Goal: Transaction & Acquisition: Purchase product/service

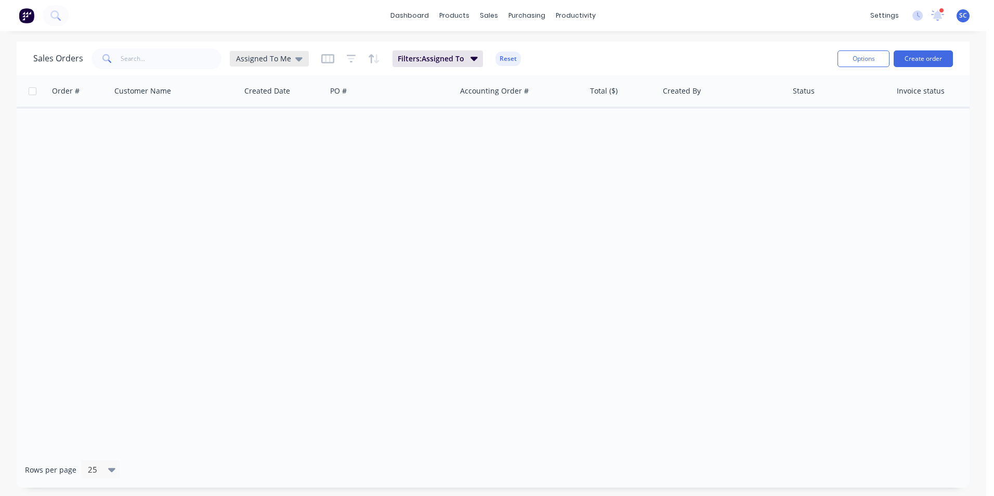
click at [269, 59] on span "Assigned To Me" at bounding box center [263, 58] width 55 height 11
click at [250, 151] on button "None" at bounding box center [292, 147] width 118 height 12
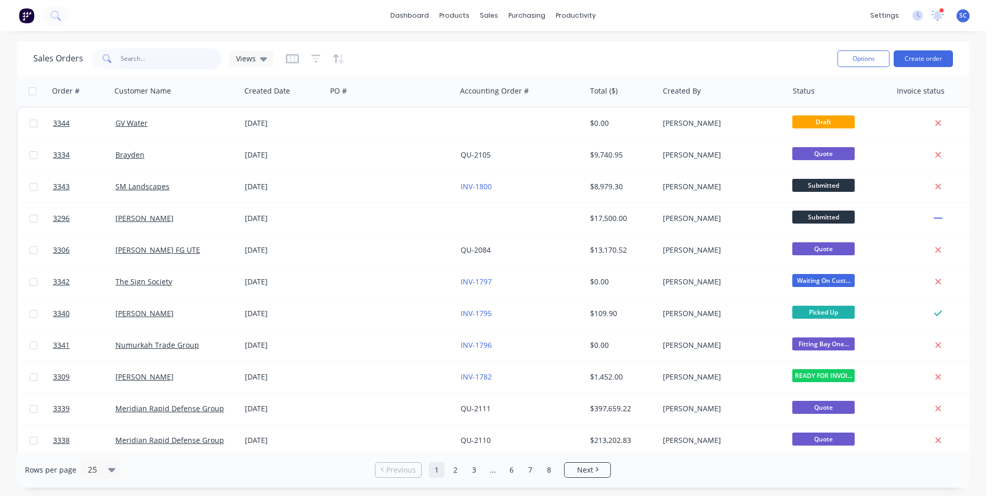
click at [173, 59] on input "text" at bounding box center [171, 58] width 101 height 21
type input "coliban"
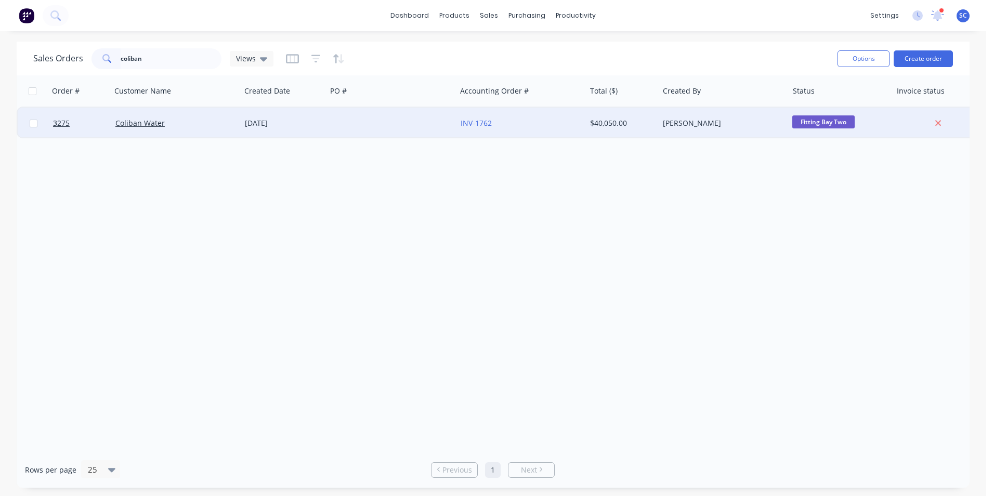
click at [204, 124] on div "Coliban Water" at bounding box center [172, 123] width 115 height 10
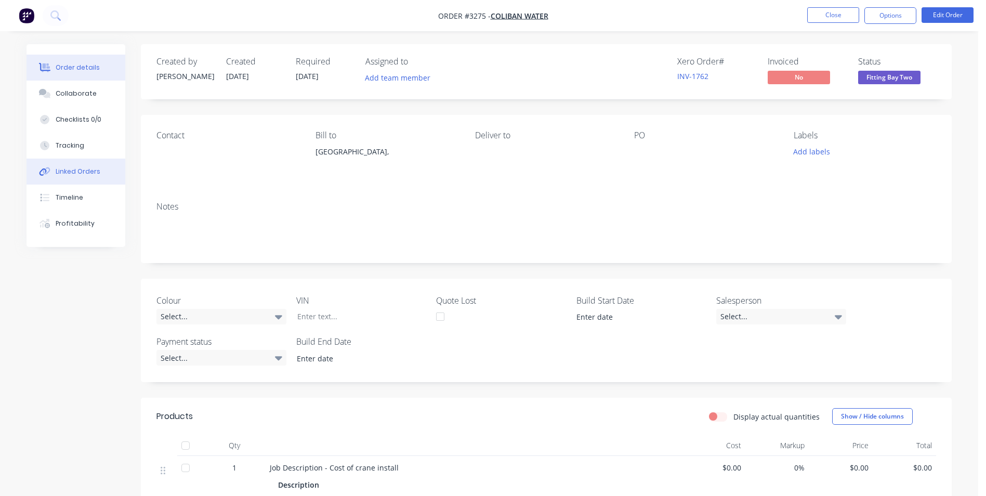
click at [78, 168] on div "Linked Orders" at bounding box center [78, 171] width 45 height 9
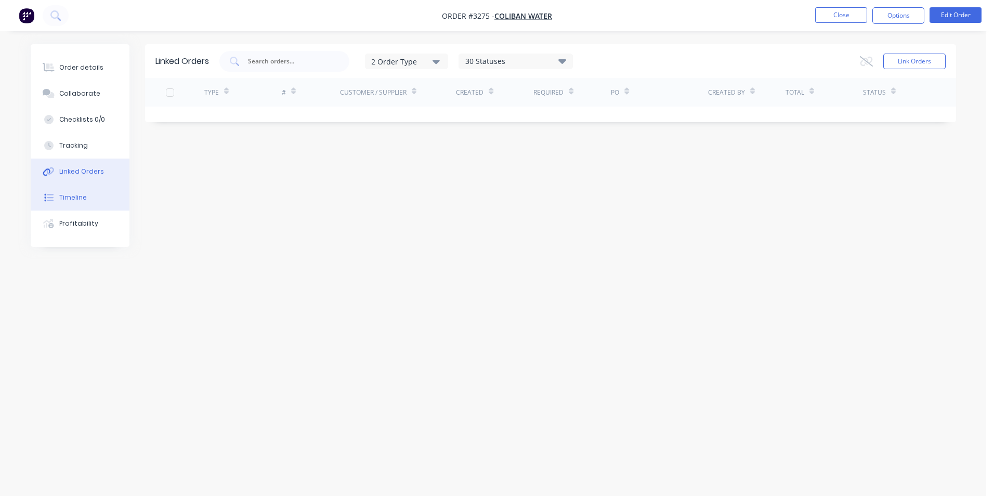
click at [75, 199] on div "Timeline" at bounding box center [73, 197] width 28 height 9
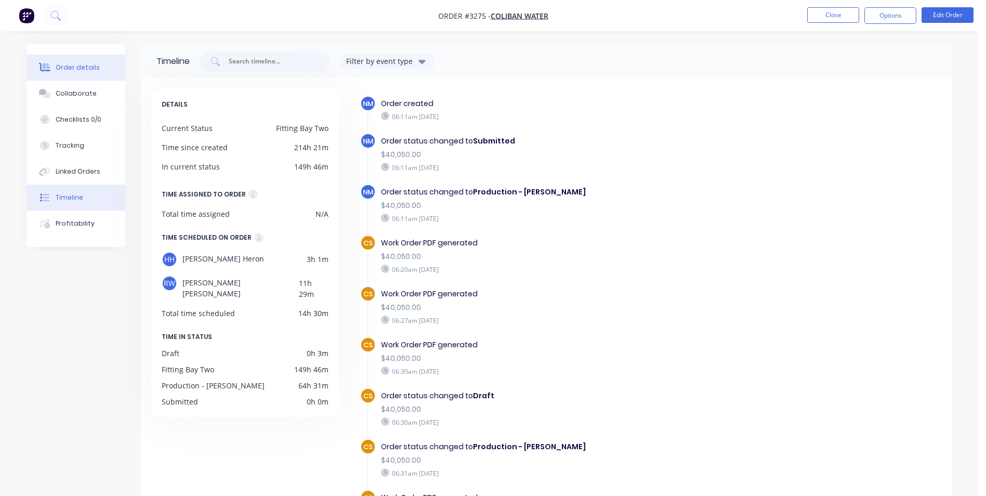
click at [73, 66] on div "Order details" at bounding box center [78, 67] width 44 height 9
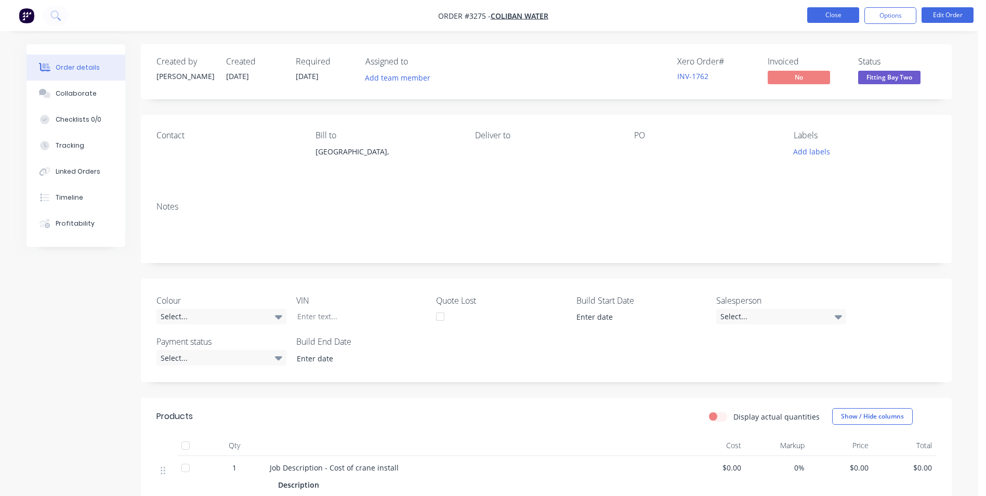
click at [837, 13] on button "Close" at bounding box center [833, 15] width 52 height 16
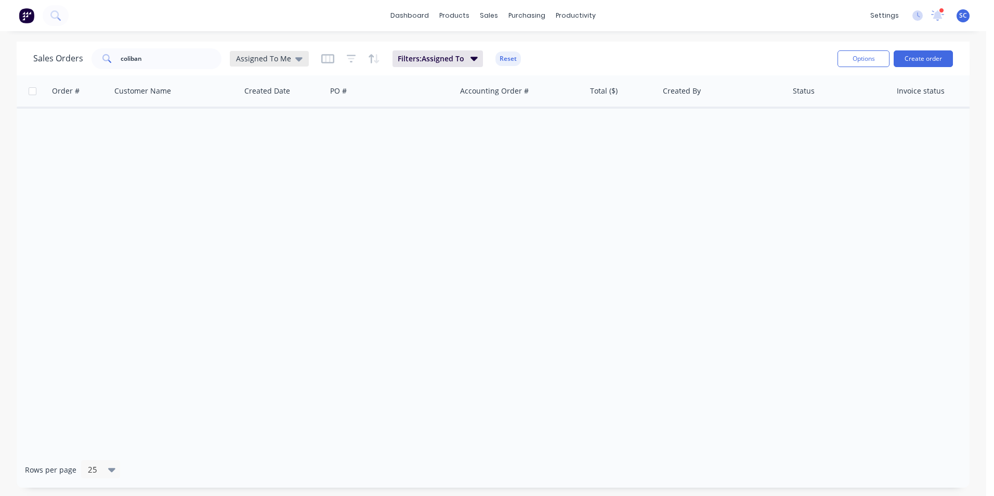
click at [286, 57] on span "Assigned To Me" at bounding box center [263, 58] width 55 height 11
click at [245, 147] on button "None" at bounding box center [292, 147] width 118 height 12
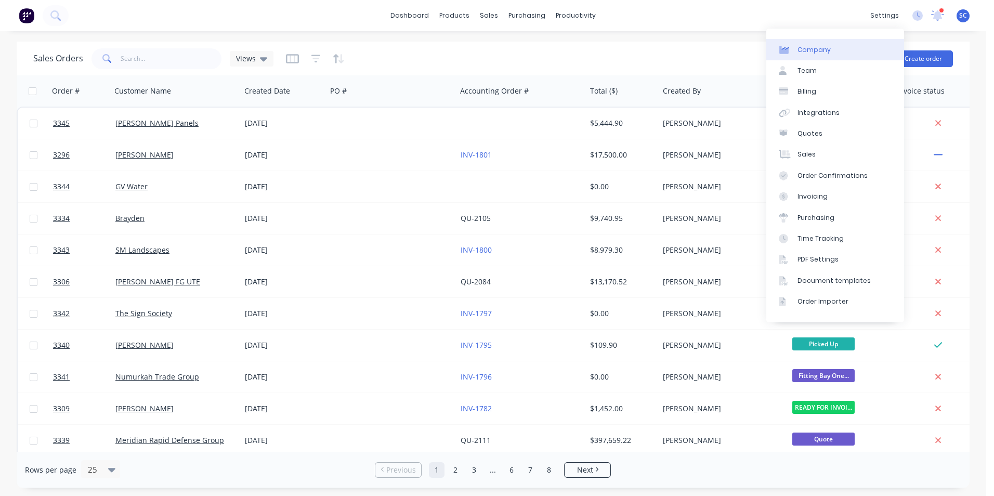
click at [815, 51] on div "Company" at bounding box center [813, 49] width 33 height 9
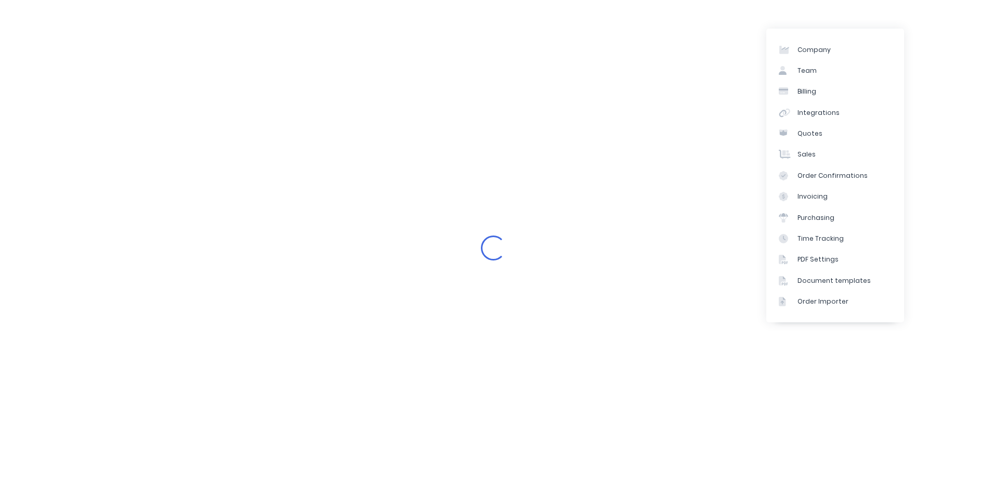
select select "AU"
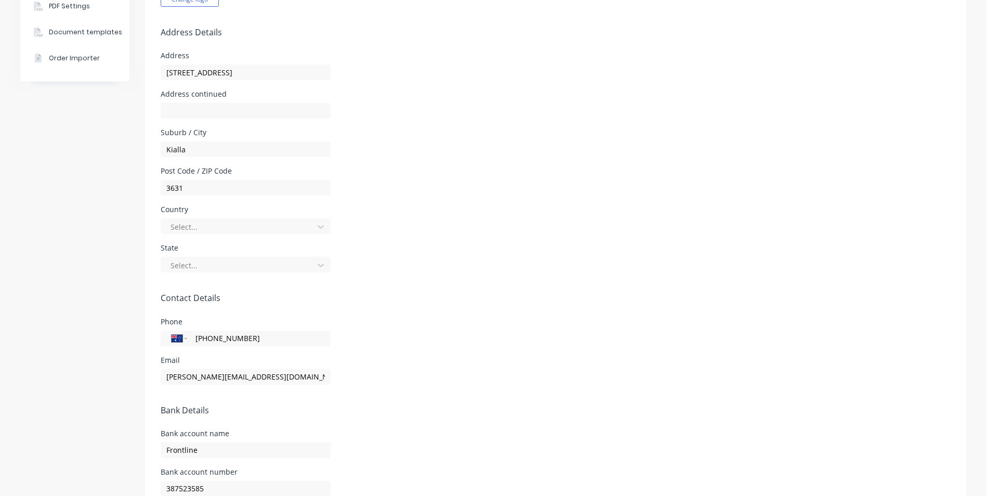
scroll to position [404, 0]
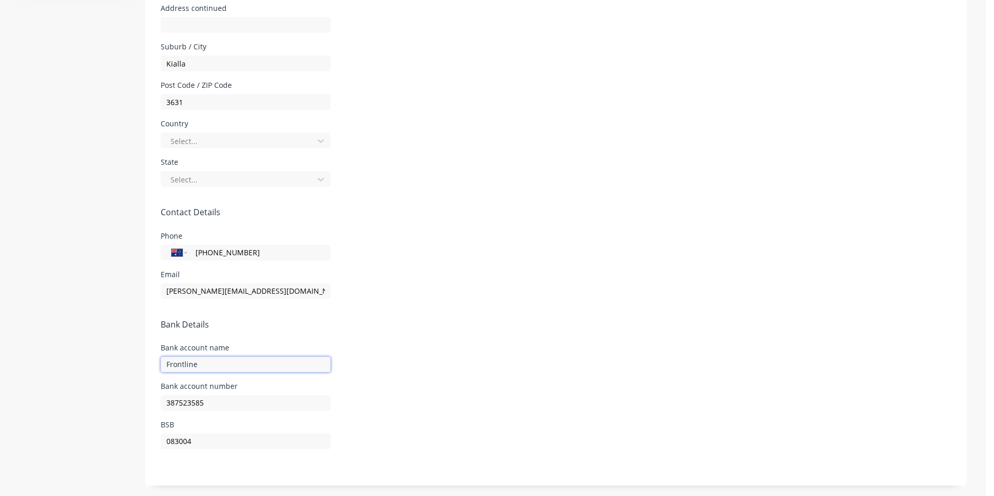
click at [200, 365] on input "Frontline" at bounding box center [246, 364] width 170 height 16
click at [98, 355] on div "Company Team Billing Integrations Quotes Sales Order Confirmations Invoicing Pu…" at bounding box center [493, 61] width 946 height 848
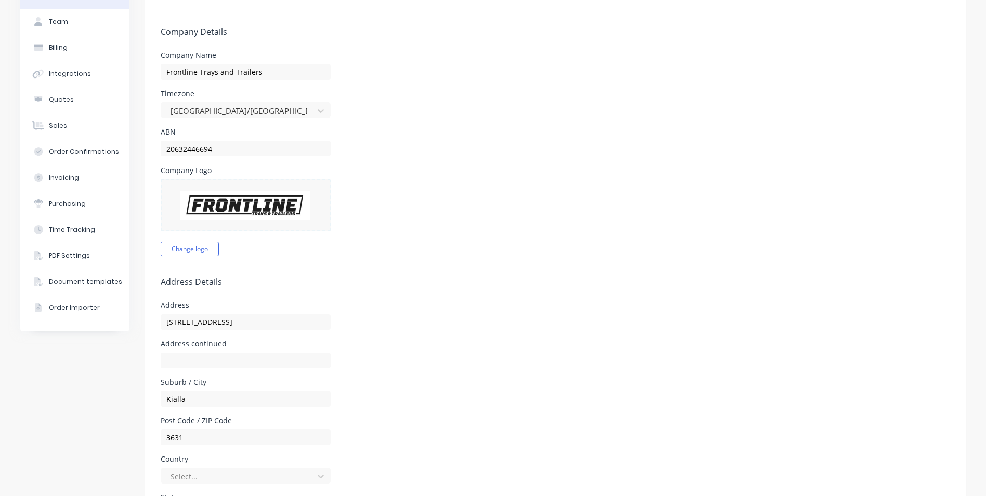
scroll to position [0, 0]
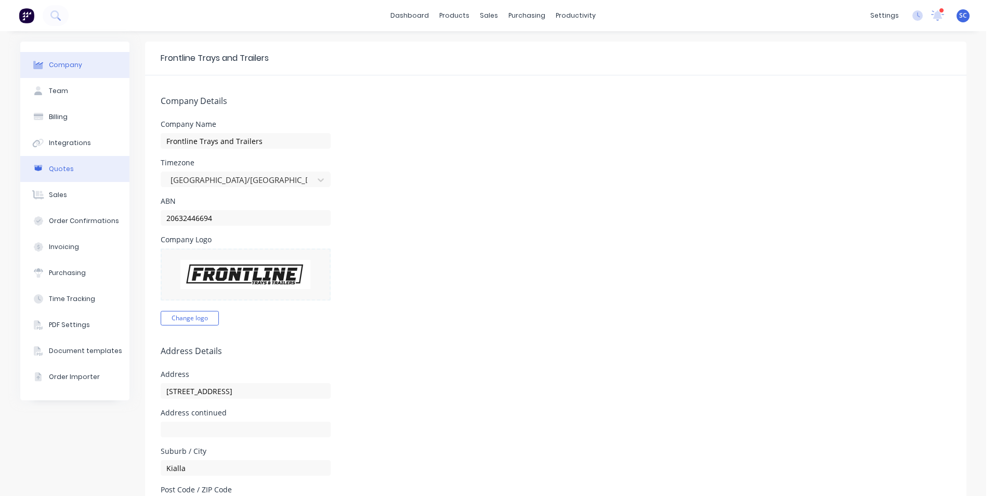
type input "[PERSON_NAME] Group Pty Ltd"
click at [60, 169] on div "Quotes" at bounding box center [61, 168] width 25 height 9
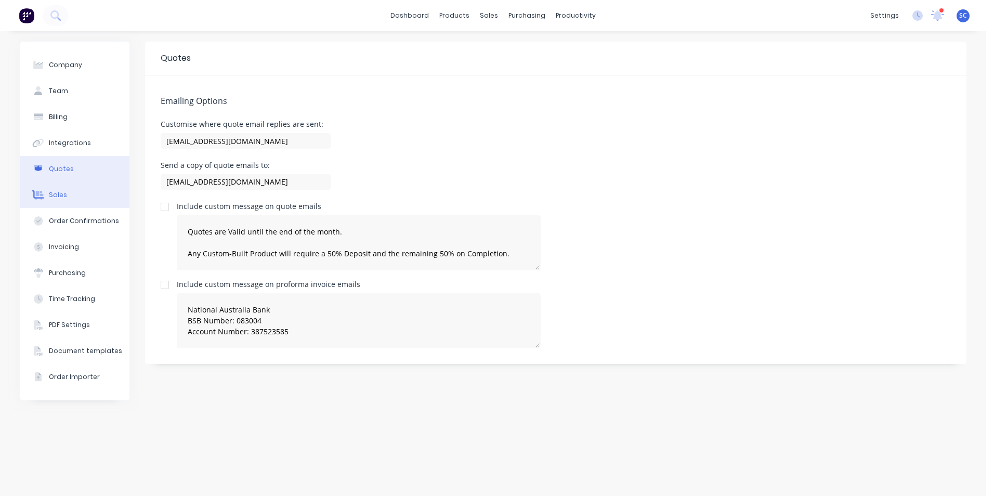
click at [83, 195] on button "Sales" at bounding box center [74, 195] width 109 height 26
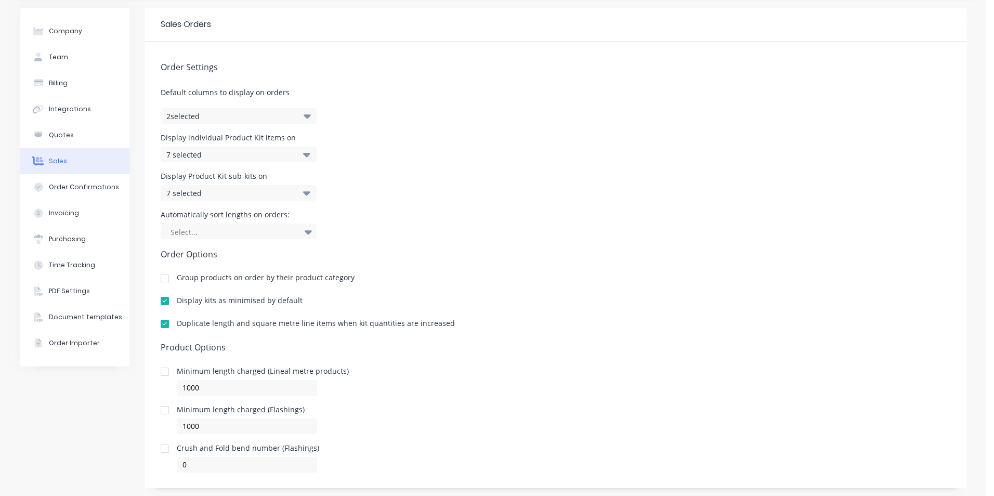
scroll to position [52, 0]
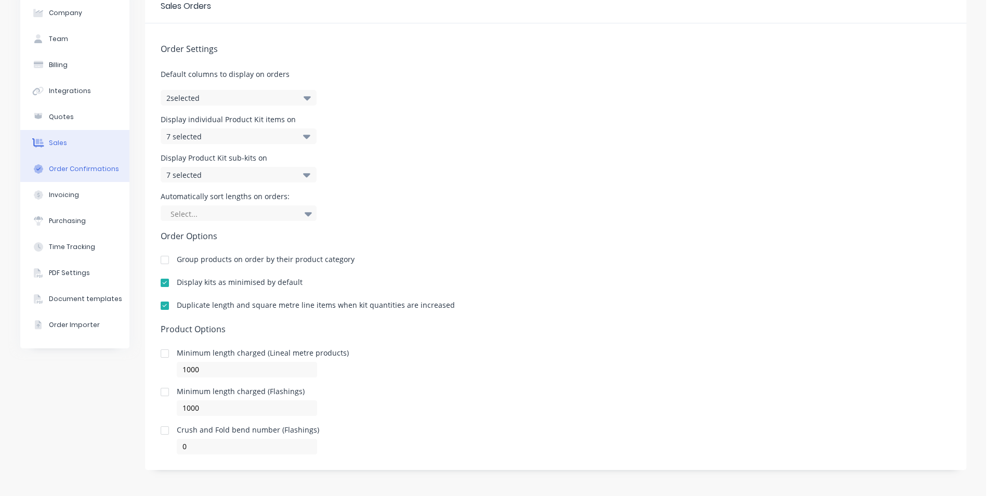
click at [74, 168] on div "Order Confirmations" at bounding box center [84, 168] width 70 height 9
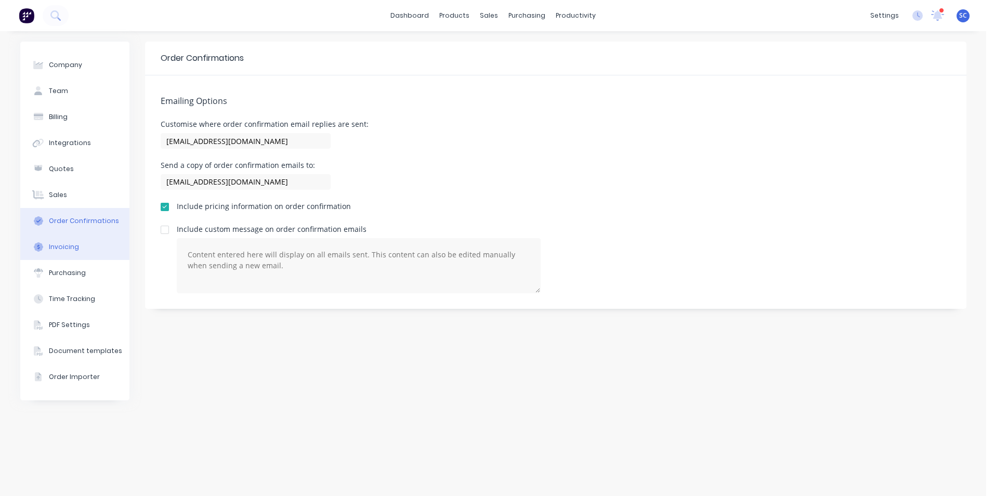
click at [81, 247] on button "Invoicing" at bounding box center [74, 247] width 109 height 26
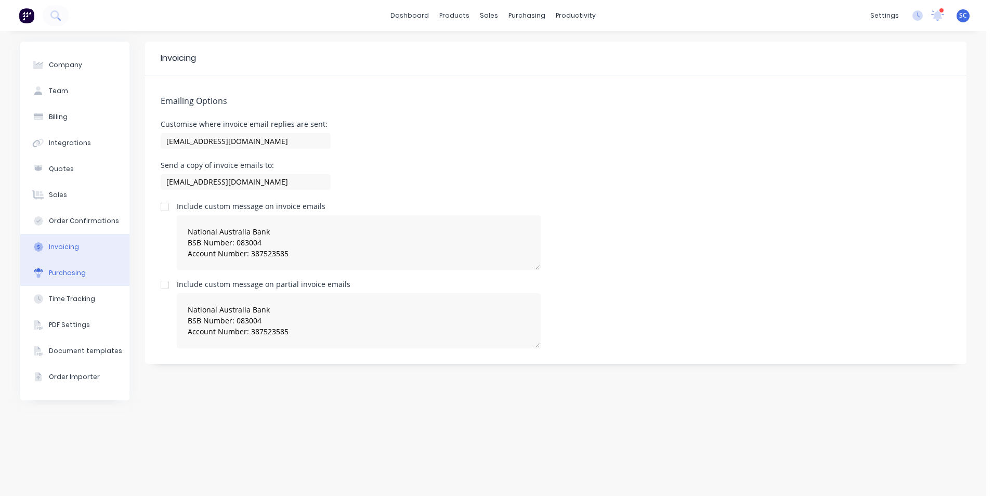
click at [74, 269] on div "Purchasing" at bounding box center [67, 272] width 37 height 9
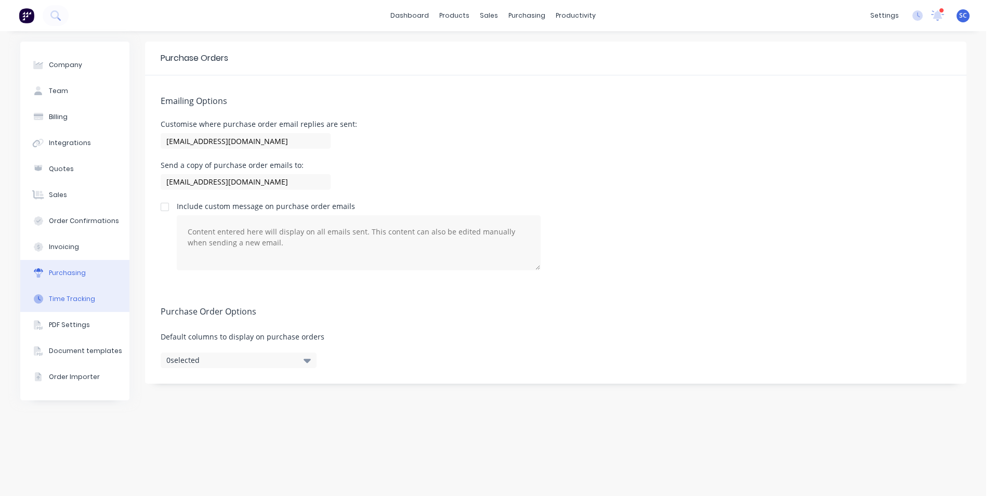
click at [54, 307] on button "Time Tracking" at bounding box center [74, 299] width 109 height 26
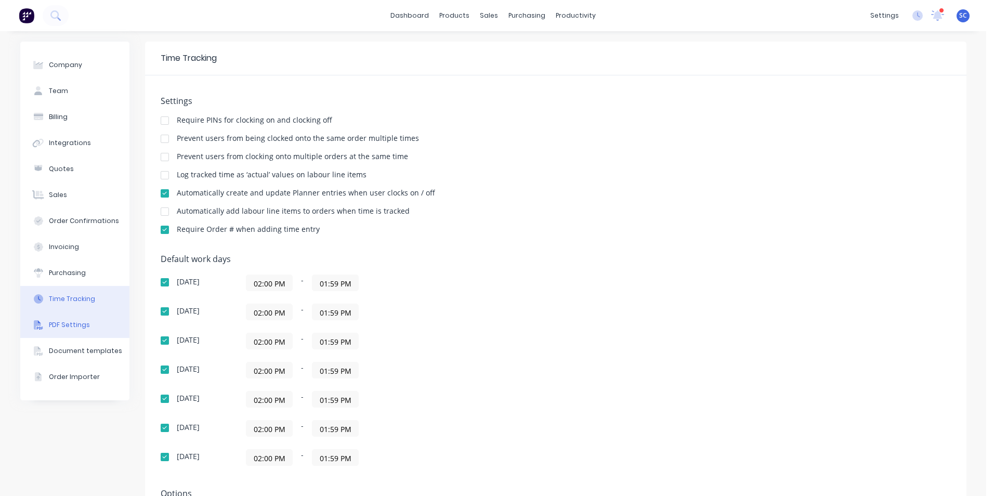
click at [71, 328] on div "PDF Settings" at bounding box center [69, 324] width 41 height 9
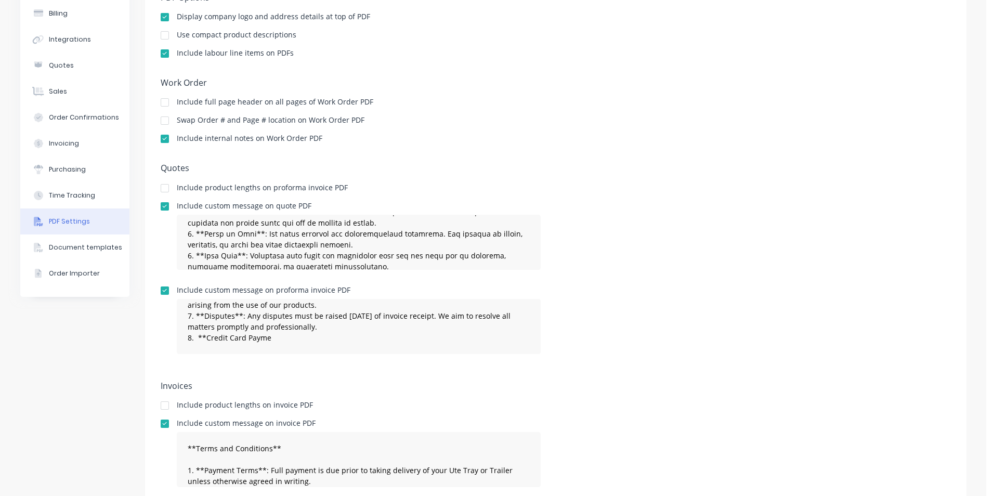
scroll to position [104, 0]
click at [90, 244] on div "Document templates" at bounding box center [85, 246] width 73 height 9
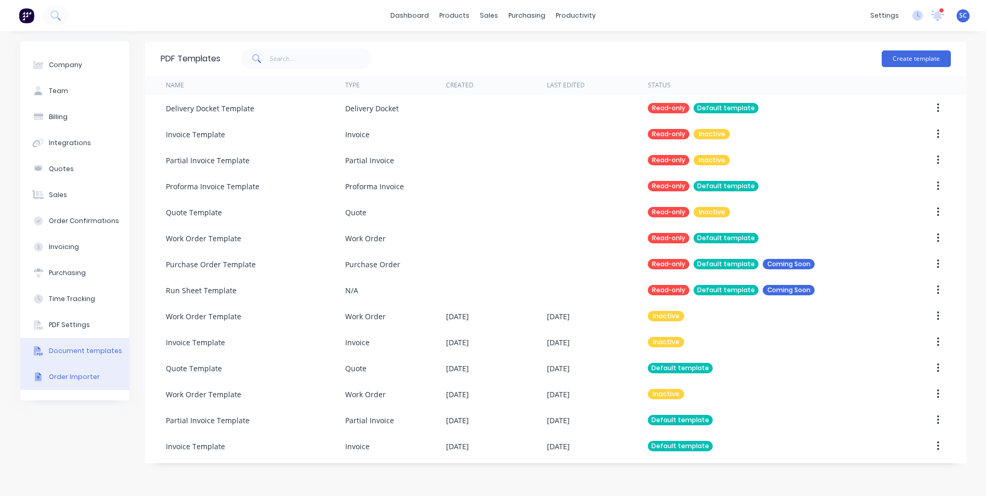
click at [76, 375] on div "Order Importer" at bounding box center [74, 376] width 51 height 9
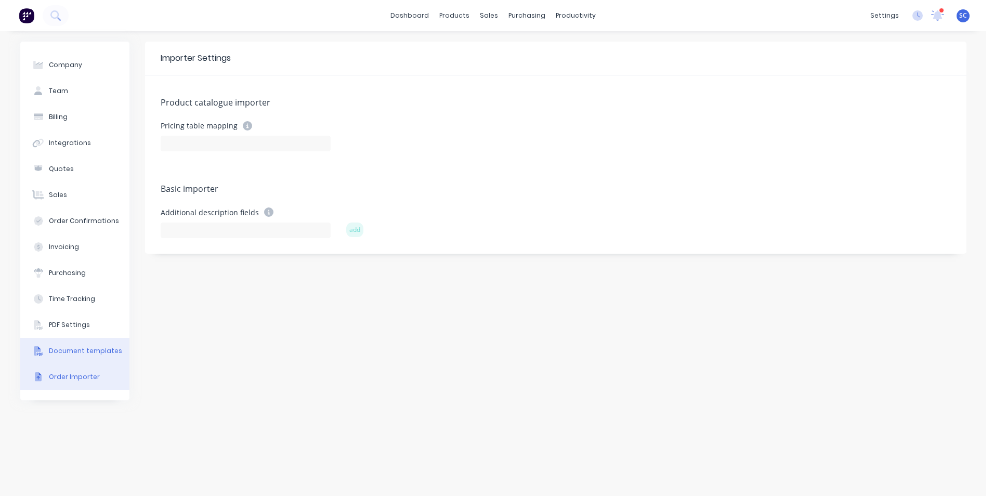
click at [77, 353] on div "Document templates" at bounding box center [85, 350] width 73 height 9
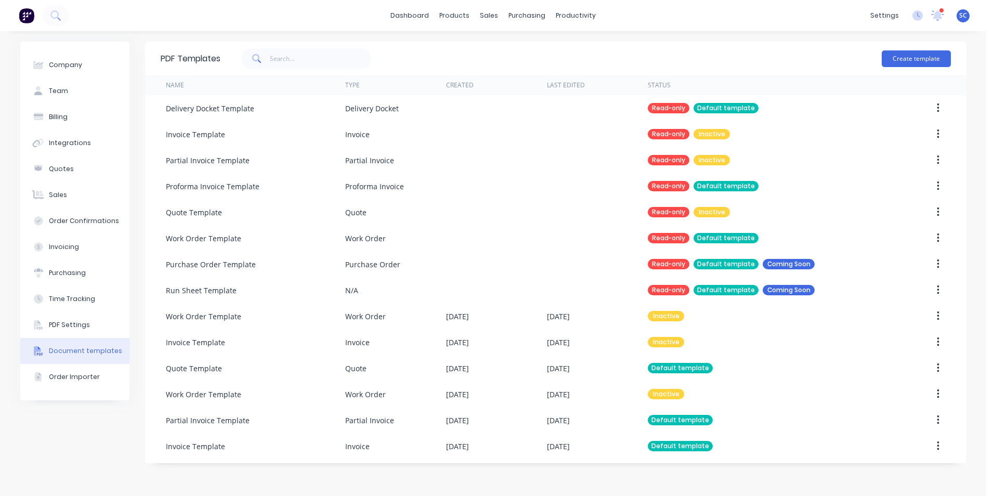
click at [569, 36] on div "Company Team Billing Integrations Quotes Sales Order Confirmations Invoicing Pu…" at bounding box center [493, 263] width 986 height 465
click at [72, 63] on div "Company" at bounding box center [65, 64] width 33 height 9
select select "AU"
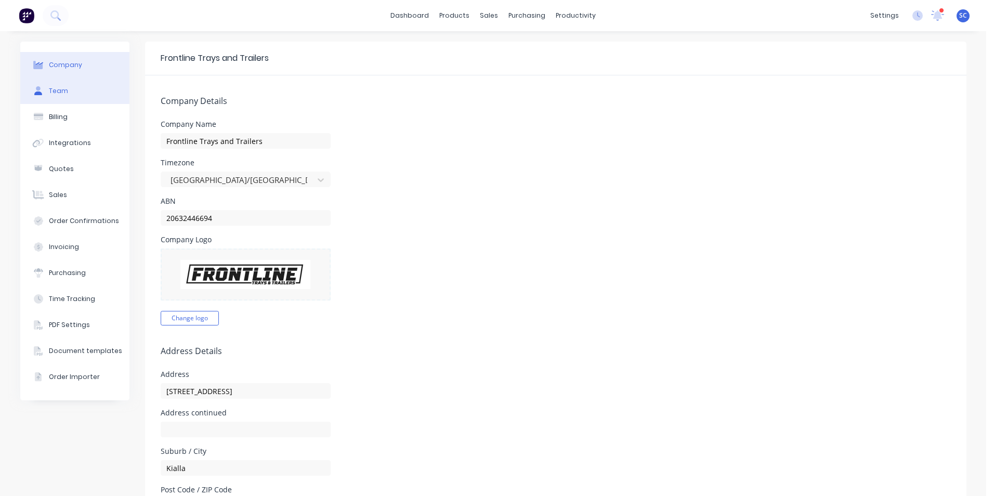
click at [49, 87] on div "Team" at bounding box center [58, 90] width 19 height 9
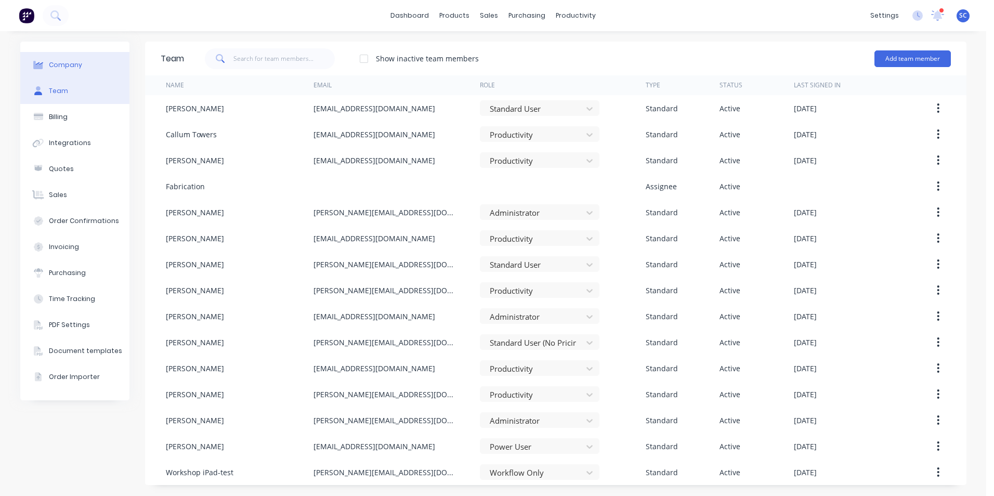
click at [67, 67] on div "Company" at bounding box center [65, 64] width 33 height 9
select select "AU"
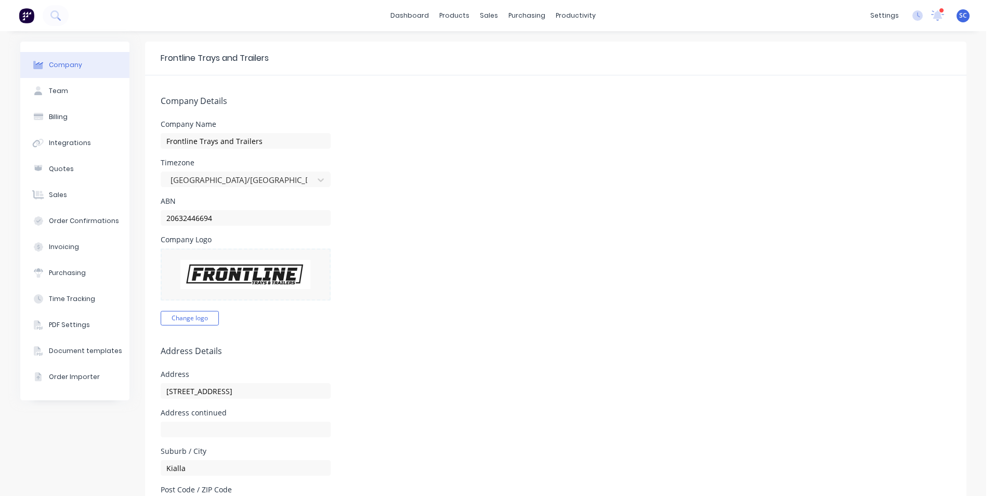
click at [310, 38] on div "Company Team Billing Integrations Quotes Sales Order Confirmations Invoicing Pu…" at bounding box center [493, 465] width 986 height 869
drag, startPoint x: 467, startPoint y: 49, endPoint x: 468, endPoint y: 64, distance: 14.6
click at [467, 49] on div "Product Catalogue" at bounding box center [496, 49] width 64 height 9
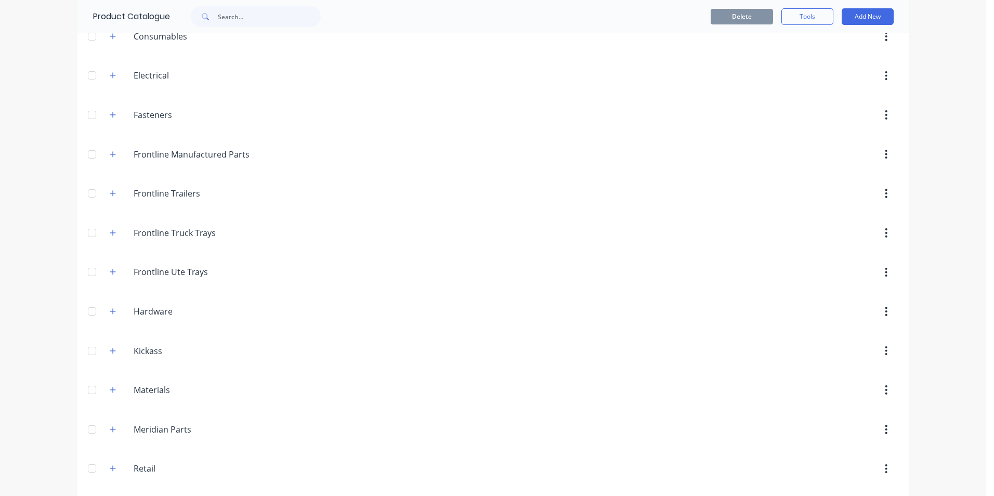
scroll to position [104, 0]
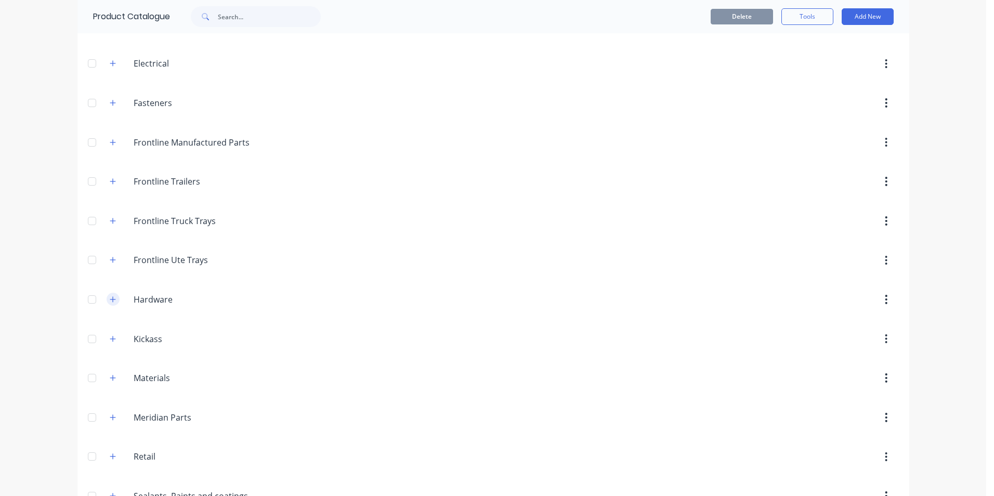
click at [110, 300] on icon "button" at bounding box center [113, 299] width 6 height 7
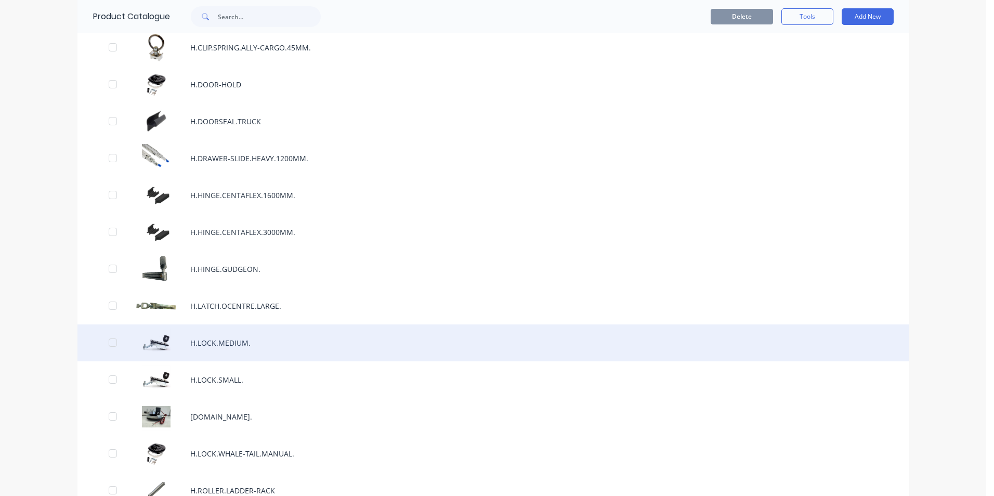
scroll to position [520, 0]
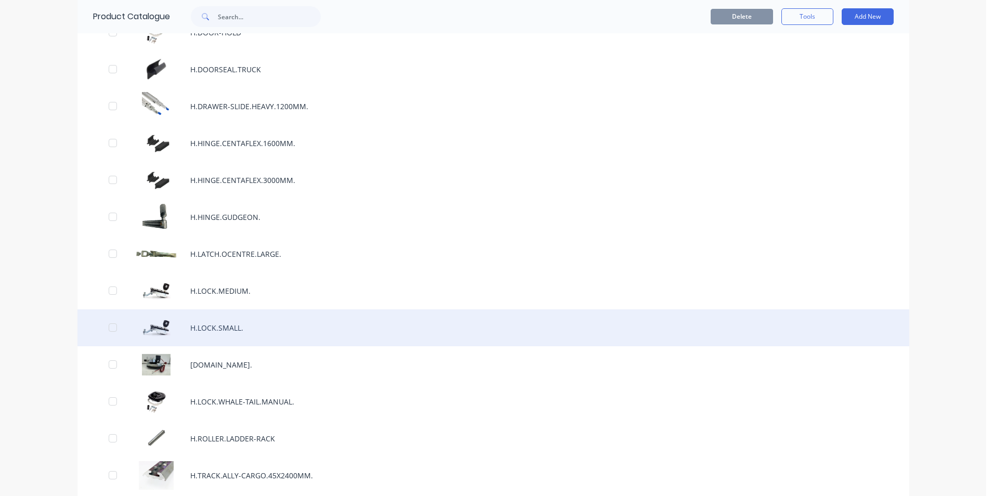
click at [205, 319] on div "H.LOCK.SMALL." at bounding box center [492, 327] width 831 height 37
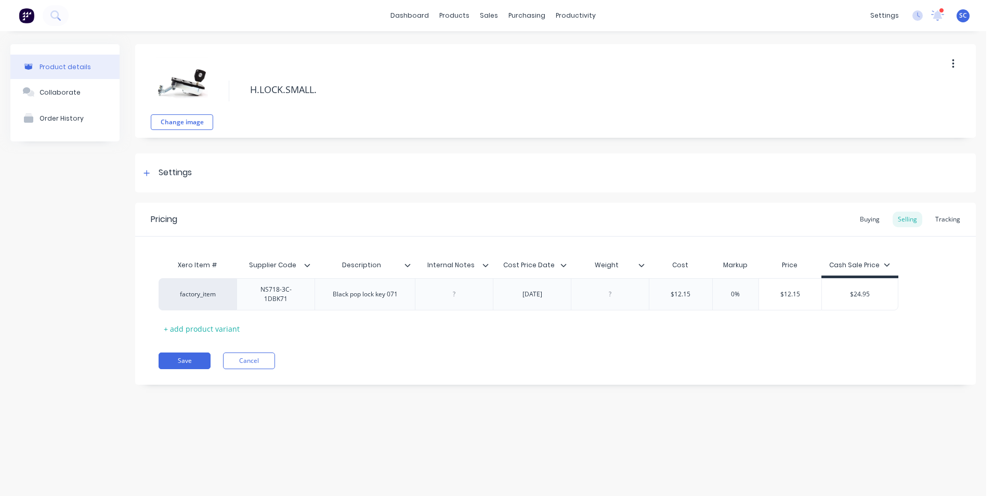
type textarea "x"
click at [880, 220] on div "Buying" at bounding box center [869, 220] width 30 height 16
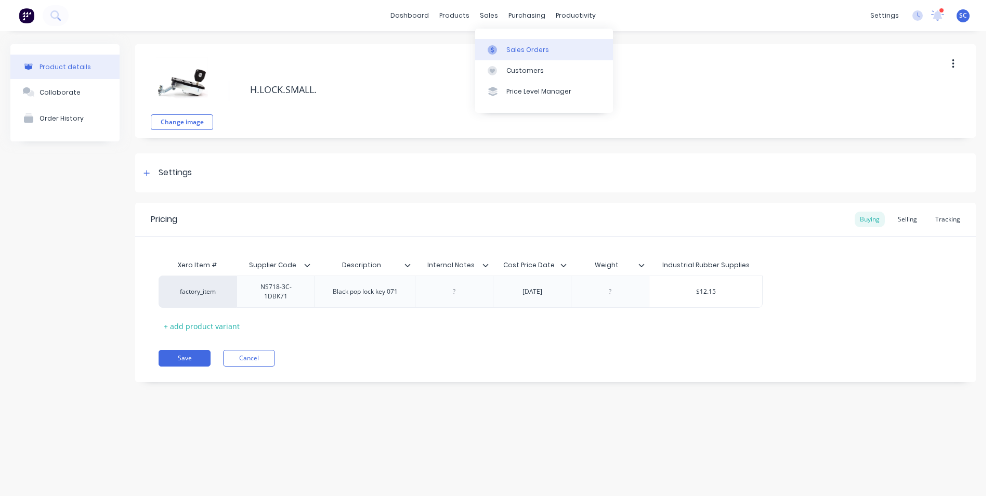
click at [505, 49] on link "Sales Orders" at bounding box center [544, 49] width 138 height 21
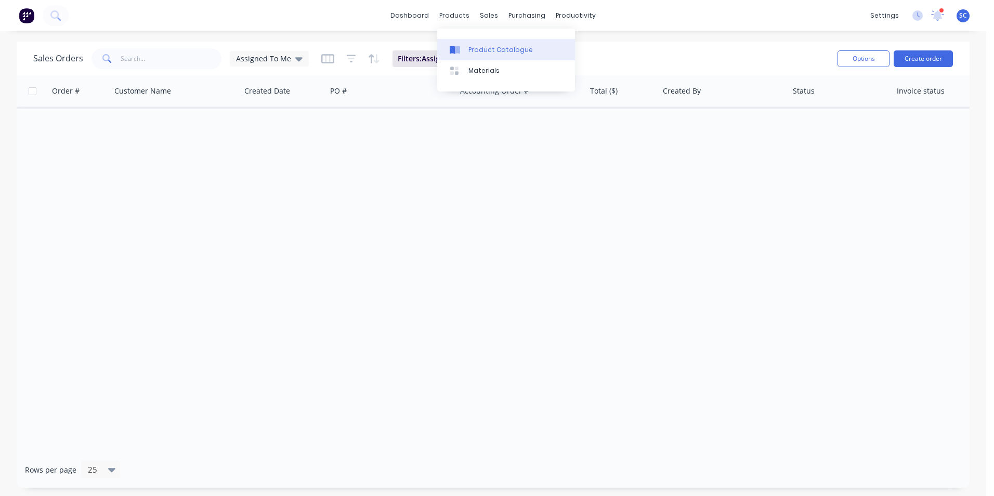
click at [466, 49] on link "Product Catalogue" at bounding box center [506, 49] width 138 height 21
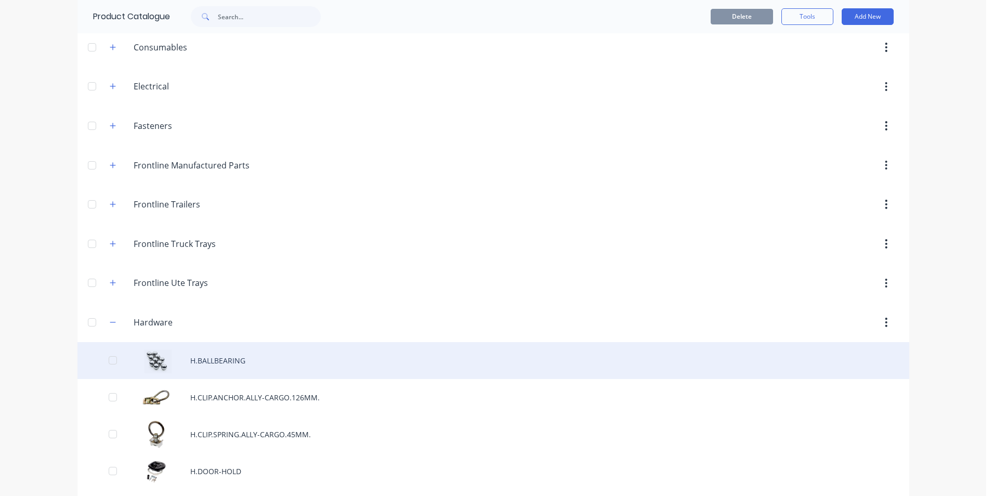
scroll to position [156, 0]
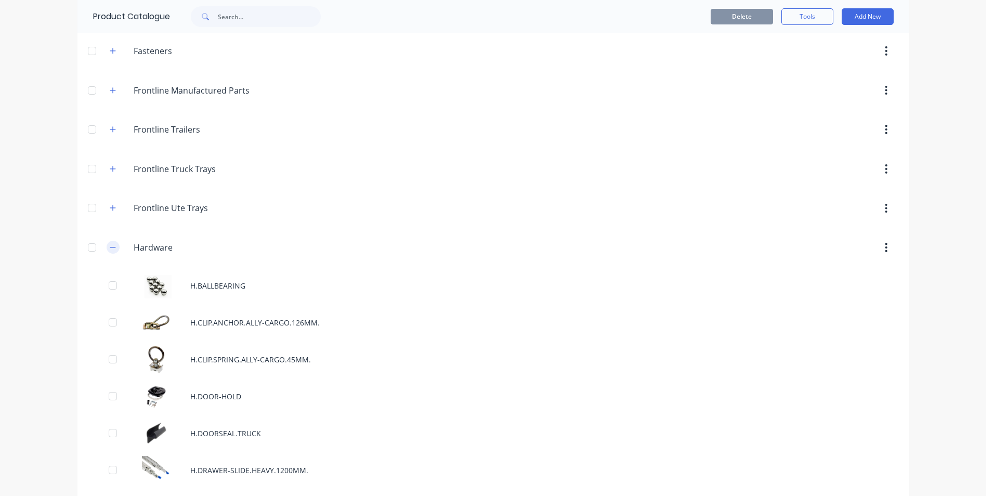
click at [108, 251] on button "button" at bounding box center [113, 247] width 13 height 13
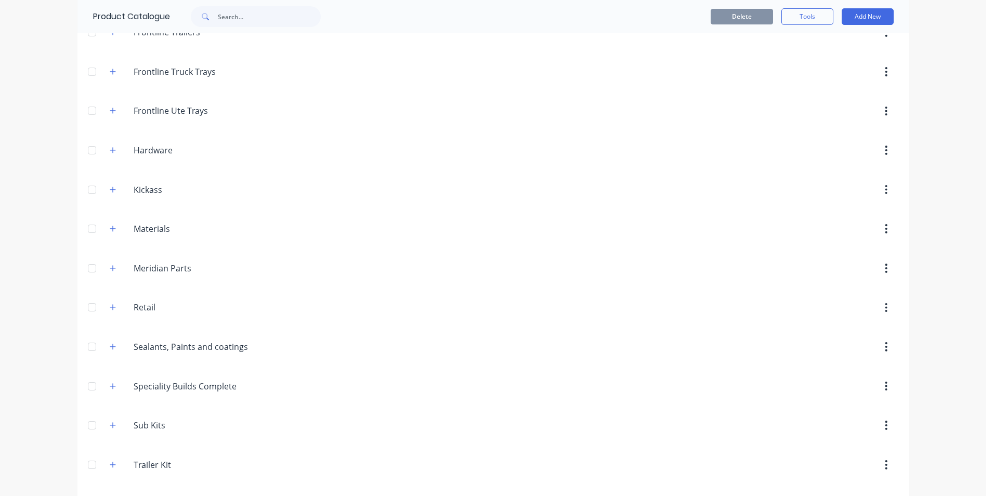
scroll to position [409, 0]
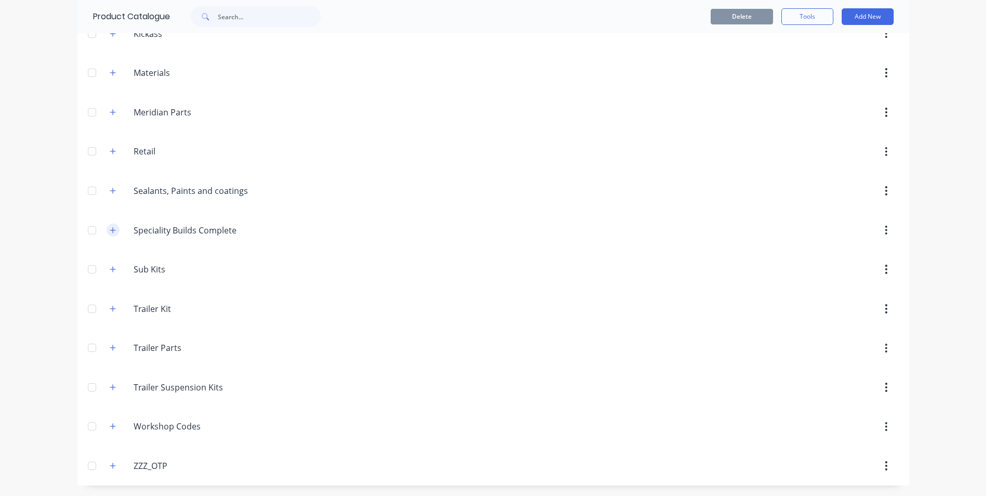
click at [110, 232] on icon "button" at bounding box center [113, 230] width 6 height 6
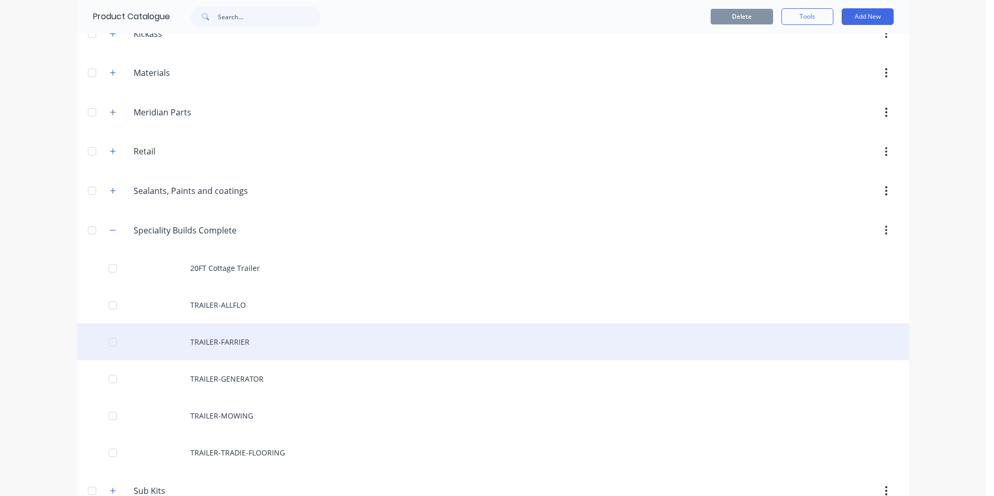
scroll to position [461, 0]
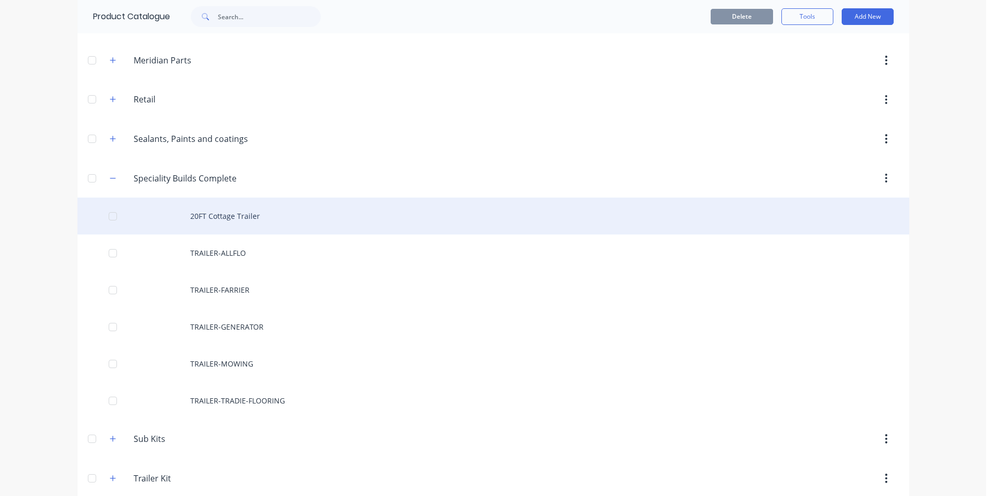
click at [240, 224] on div "20FT Cottage Trailer" at bounding box center [492, 215] width 831 height 37
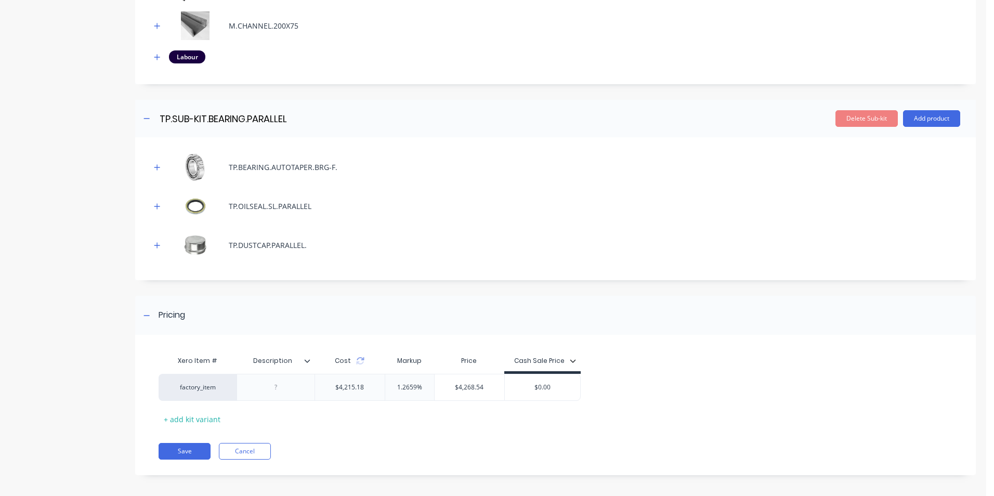
scroll to position [642, 0]
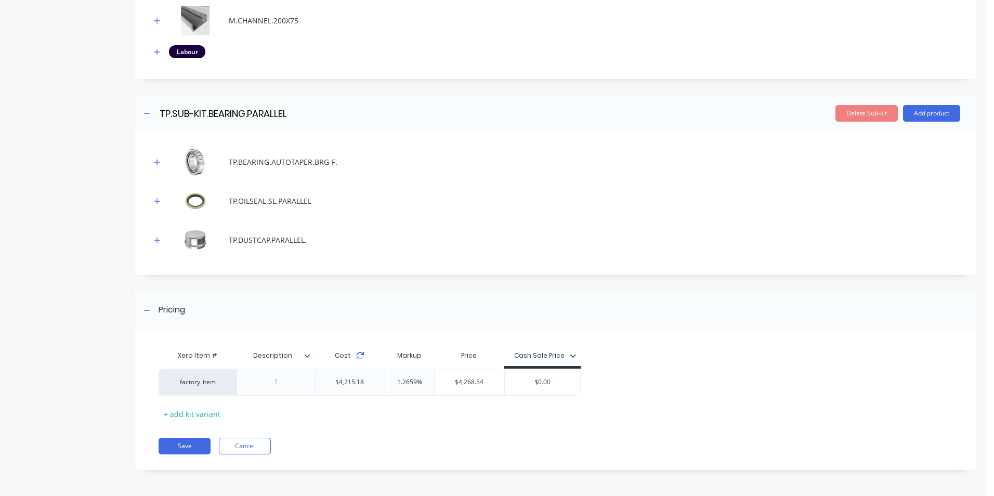
click at [361, 355] on icon at bounding box center [360, 355] width 8 height 8
click at [358, 355] on icon at bounding box center [360, 355] width 8 height 8
type input "1.2659%"
click at [415, 384] on input "1.2659%" at bounding box center [410, 381] width 52 height 9
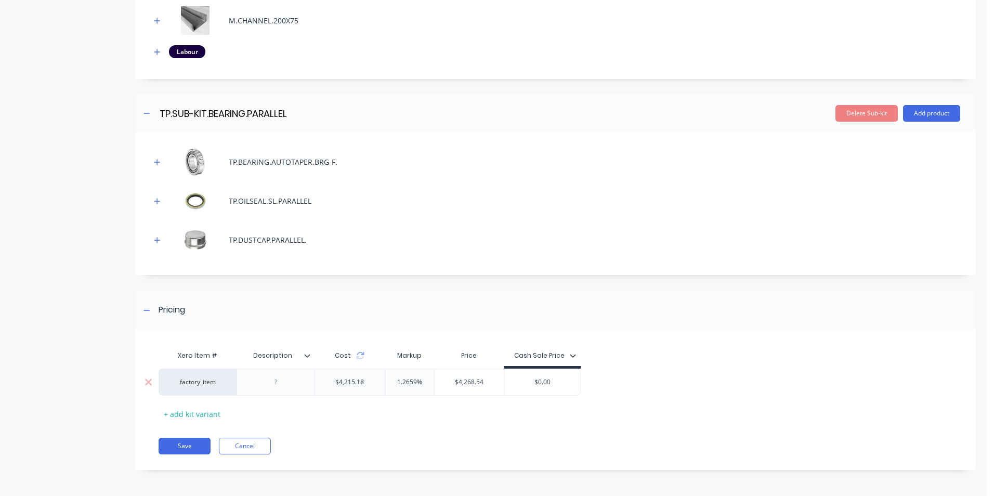
click at [417, 380] on input "1.2659%" at bounding box center [410, 381] width 52 height 9
drag, startPoint x: 484, startPoint y: 381, endPoint x: 458, endPoint y: 381, distance: 25.5
click at [458, 381] on input "$4,268.54" at bounding box center [469, 381] width 70 height 9
type input "$7448"
click at [519, 304] on div "Pricing" at bounding box center [555, 309] width 840 height 39
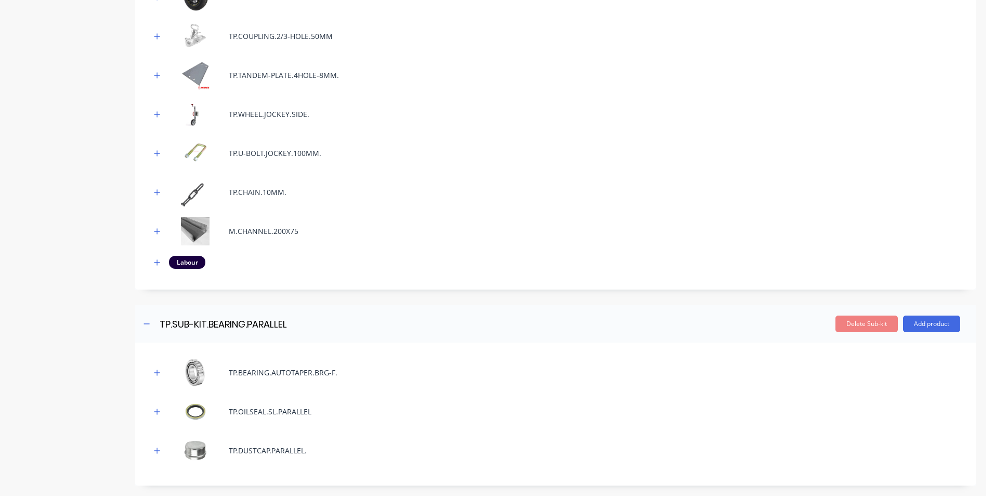
scroll to position [486, 0]
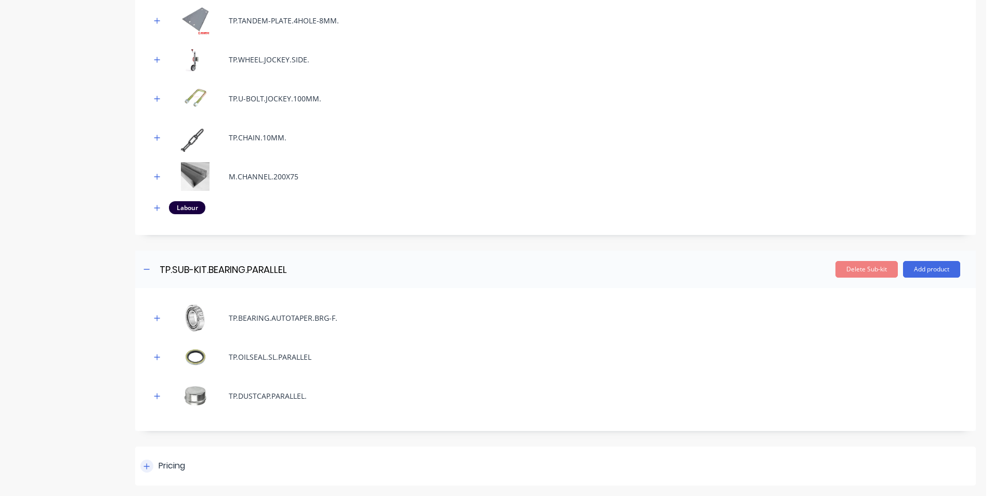
click at [358, 468] on div "Pricing" at bounding box center [555, 465] width 840 height 39
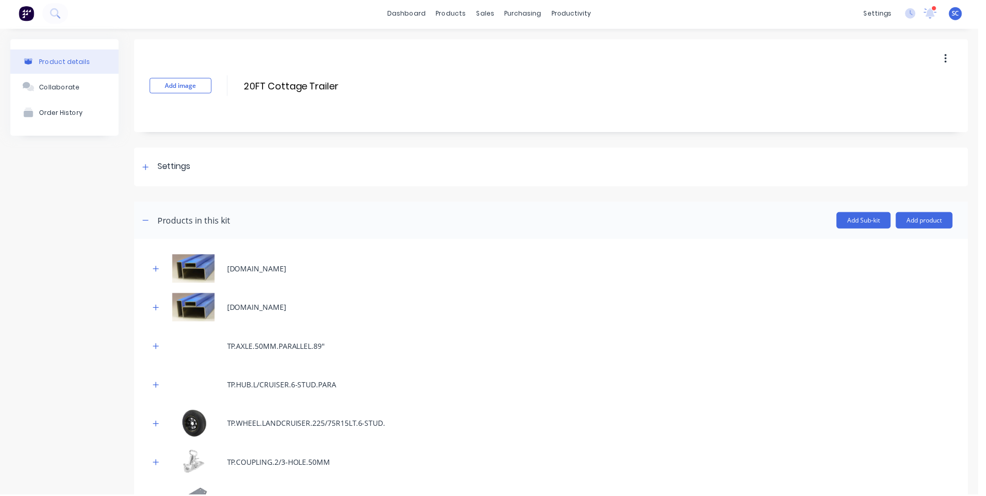
scroll to position [0, 0]
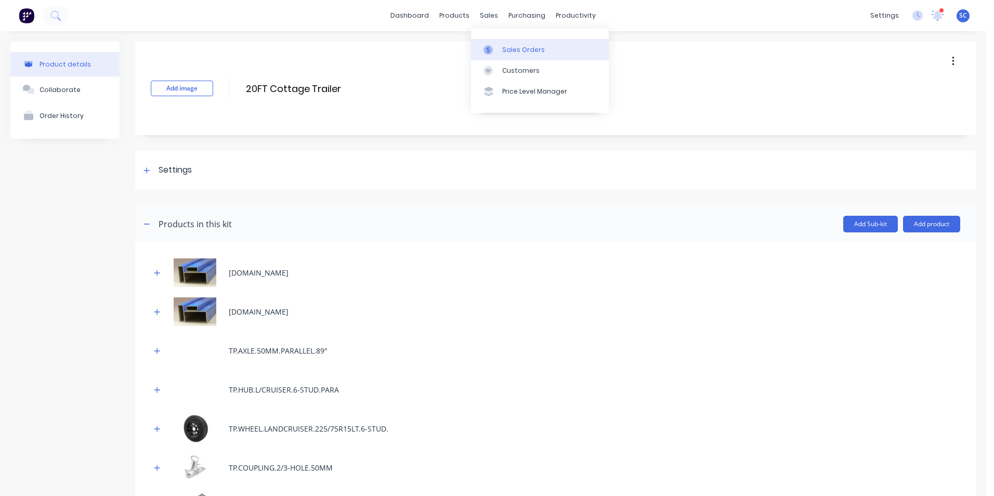
click at [487, 50] on icon at bounding box center [487, 49] width 9 height 9
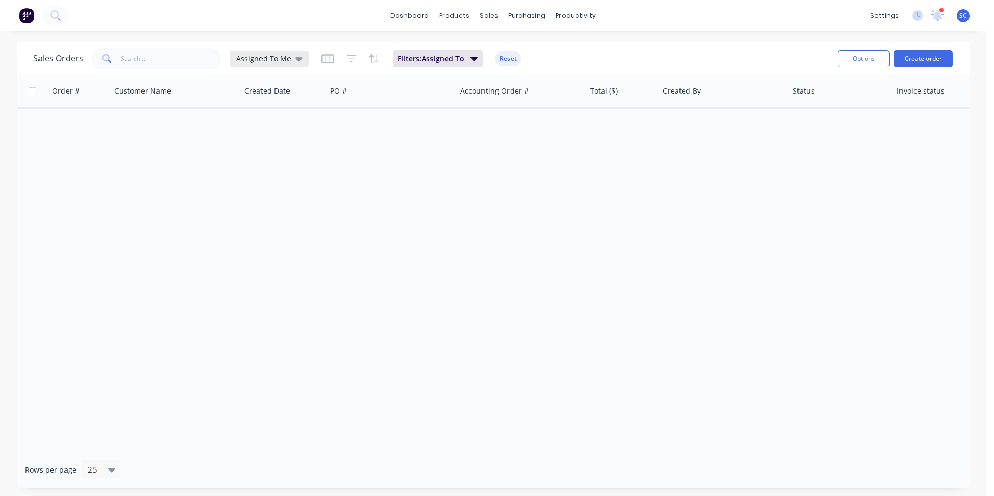
click at [274, 56] on span "Assigned To Me" at bounding box center [263, 58] width 55 height 11
click at [247, 148] on button "None" at bounding box center [292, 147] width 118 height 12
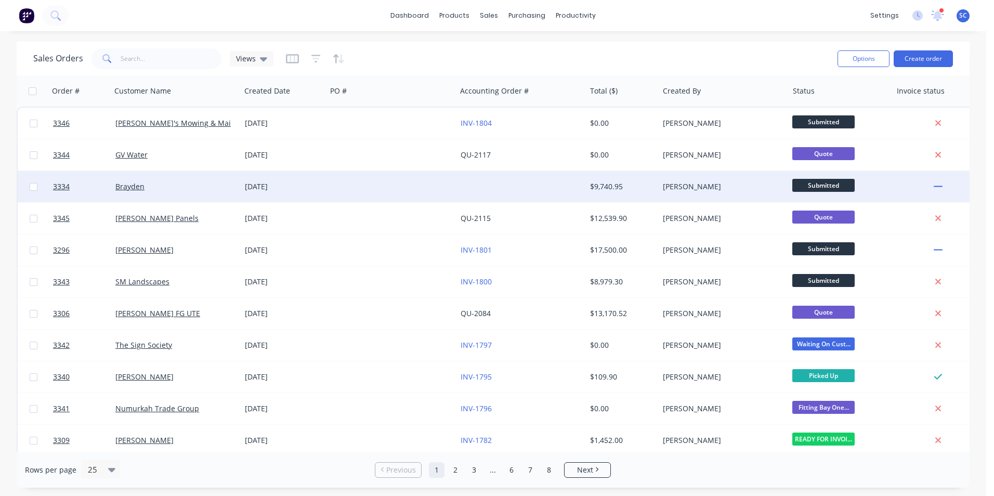
click at [366, 190] on div at bounding box center [390, 186] width 129 height 31
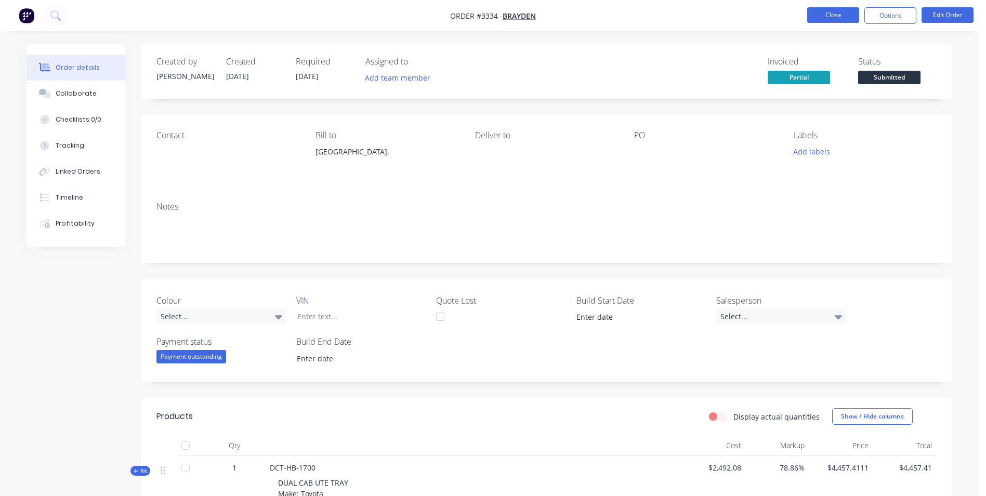
click at [835, 15] on button "Close" at bounding box center [833, 15] width 52 height 16
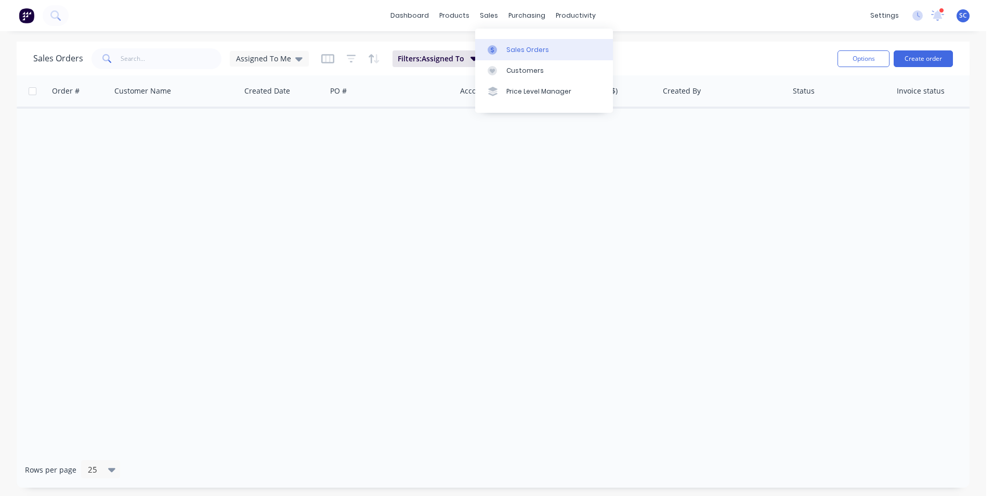
click at [523, 55] on link "Sales Orders" at bounding box center [544, 49] width 138 height 21
click at [282, 59] on span "Assigned To Me" at bounding box center [263, 58] width 55 height 11
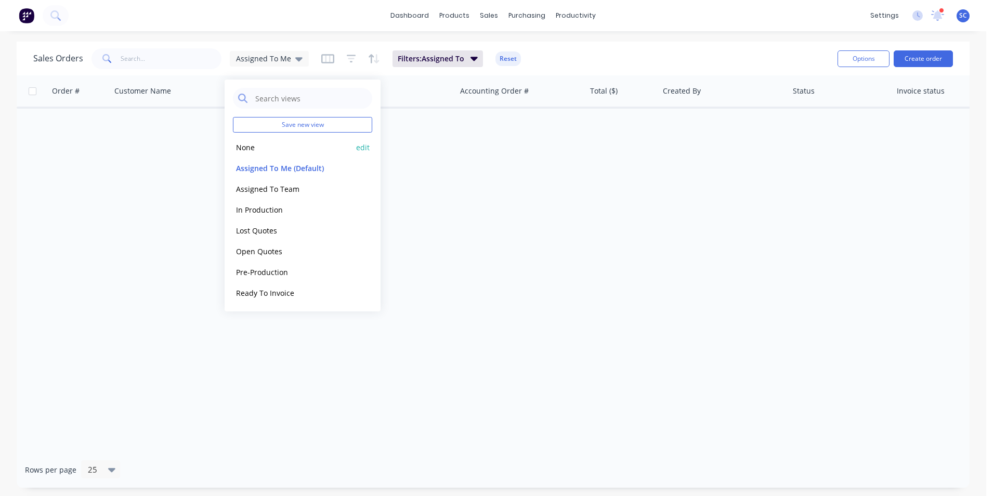
click at [245, 149] on button "None" at bounding box center [292, 147] width 118 height 12
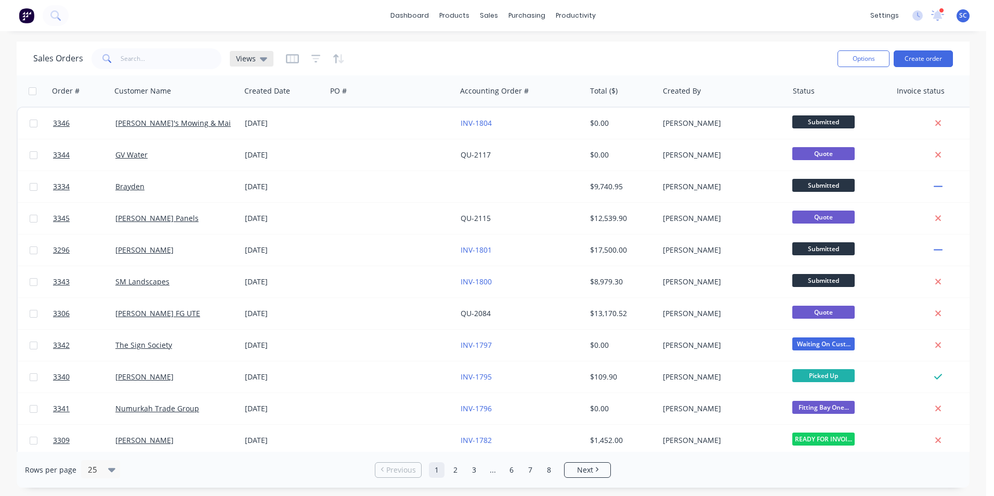
click at [265, 64] on div "Views" at bounding box center [252, 59] width 44 height 16
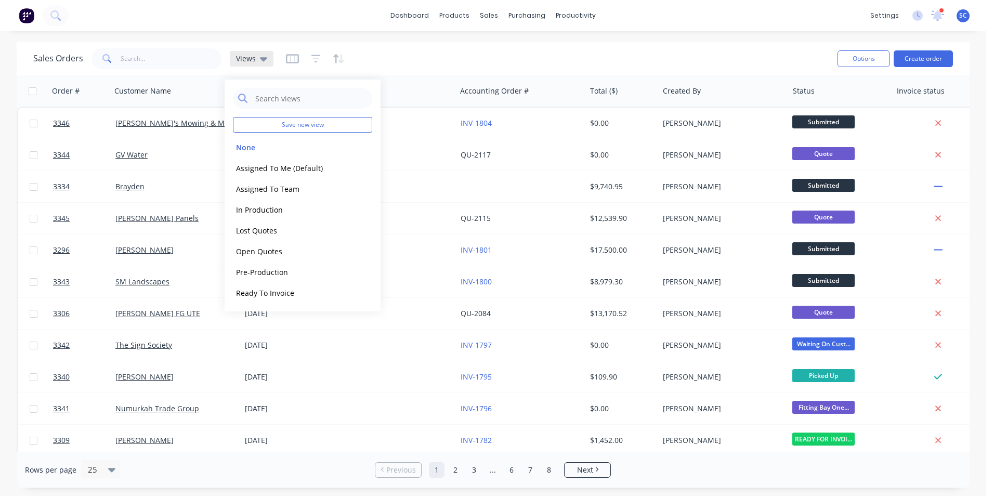
click at [264, 61] on icon at bounding box center [263, 58] width 7 height 11
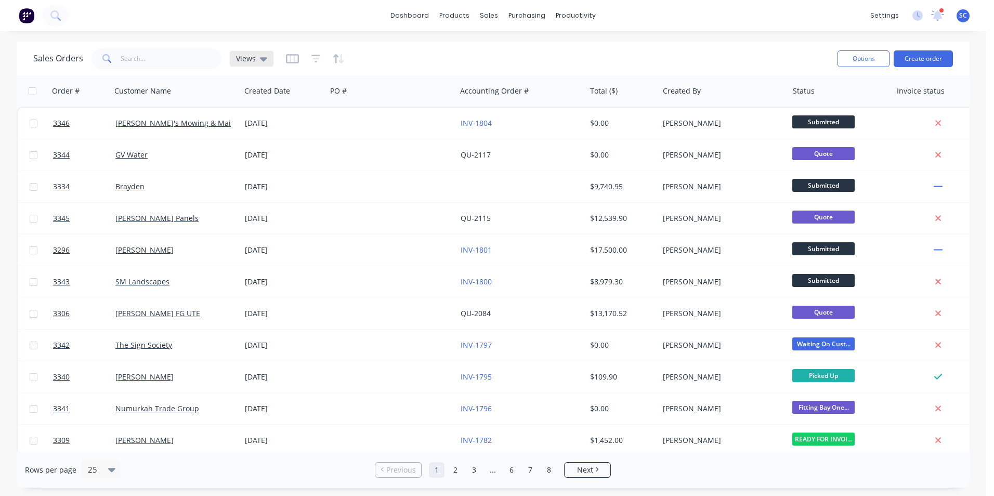
click at [264, 61] on icon at bounding box center [263, 58] width 7 height 11
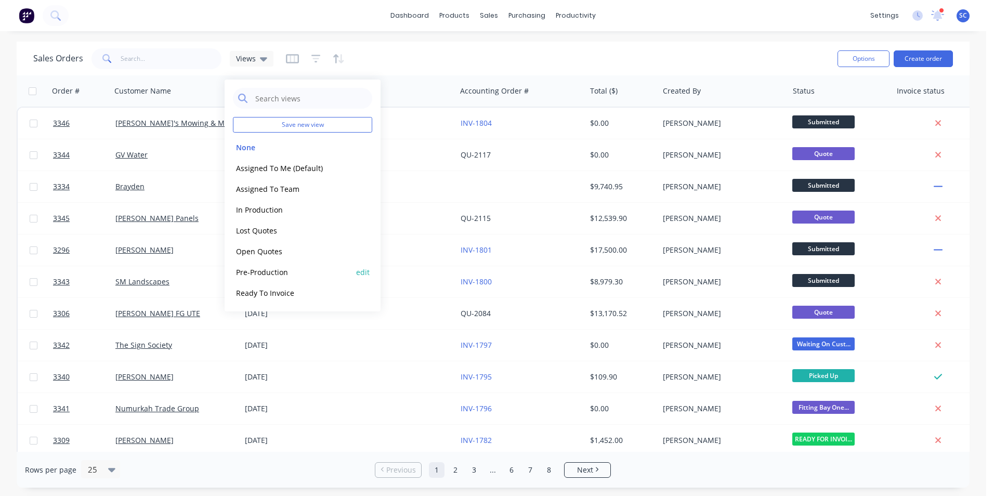
click at [267, 271] on button "Pre-Production" at bounding box center [292, 272] width 118 height 12
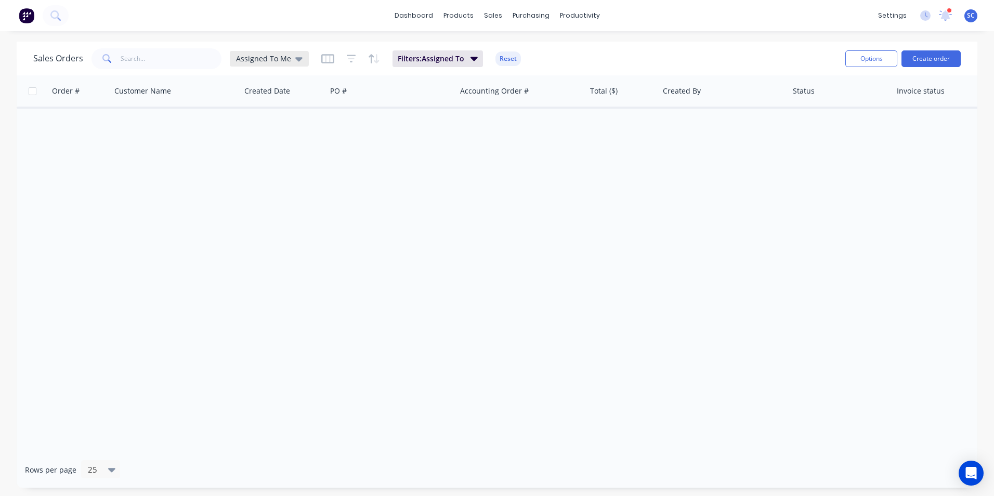
click at [285, 60] on span "Assigned To Me" at bounding box center [263, 58] width 55 height 11
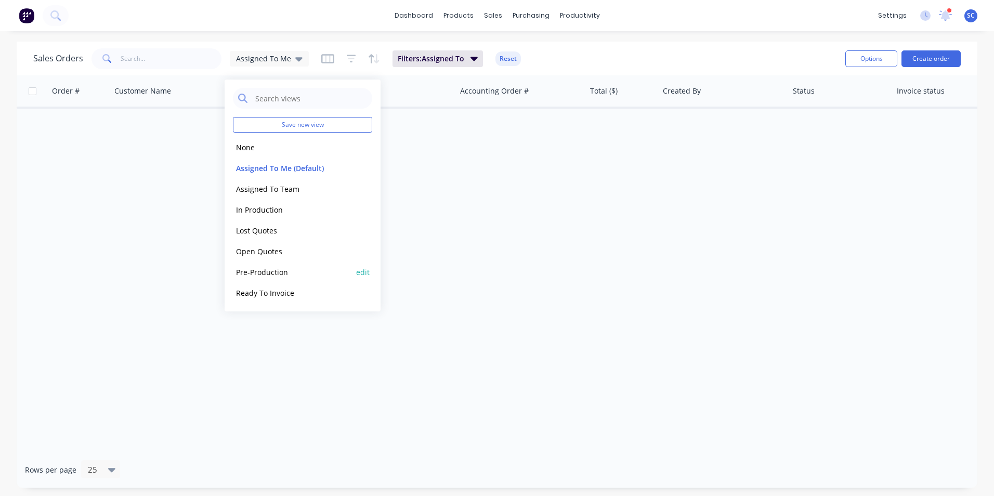
click at [253, 274] on button "Pre-Production" at bounding box center [292, 272] width 118 height 12
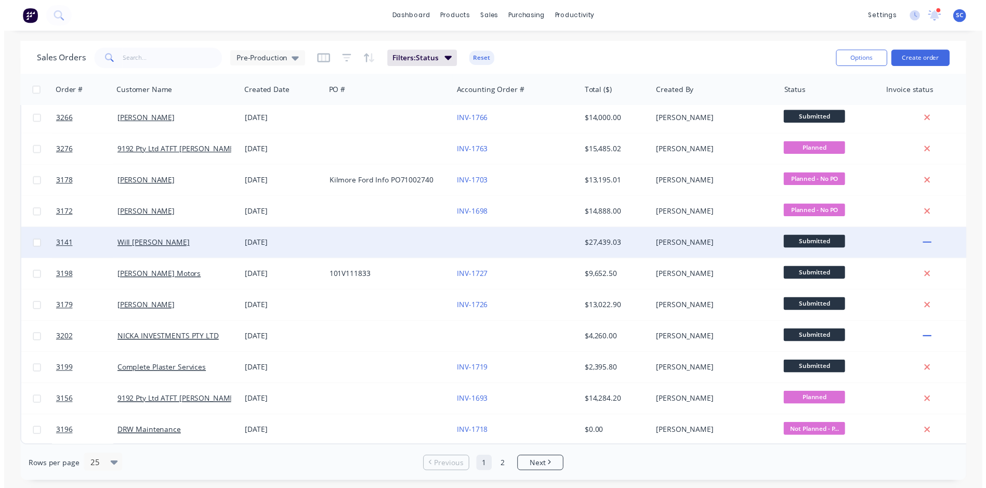
scroll to position [453, 0]
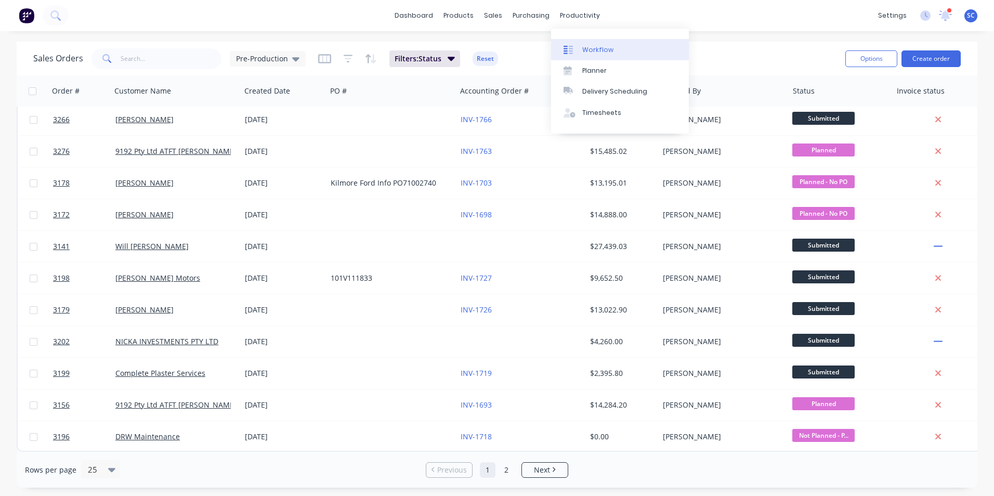
click at [588, 52] on div "Workflow" at bounding box center [597, 49] width 31 height 9
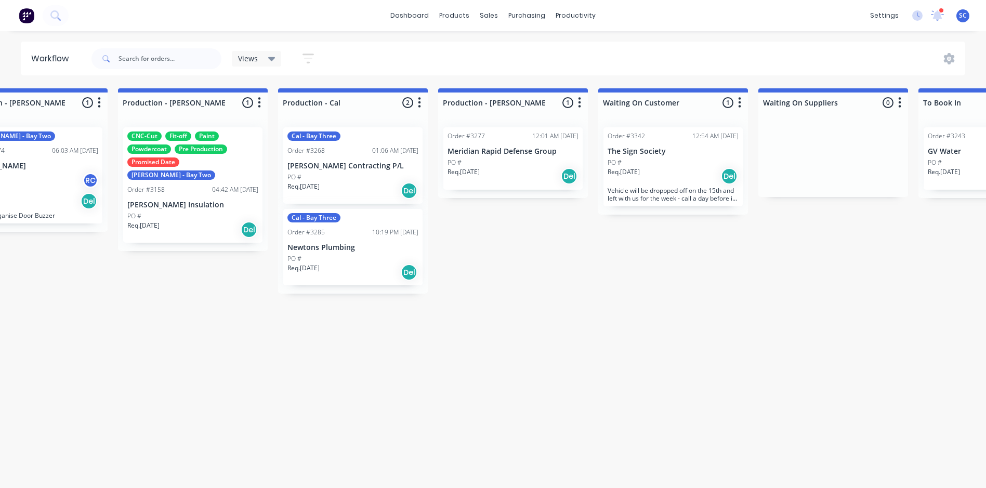
scroll to position [0, 1178]
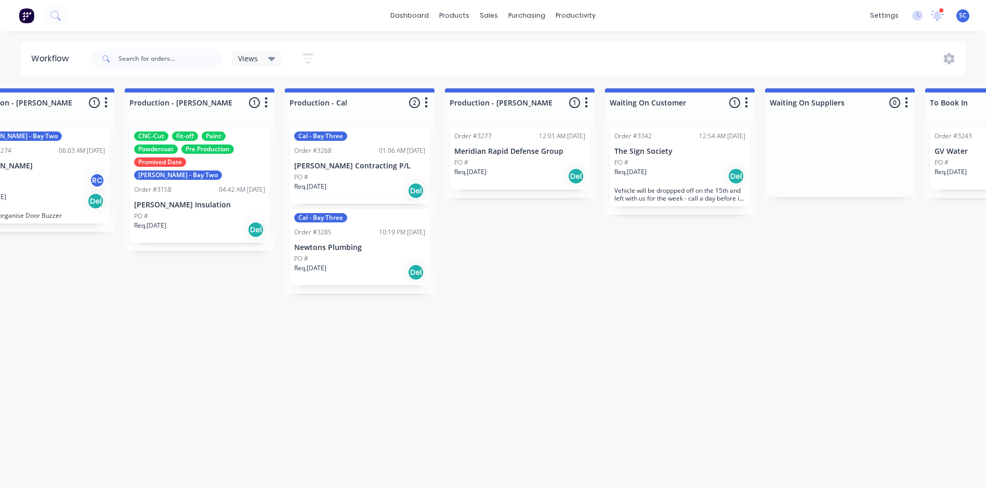
click at [485, 161] on div "PO #" at bounding box center [519, 162] width 131 height 9
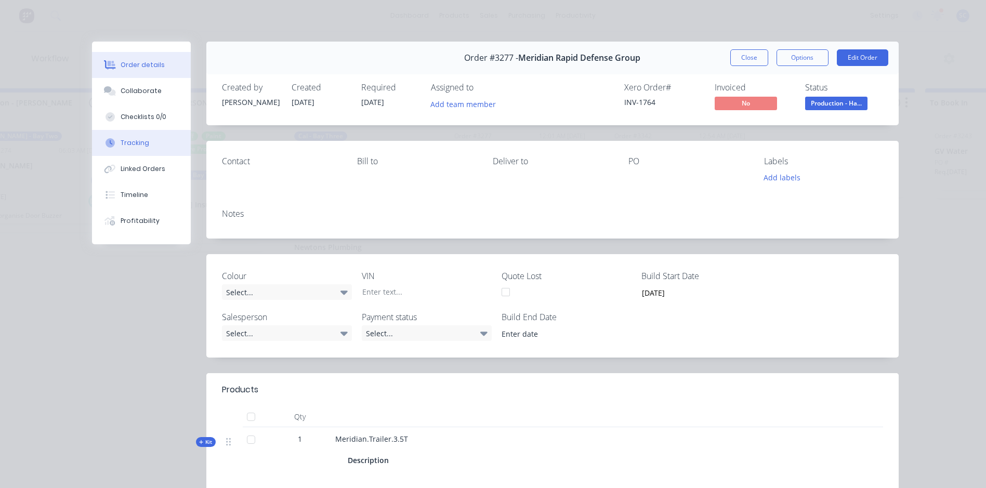
click at [124, 147] on div "Tracking" at bounding box center [135, 142] width 29 height 9
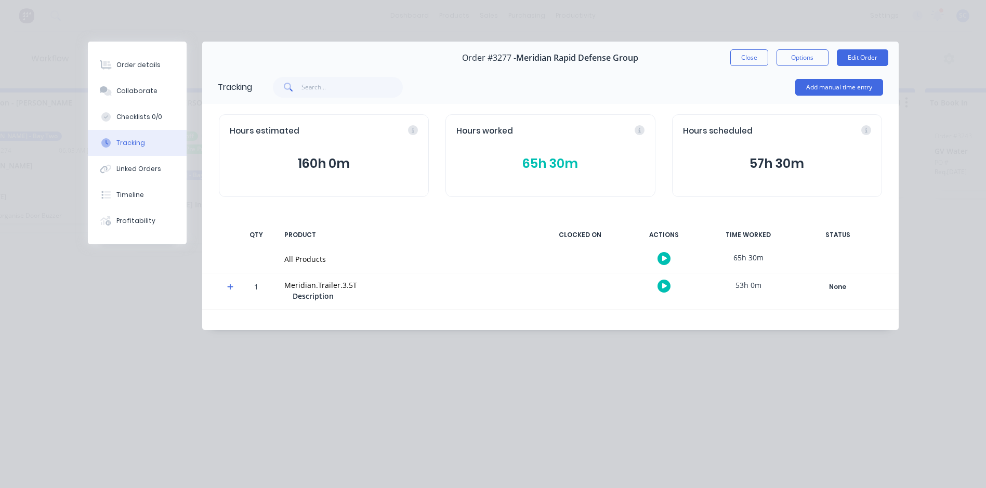
scroll to position [2, 1178]
click at [230, 286] on icon at bounding box center [230, 287] width 6 height 6
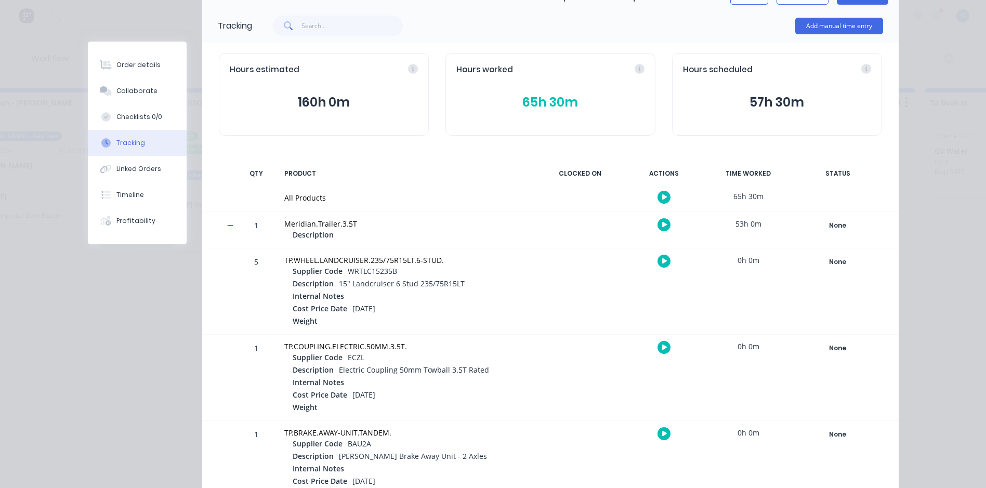
scroll to position [156, 0]
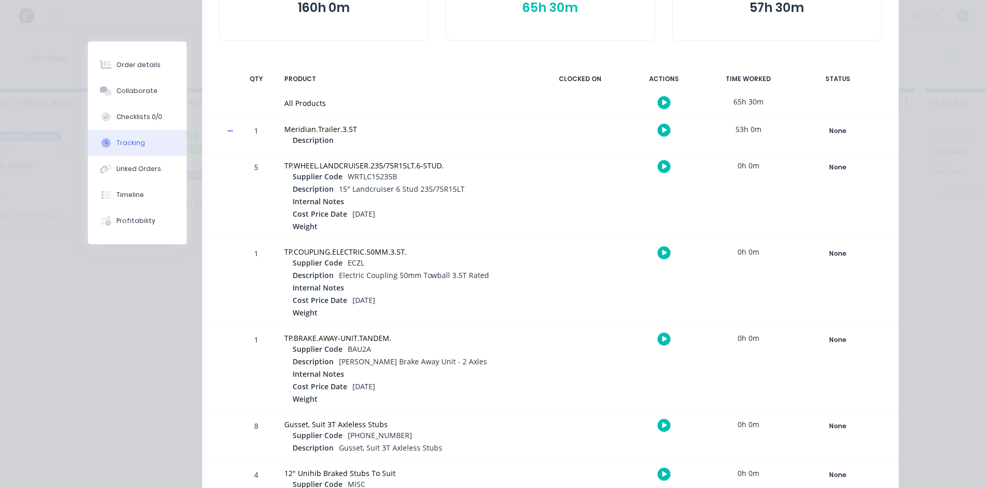
click at [227, 128] on icon at bounding box center [230, 130] width 7 height 7
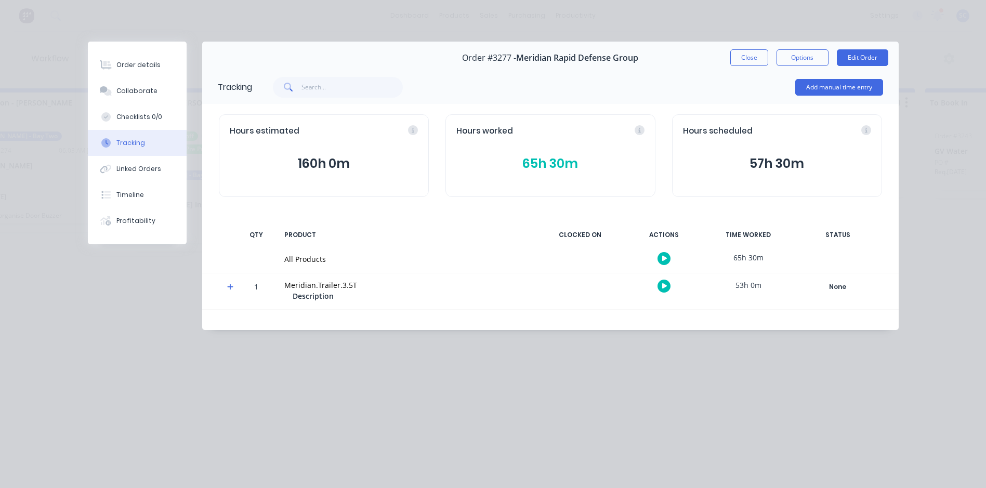
scroll to position [0, 0]
click at [636, 128] on div "Hours worked" at bounding box center [550, 131] width 188 height 12
click at [535, 162] on button "65h 30m" at bounding box center [550, 164] width 188 height 20
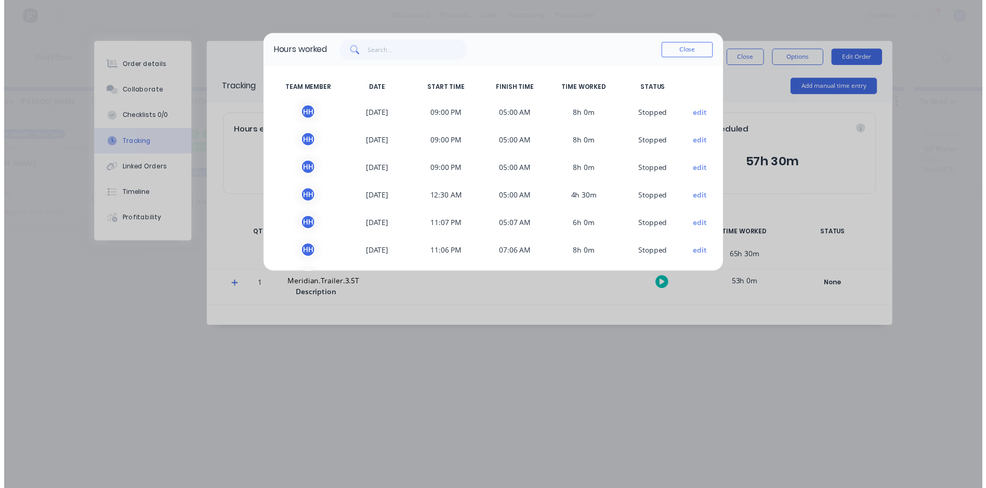
scroll to position [87, 0]
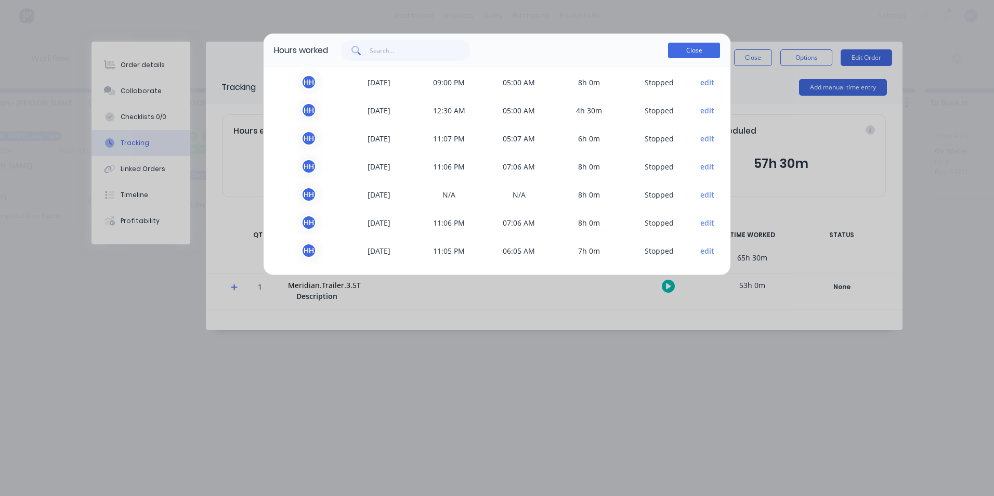
click at [690, 50] on button "Close" at bounding box center [694, 51] width 52 height 16
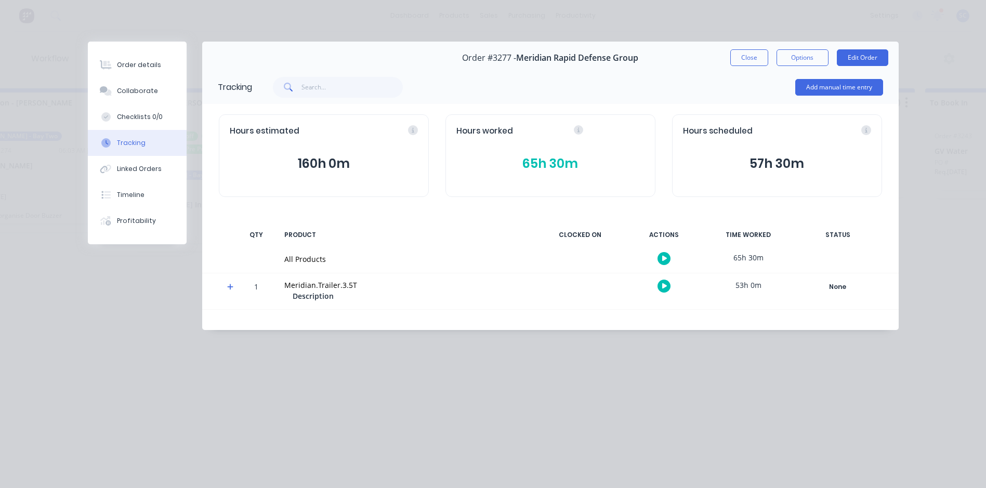
click at [745, 58] on button "Close" at bounding box center [749, 57] width 38 height 17
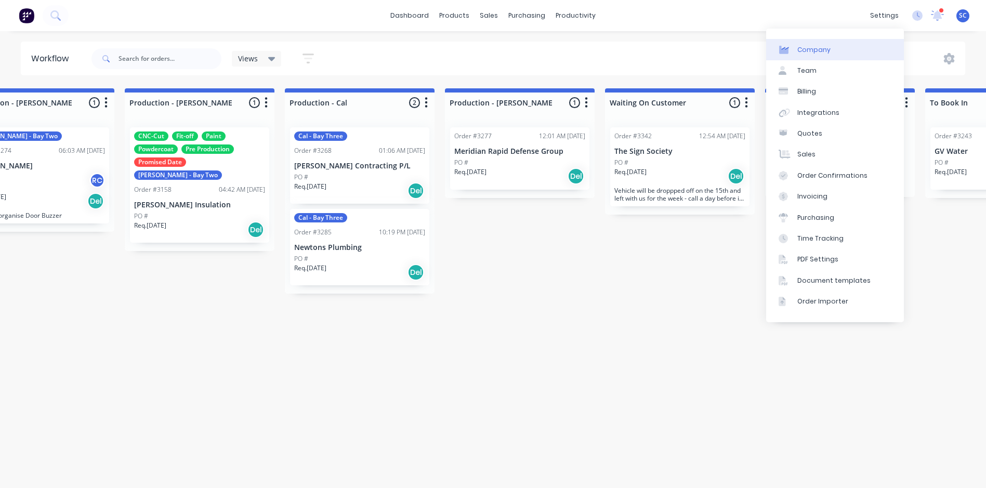
click at [805, 52] on div "Company" at bounding box center [813, 49] width 33 height 9
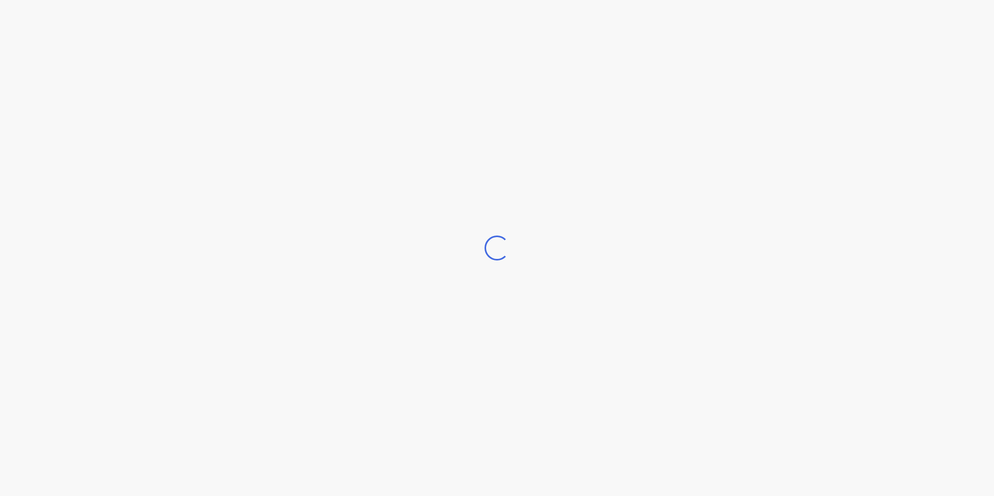
select select "AU"
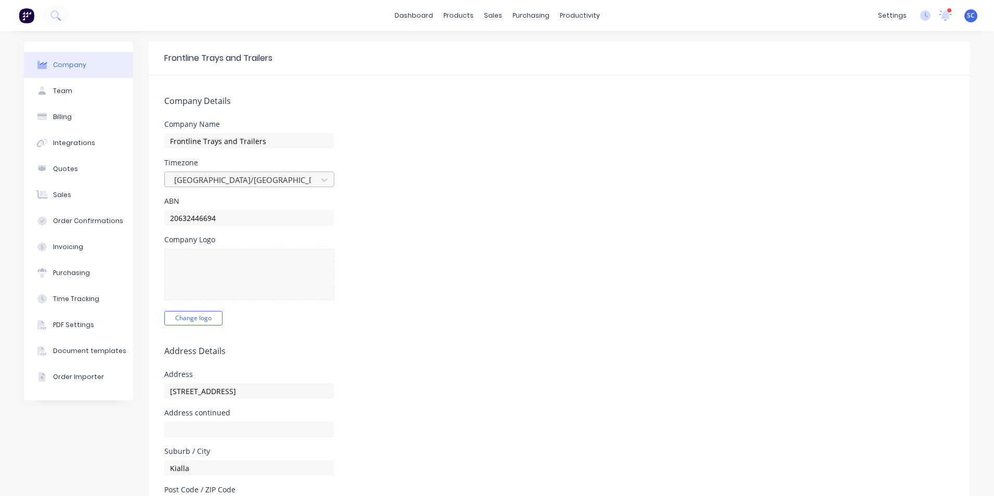
click at [199, 178] on div at bounding box center [242, 180] width 139 height 13
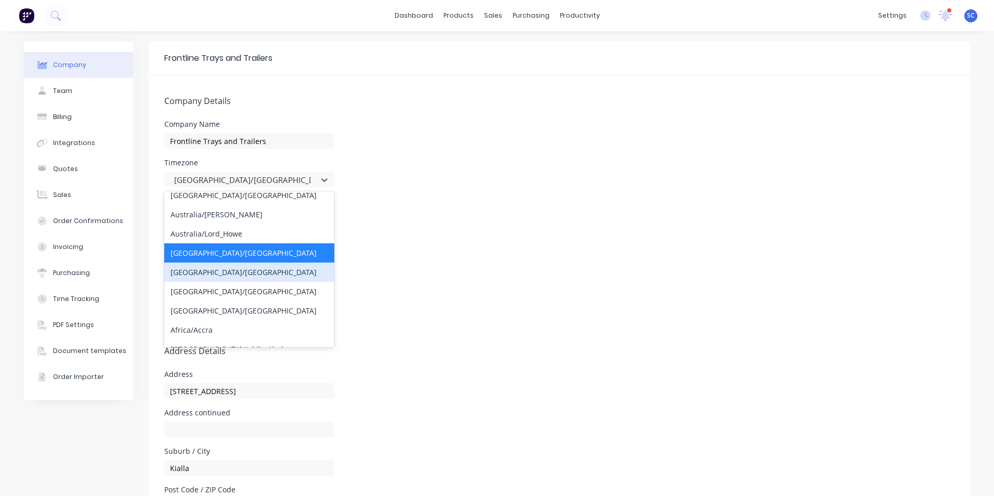
scroll to position [208, 0]
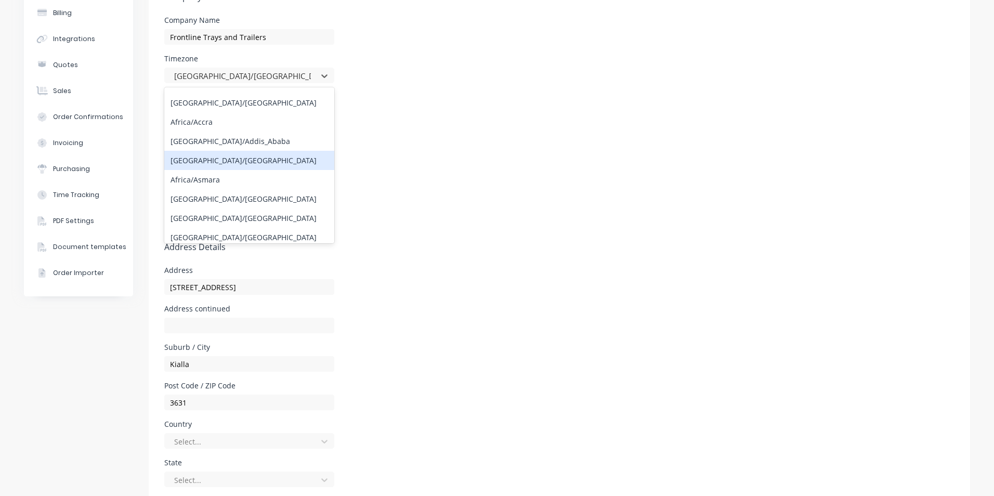
click at [453, 197] on div "Company Logo Change logo" at bounding box center [559, 176] width 790 height 89
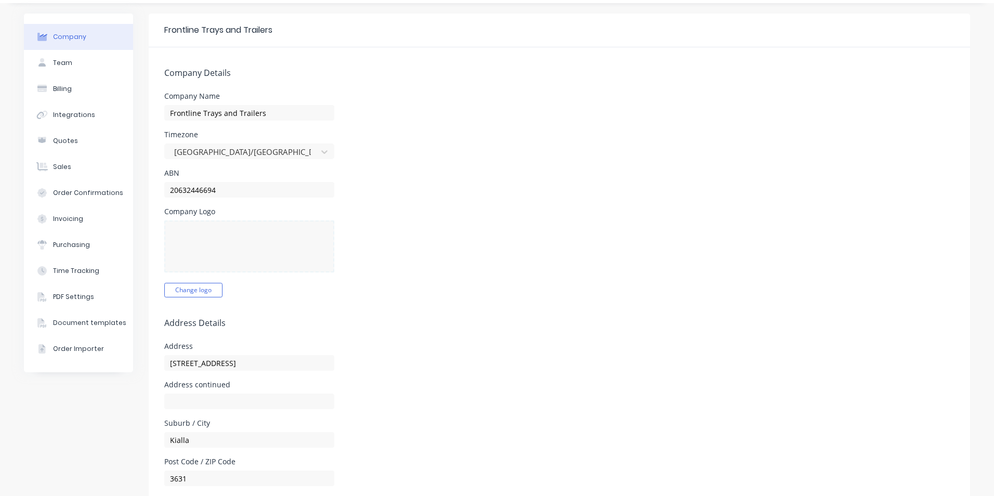
scroll to position [0, 0]
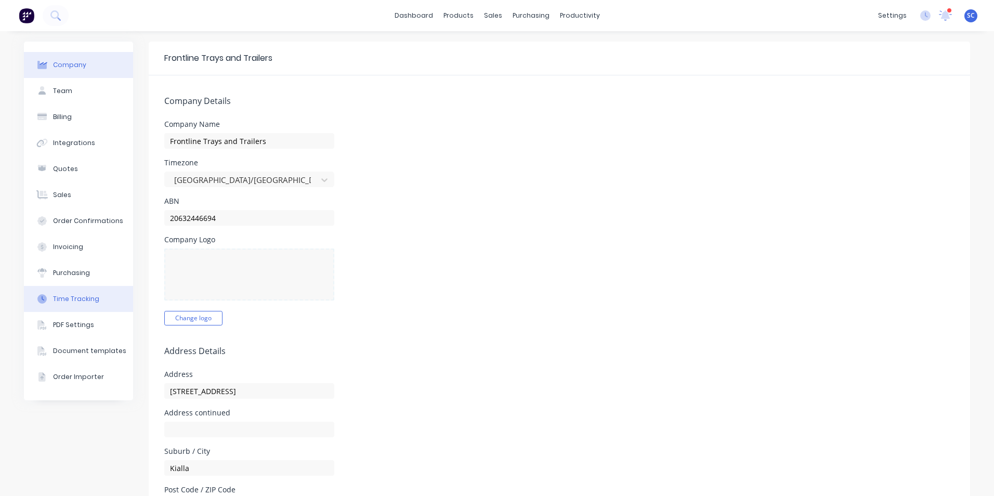
click at [68, 300] on div "Time Tracking" at bounding box center [76, 298] width 46 height 9
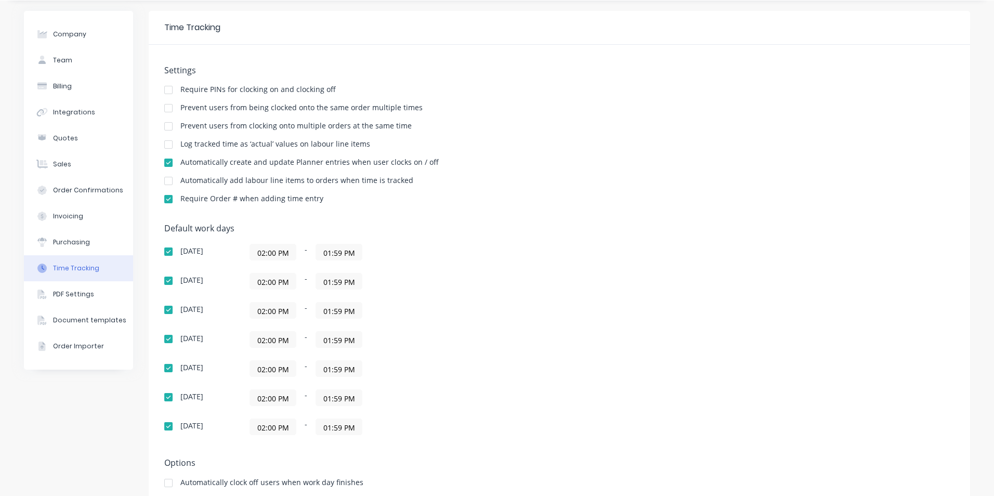
scroll to position [58, 0]
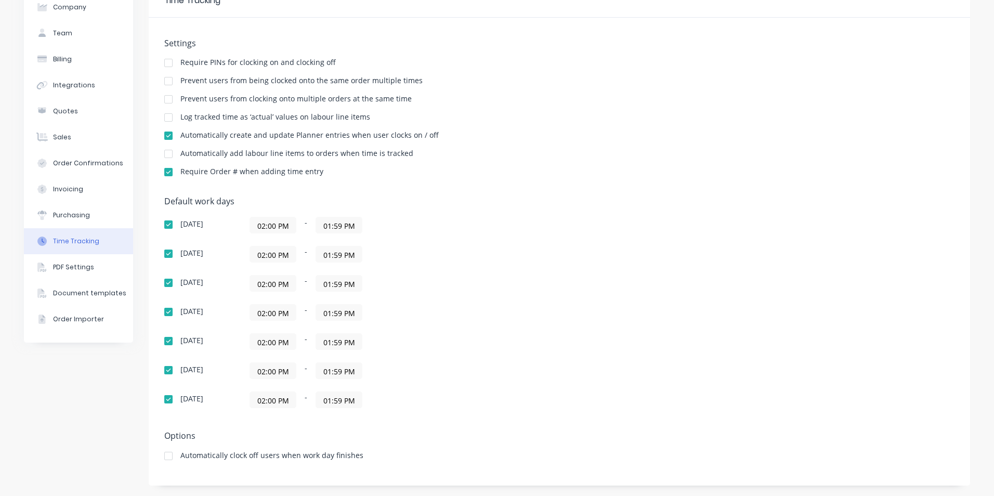
click at [276, 227] on input "02:00 PM" at bounding box center [273, 225] width 46 height 16
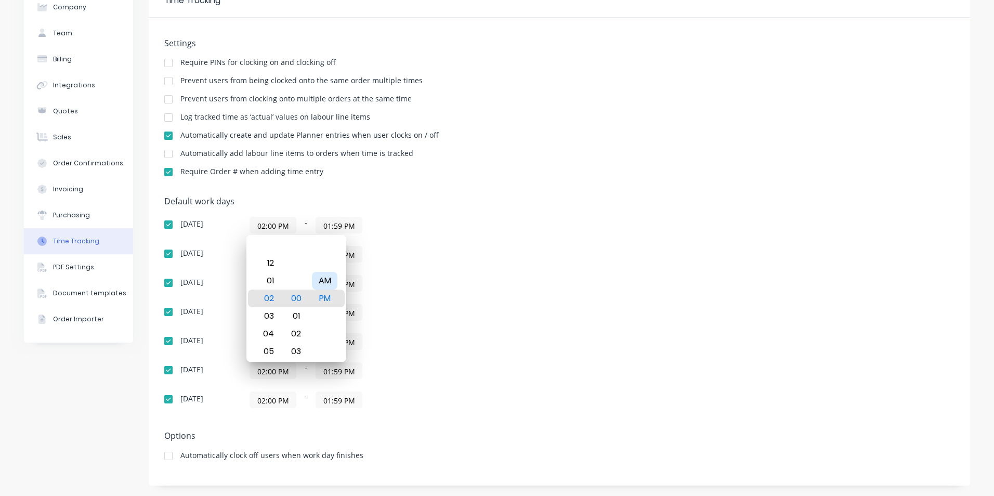
click at [319, 280] on div "AM" at bounding box center [324, 281] width 25 height 18
type input "02:00 AM"
click at [451, 207] on div "Default work days [DATE] 02:00 AM - 01:59 PM [DATE] 02:00 PM - 01:59 PM [DATE] …" at bounding box center [559, 308] width 790 height 224
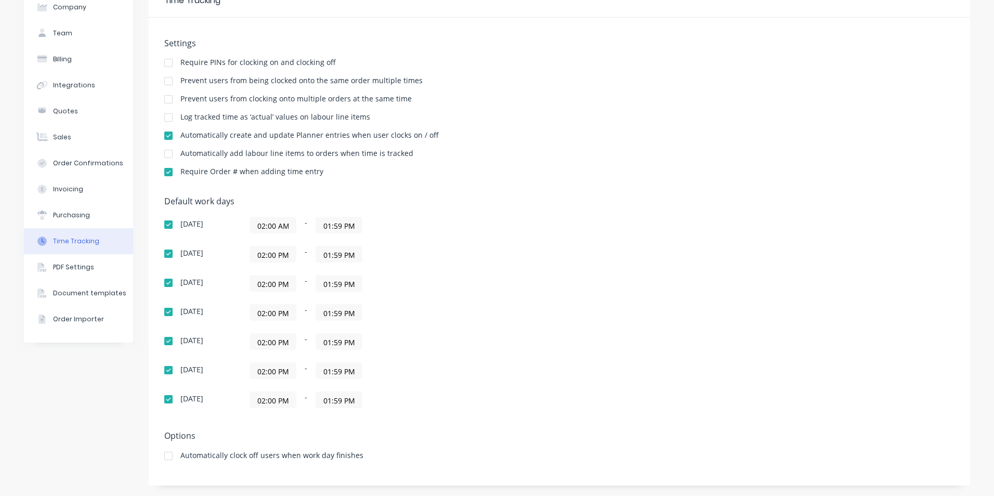
click at [278, 255] on input "02:00 PM" at bounding box center [273, 254] width 46 height 16
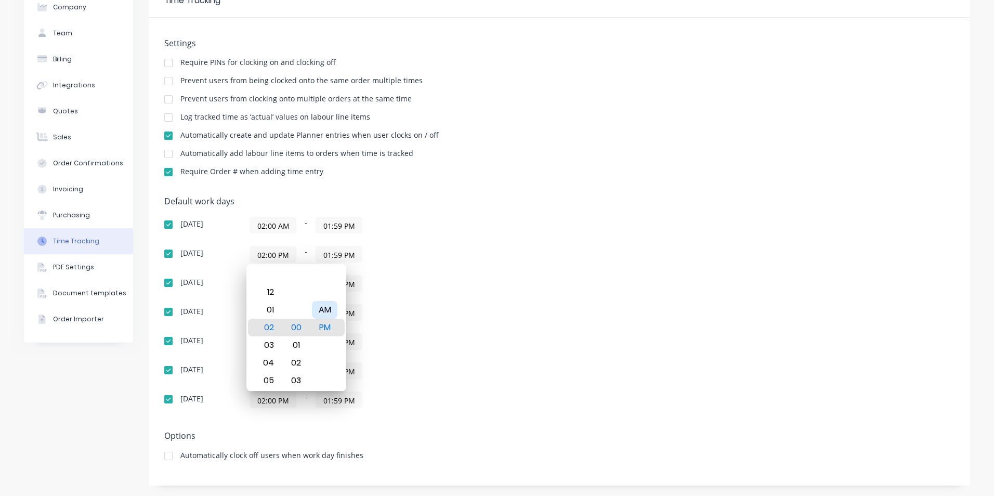
click at [324, 313] on div "AM" at bounding box center [324, 310] width 25 height 18
type input "02:00 AM"
click at [400, 267] on div "[DATE] 02:00 AM - 01:59 PM [DATE] 02:00 AM - 01:59 PM [DATE] 02:00 PM - 01:59 P…" at bounding box center [346, 312] width 364 height 191
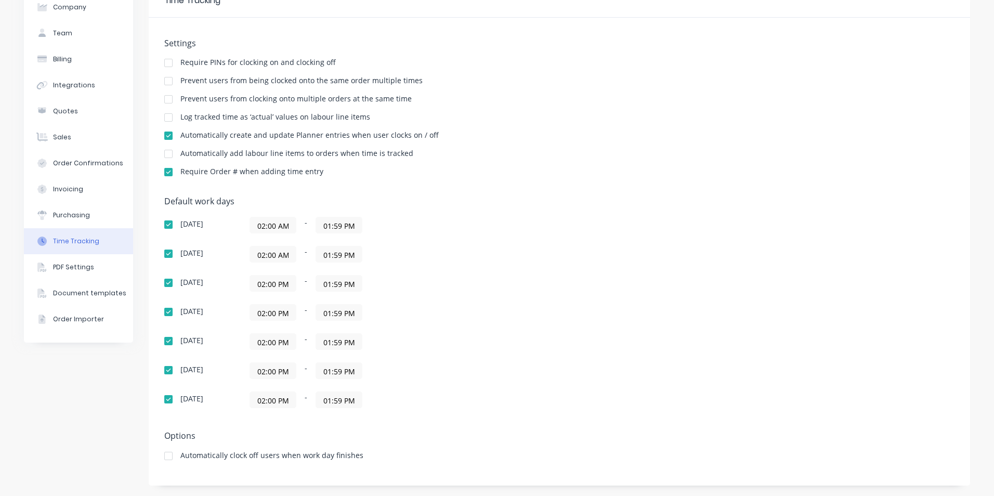
click at [266, 284] on input "02:00 PM" at bounding box center [273, 283] width 46 height 16
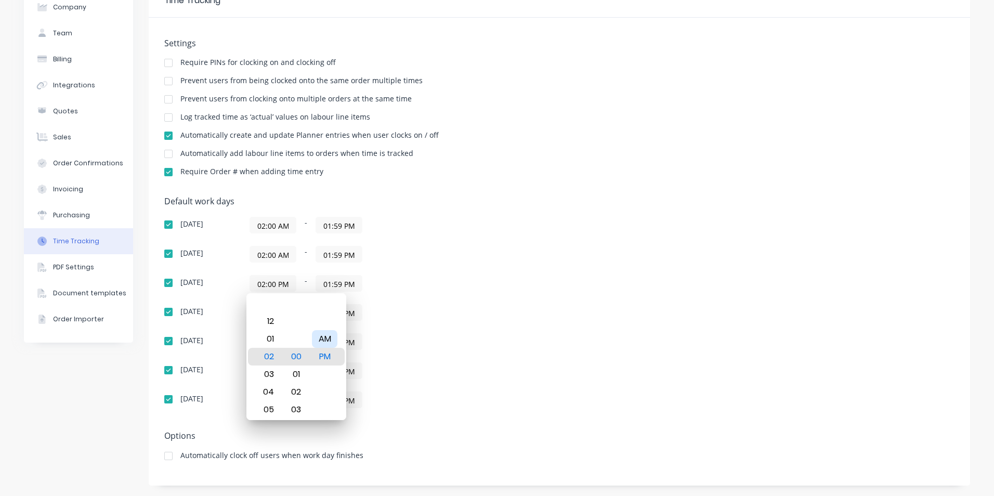
click at [324, 338] on div "AM" at bounding box center [324, 339] width 25 height 18
type input "02:00 AM"
click at [214, 320] on div "[DATE] 02:00 PM - 01:59 PM" at bounding box center [346, 312] width 364 height 17
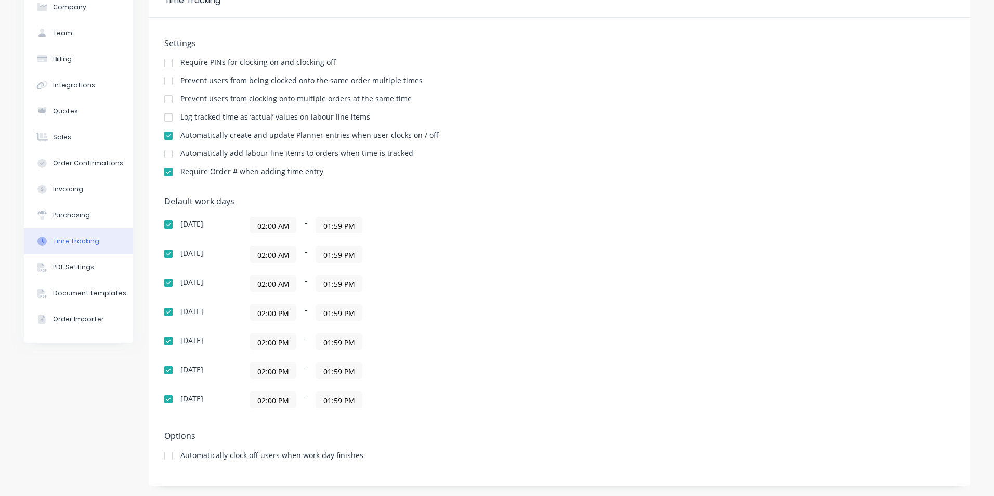
click at [265, 315] on input "02:00 PM" at bounding box center [273, 313] width 46 height 16
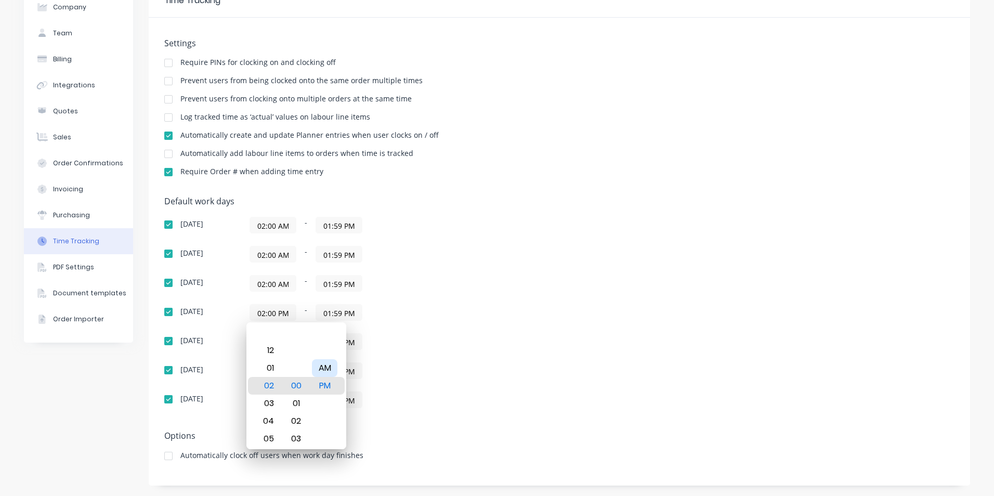
click at [323, 365] on div "AM" at bounding box center [324, 368] width 25 height 18
type input "02:00 AM"
click at [224, 340] on div "[DATE] 02:00 PM - 01:59 PM" at bounding box center [346, 341] width 364 height 17
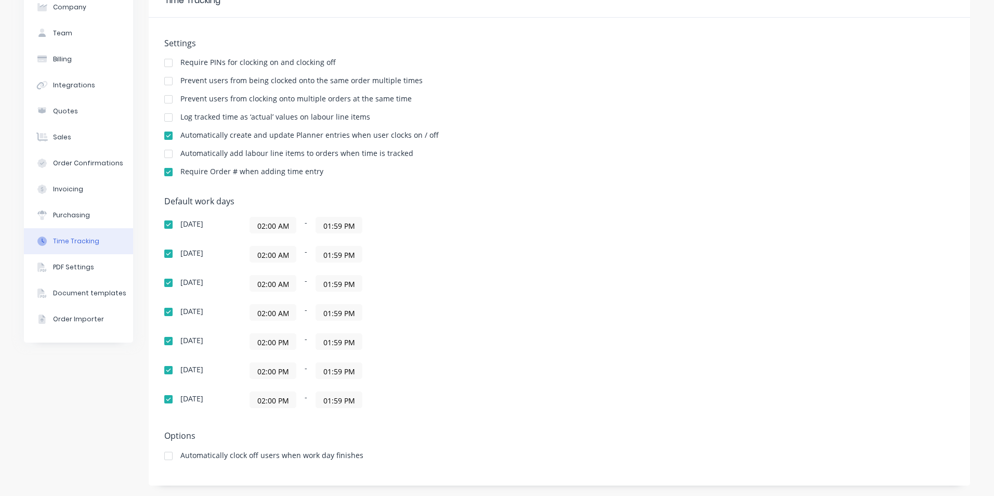
click at [272, 343] on input "02:00 PM" at bounding box center [273, 342] width 46 height 16
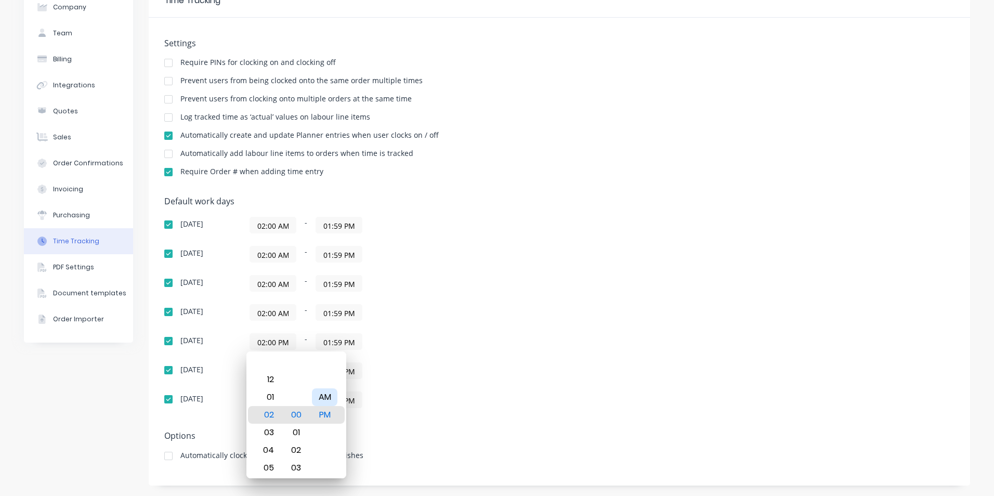
click at [327, 400] on div "AM" at bounding box center [324, 397] width 25 height 18
type input "02:00 AM"
click at [228, 360] on div "[DATE] 02:00 AM - 01:59 PM [DATE] 02:00 AM - 01:59 PM [DATE] 02:00 AM - 01:59 P…" at bounding box center [346, 312] width 364 height 191
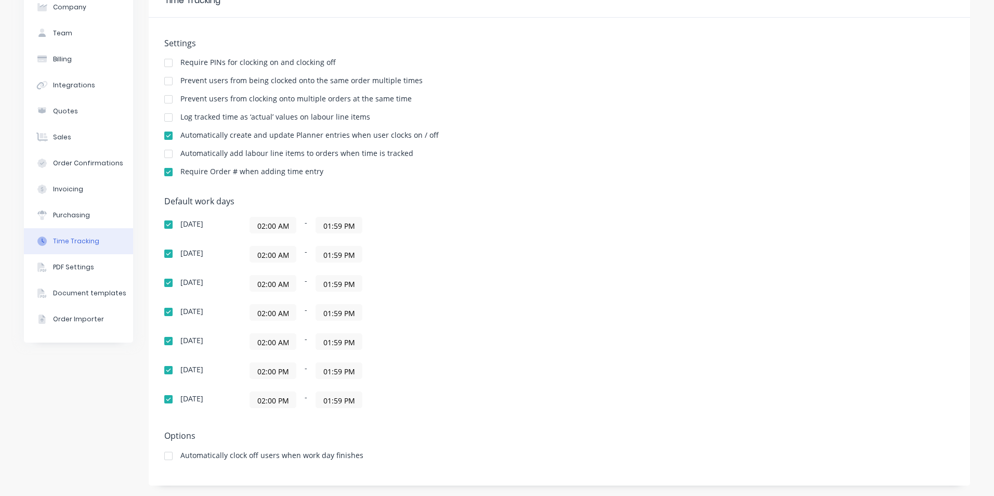
click at [261, 372] on input "02:00 PM" at bounding box center [273, 371] width 46 height 16
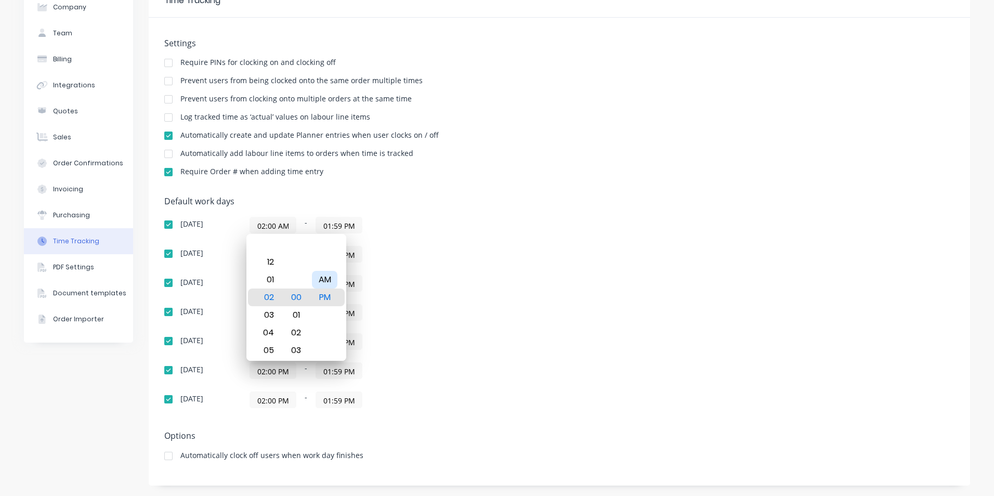
click at [326, 282] on div "AM" at bounding box center [324, 280] width 25 height 18
type input "02:00 AM"
click at [267, 397] on input "02:00 PM" at bounding box center [273, 400] width 46 height 16
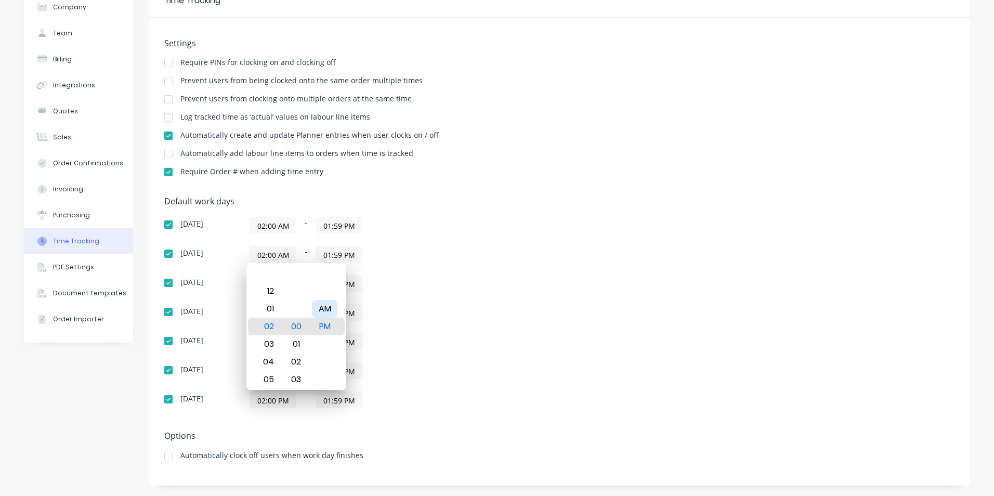
click at [330, 309] on div "AM" at bounding box center [324, 309] width 25 height 18
type input "02:00 AM"
click at [474, 290] on div "02:00 AM - 01:59 PM" at bounding box center [379, 283] width 260 height 17
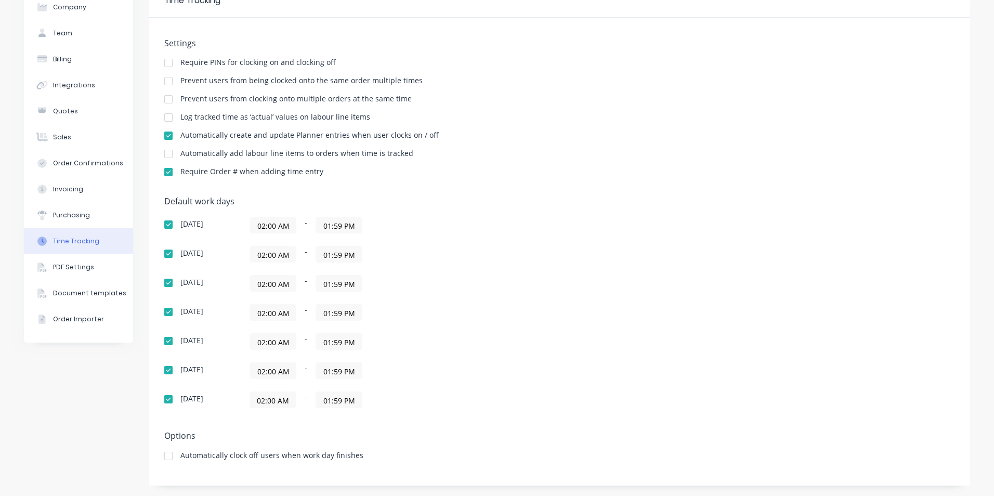
scroll to position [0, 0]
click at [337, 226] on input "01:59 PM" at bounding box center [339, 225] width 46 height 16
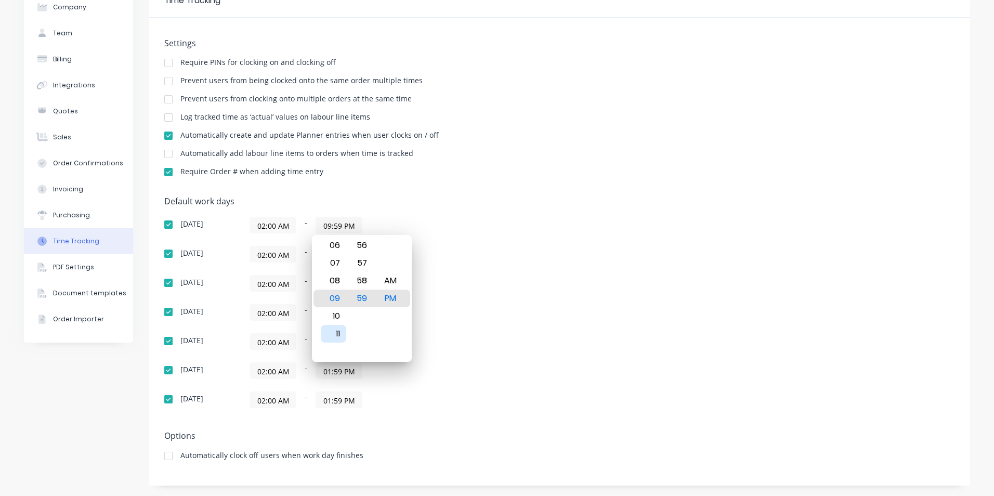
click at [337, 335] on div "11" at bounding box center [333, 334] width 25 height 18
type input "11:59 PM"
click at [393, 300] on div "PM" at bounding box center [390, 298] width 25 height 18
click at [459, 297] on div "[DATE] 02:00 AM - 11:59 PM [DATE] 02:00 AM - 01:59 PM [DATE] 02:00 AM - 01:59 P…" at bounding box center [346, 312] width 364 height 191
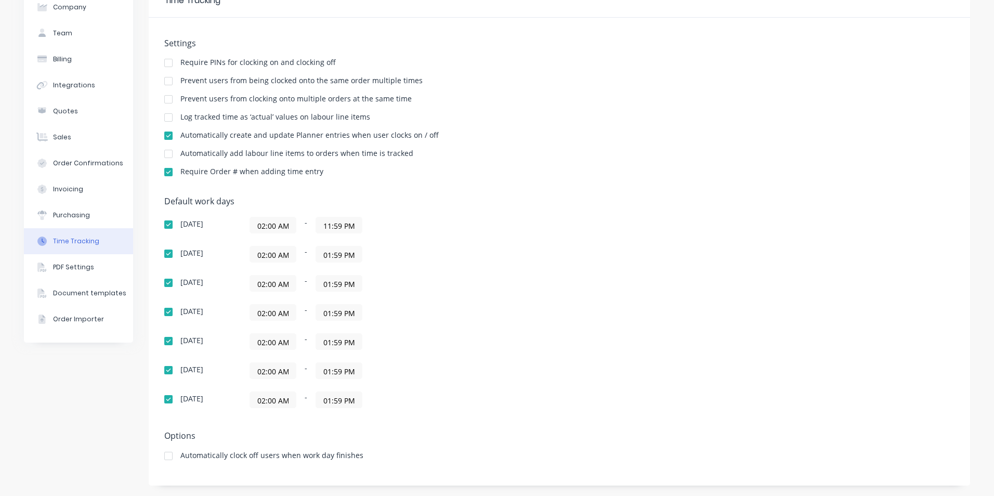
click at [326, 256] on input "01:59 PM" at bounding box center [339, 254] width 46 height 16
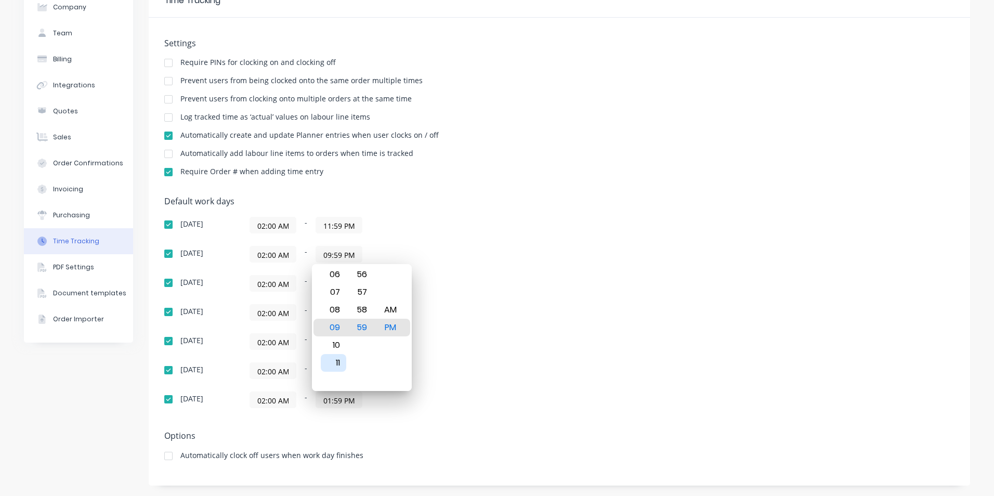
click at [335, 361] on div "11" at bounding box center [333, 363] width 25 height 18
type input "11:59 PM"
click at [463, 281] on div "02:00 AM - 01:59 PM" at bounding box center [379, 283] width 260 height 17
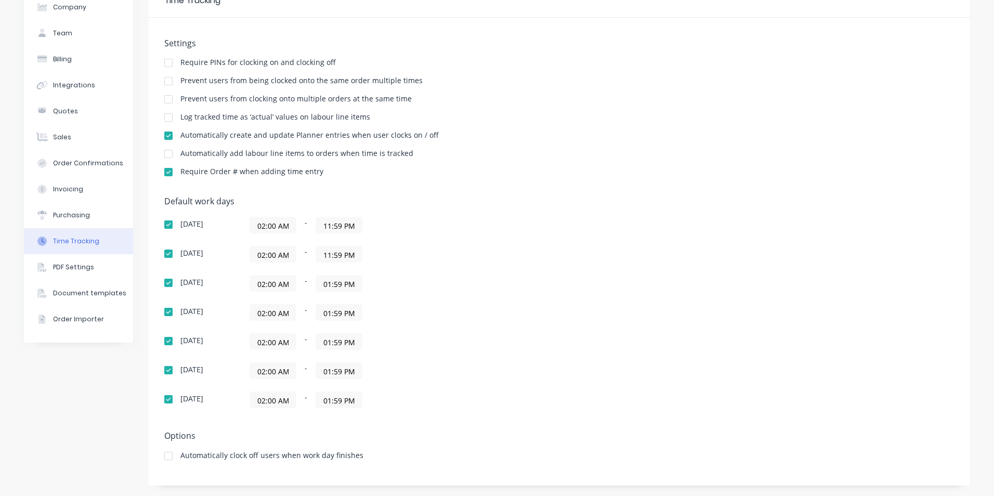
click at [324, 283] on input "01:59 PM" at bounding box center [339, 283] width 46 height 16
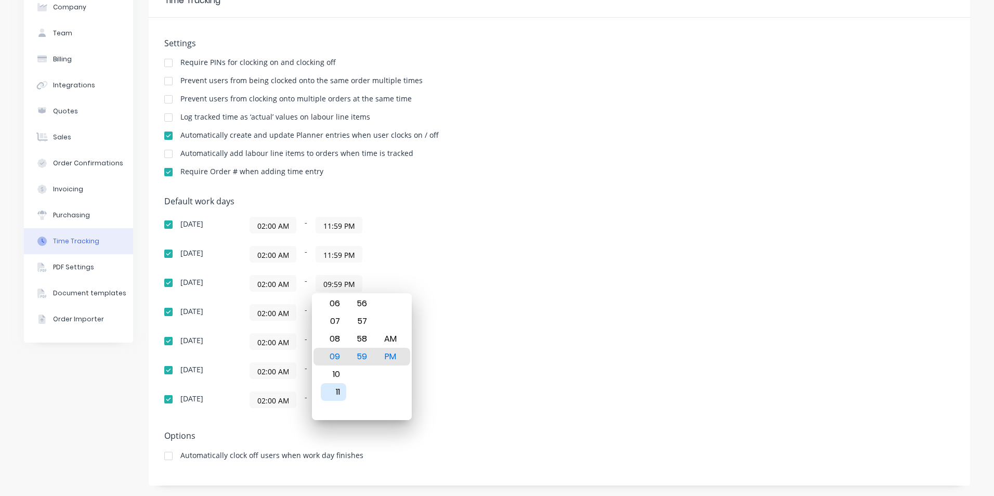
click at [328, 395] on div "11" at bounding box center [333, 392] width 25 height 18
type input "11:59 PM"
click at [488, 257] on div "02:00 AM - 11:59 PM" at bounding box center [379, 254] width 260 height 17
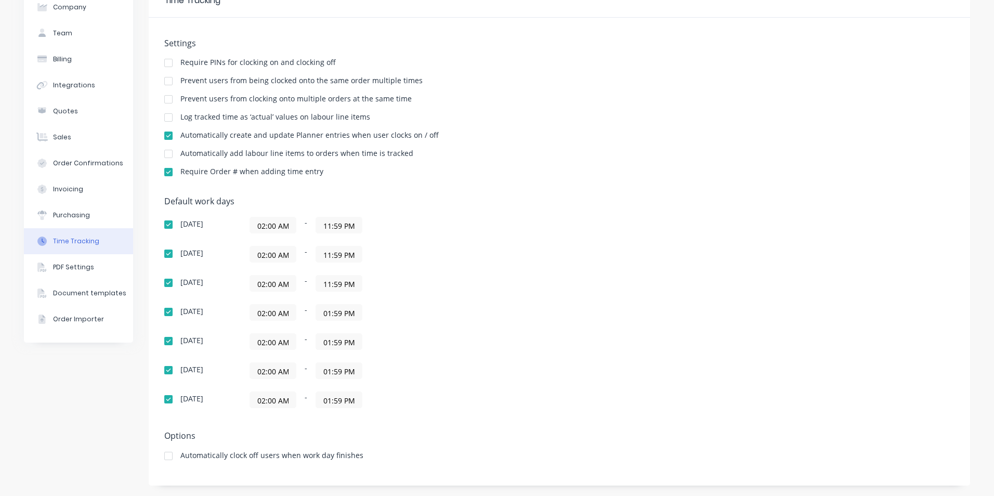
click at [321, 309] on input "01:59 PM" at bounding box center [339, 313] width 46 height 16
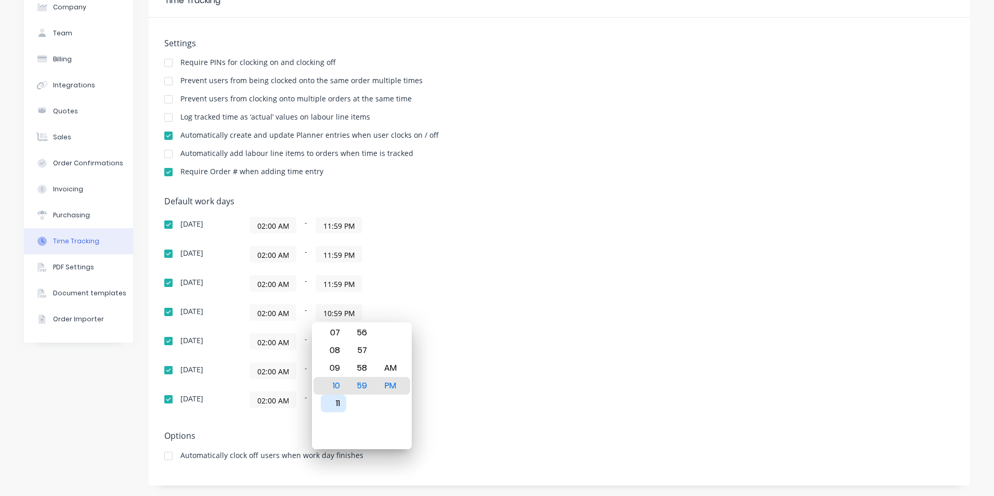
click at [334, 402] on div "11" at bounding box center [333, 403] width 25 height 18
type input "11:59 PM"
click at [508, 274] on div "[DATE] 02:00 AM - 11:59 PM [DATE] 02:00 AM - 11:59 PM [DATE] 02:00 AM - 11:59 P…" at bounding box center [346, 312] width 364 height 191
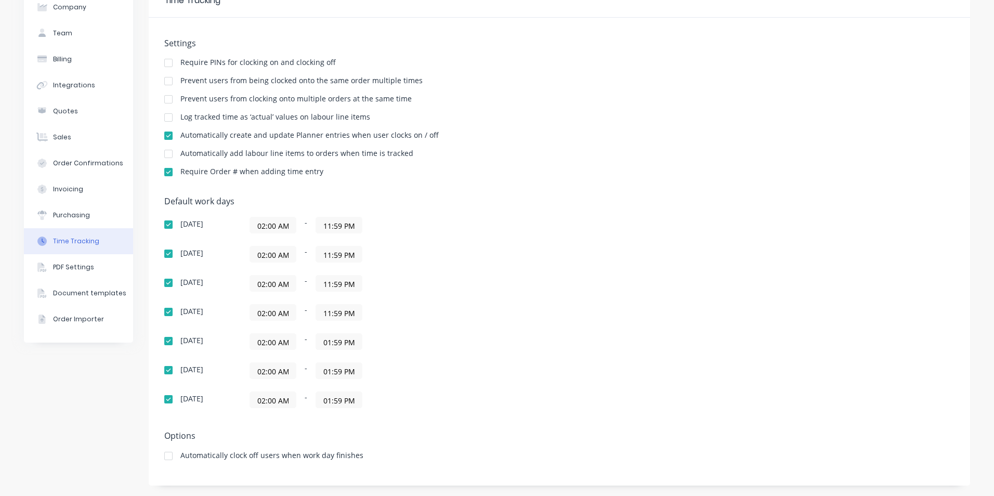
click at [321, 342] on input "01:59 PM" at bounding box center [339, 342] width 46 height 16
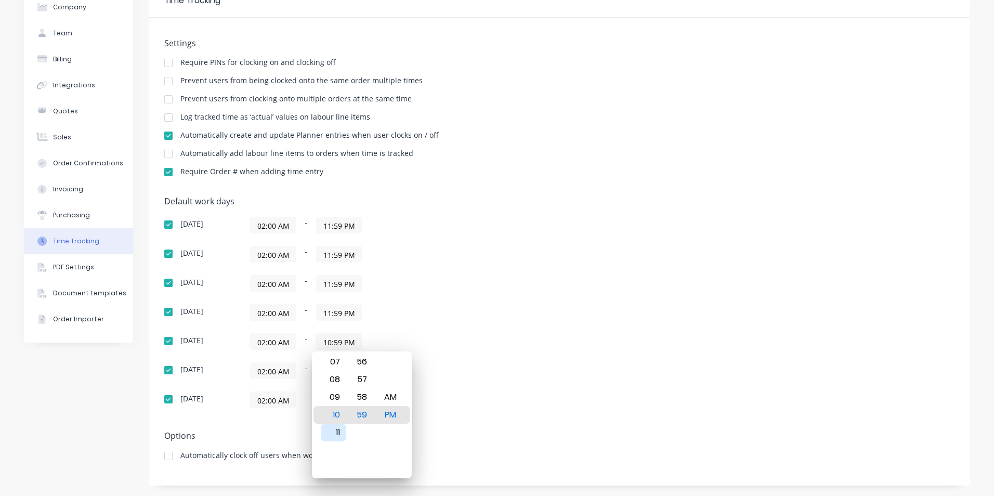
click at [328, 433] on div "11" at bounding box center [333, 433] width 25 height 18
type input "11:59 PM"
click at [503, 297] on div "[DATE] 02:00 AM - 11:59 PM [DATE] 02:00 AM - 11:59 PM [DATE] 02:00 AM - 11:59 P…" at bounding box center [346, 312] width 364 height 191
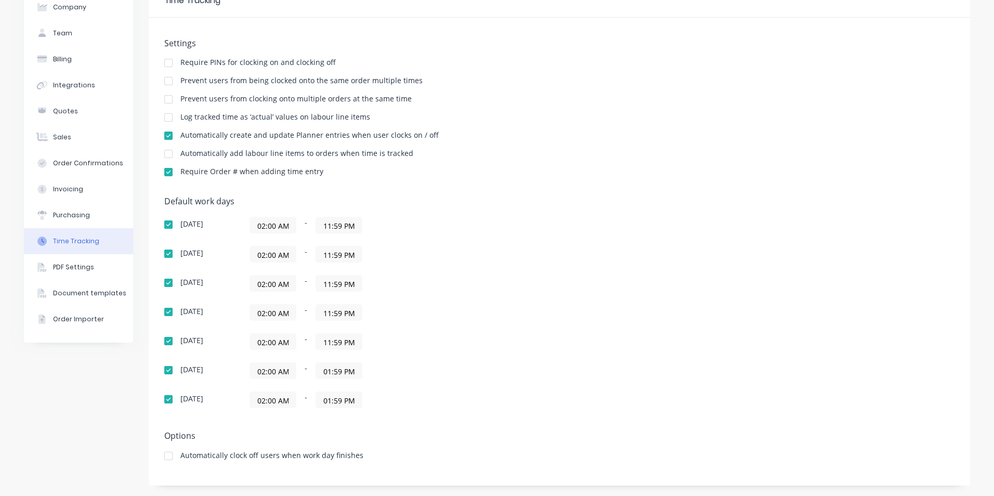
click at [323, 371] on input "01:59 PM" at bounding box center [339, 371] width 46 height 16
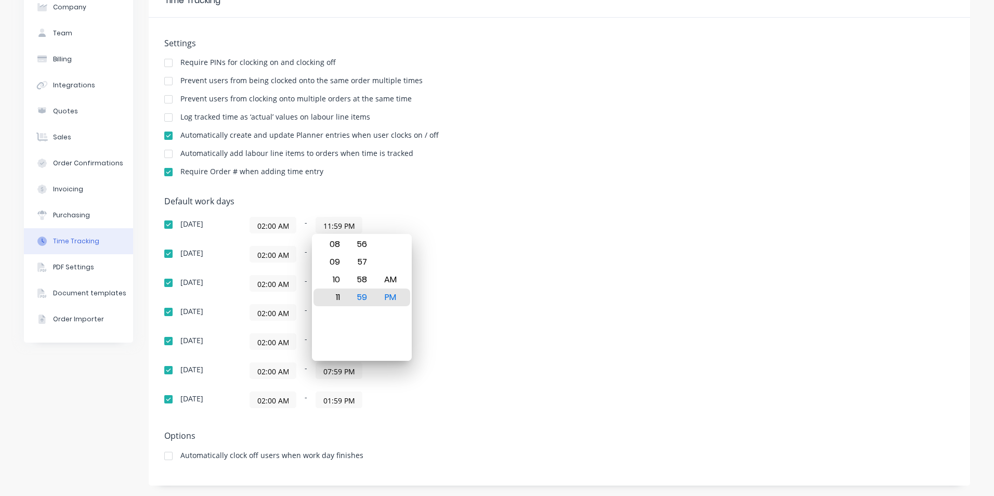
type input "11:59 PM"
click at [336, 296] on div "11" at bounding box center [333, 297] width 25 height 18
click at [450, 368] on div "02:00 AM - 11:59 PM" at bounding box center [379, 370] width 260 height 17
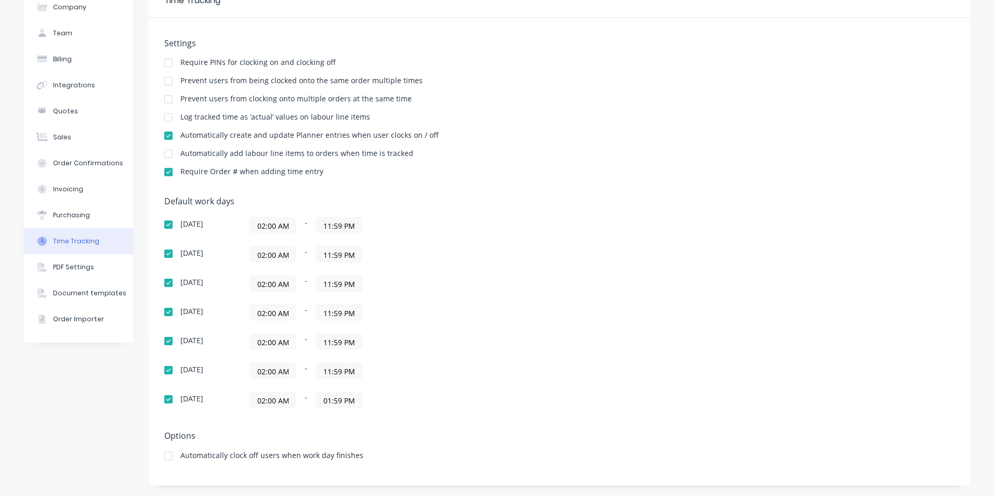
click at [327, 400] on input "01:59 PM" at bounding box center [339, 400] width 46 height 16
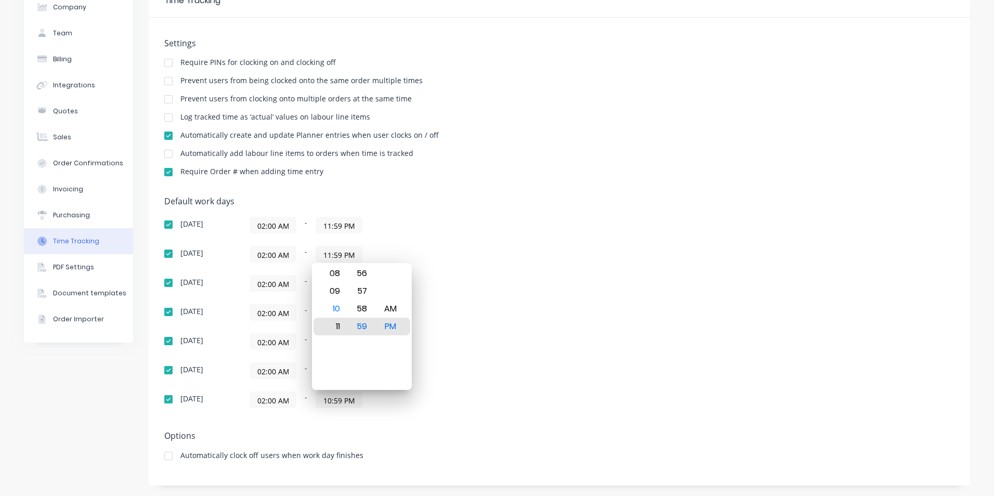
type input "11:59 PM"
click at [338, 327] on div "11" at bounding box center [333, 327] width 25 height 18
click at [461, 341] on div "02:00 AM - 11:59 PM" at bounding box center [379, 341] width 260 height 17
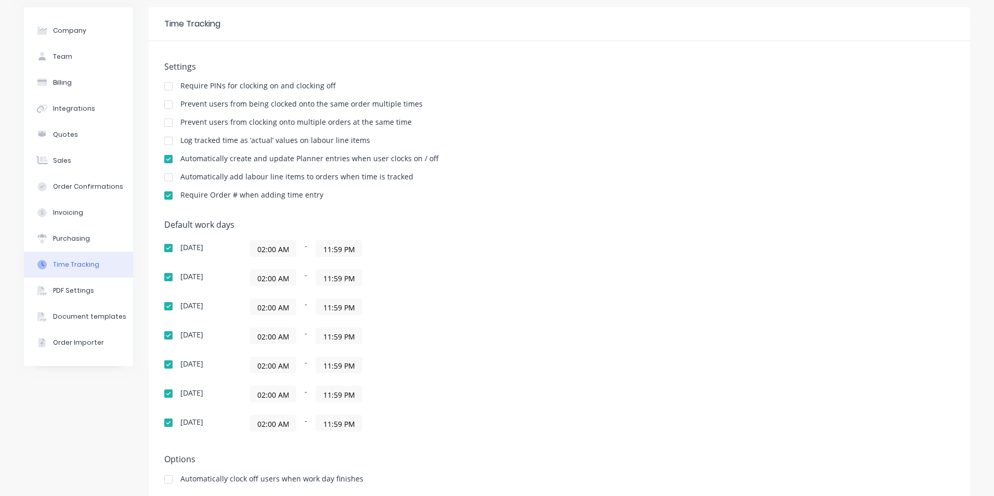
scroll to position [58, 0]
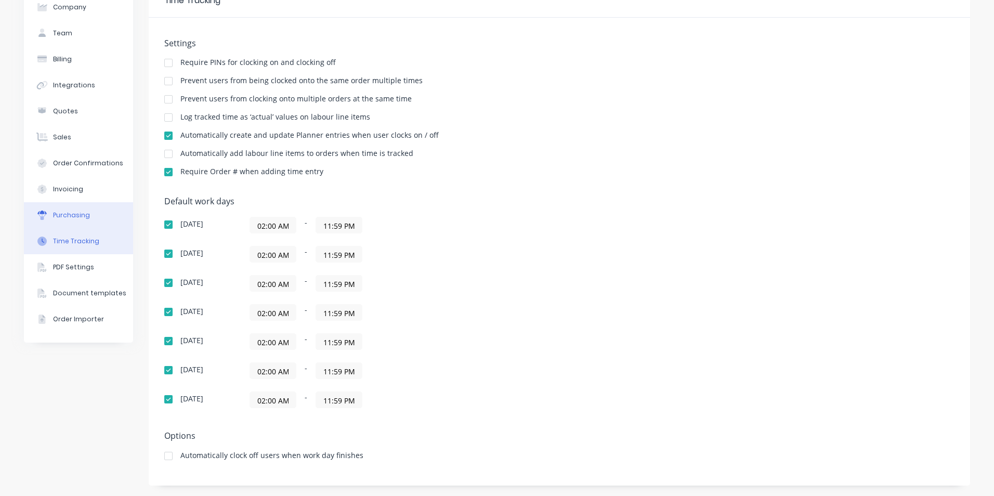
click at [61, 217] on div "Purchasing" at bounding box center [71, 214] width 37 height 9
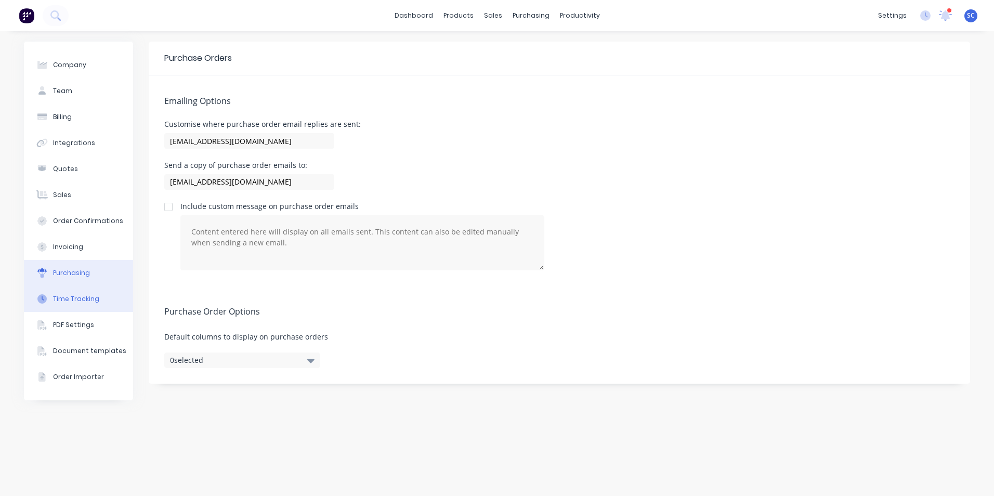
click at [61, 299] on div "Time Tracking" at bounding box center [76, 298] width 46 height 9
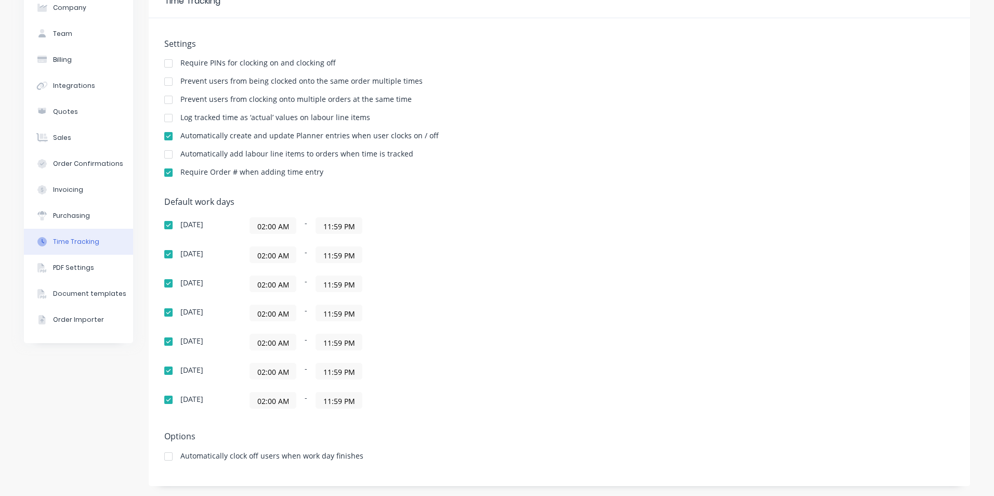
scroll to position [58, 0]
click at [68, 268] on div "PDF Settings" at bounding box center [73, 266] width 41 height 9
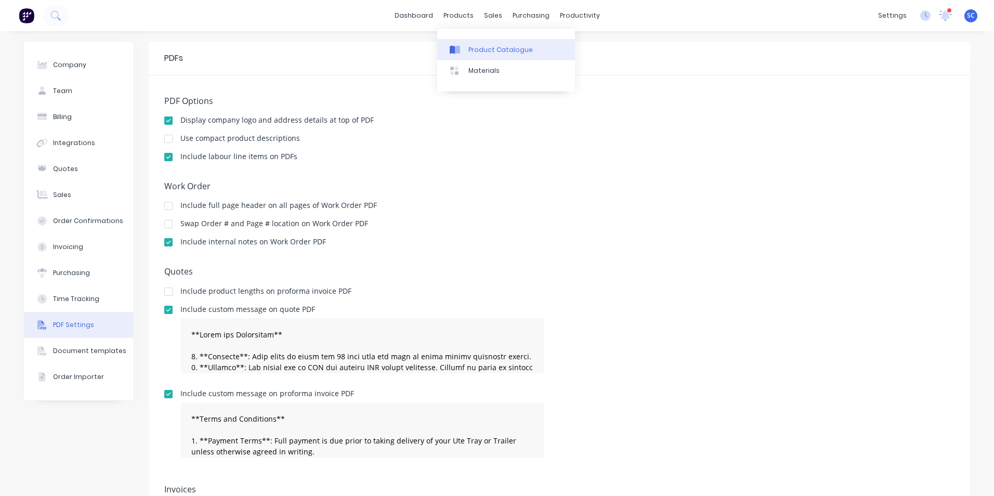
click at [475, 52] on div "Product Catalogue" at bounding box center [500, 49] width 64 height 9
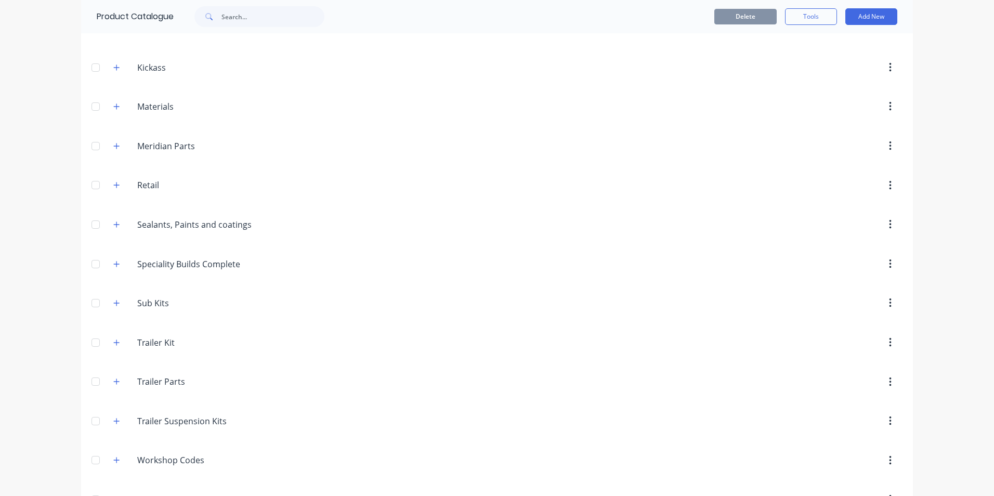
scroll to position [357, 0]
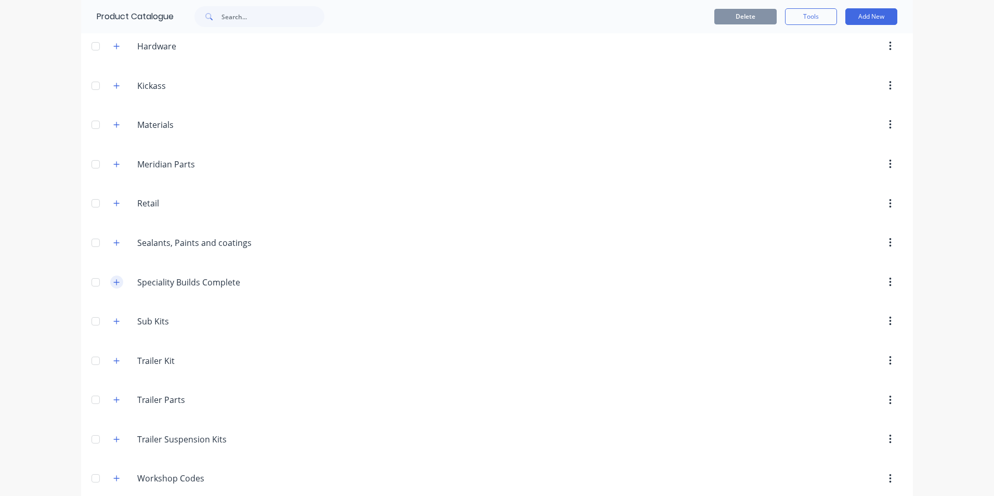
click at [115, 281] on icon "button" at bounding box center [116, 282] width 6 height 7
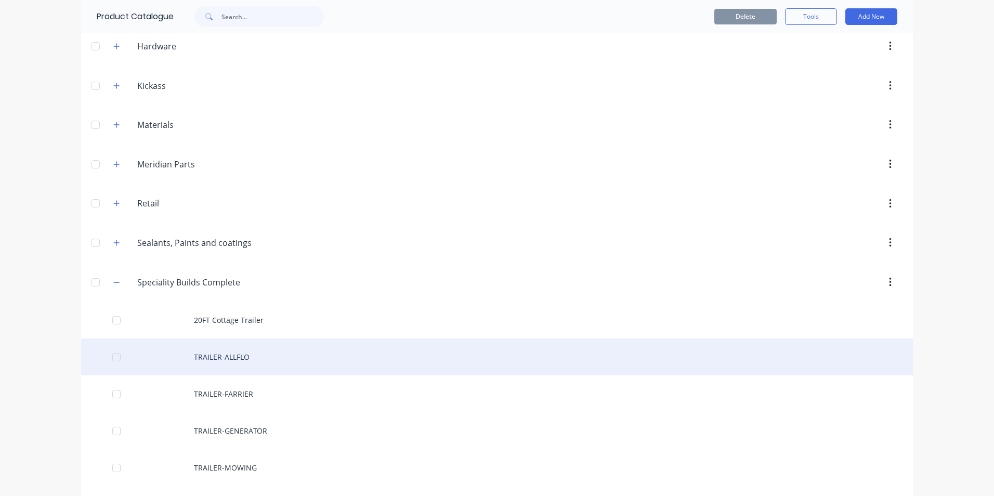
scroll to position [617, 0]
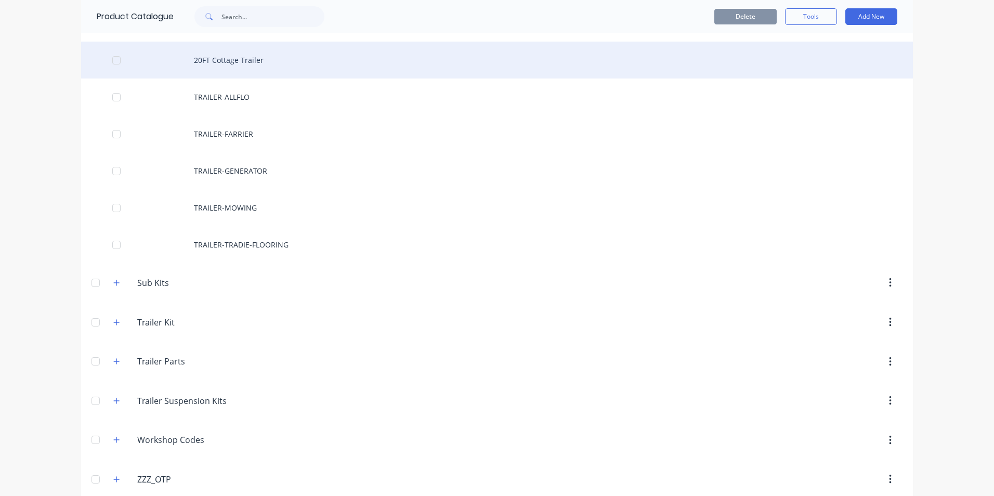
click at [238, 65] on div "20FT Cottage Trailer" at bounding box center [496, 60] width 831 height 37
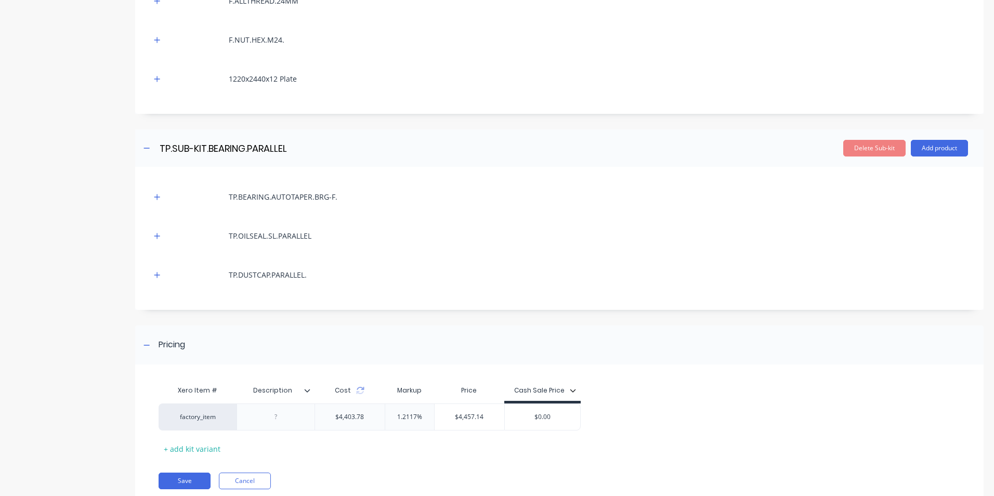
scroll to position [759, 0]
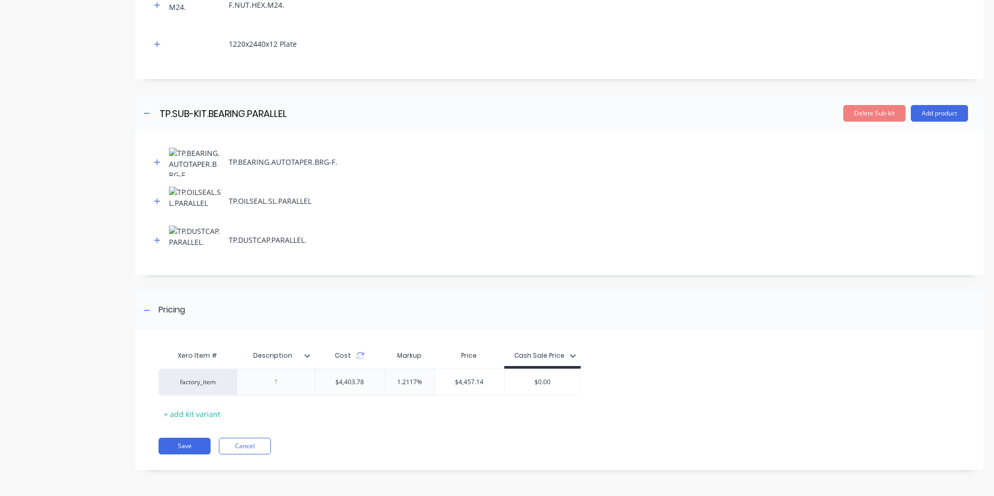
click at [360, 360] on div "Cost" at bounding box center [349, 355] width 70 height 21
click at [359, 353] on icon at bounding box center [360, 355] width 8 height 8
drag, startPoint x: 488, startPoint y: 382, endPoint x: 459, endPoint y: 380, distance: 29.7
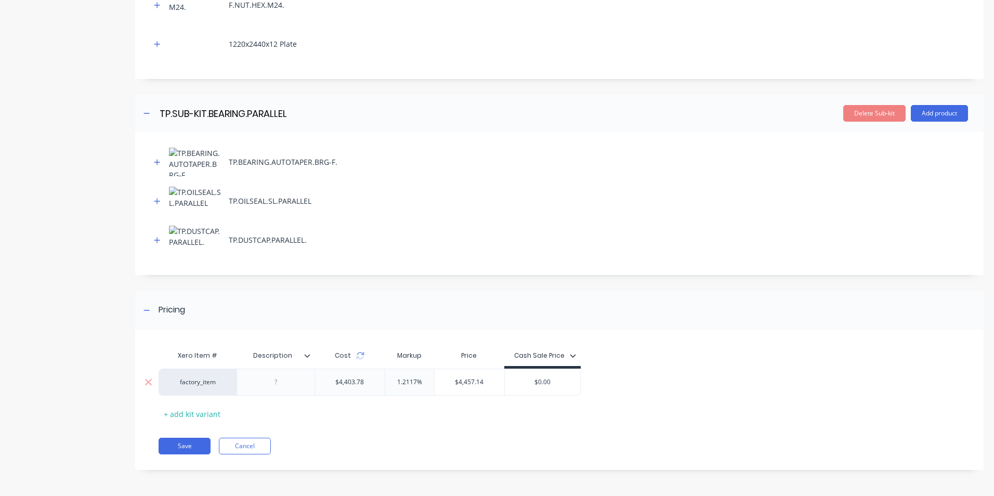
click at [459, 380] on input "$4,457.14" at bounding box center [469, 381] width 70 height 9
type input "$7448.19"
click at [511, 316] on div "Pricing" at bounding box center [559, 309] width 848 height 39
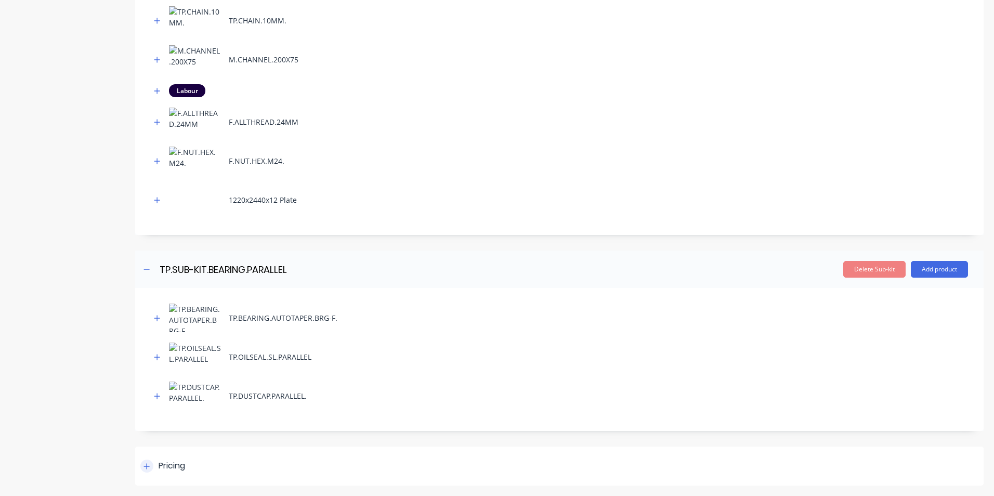
scroll to position [603, 0]
click at [277, 472] on div "Pricing" at bounding box center [559, 465] width 848 height 39
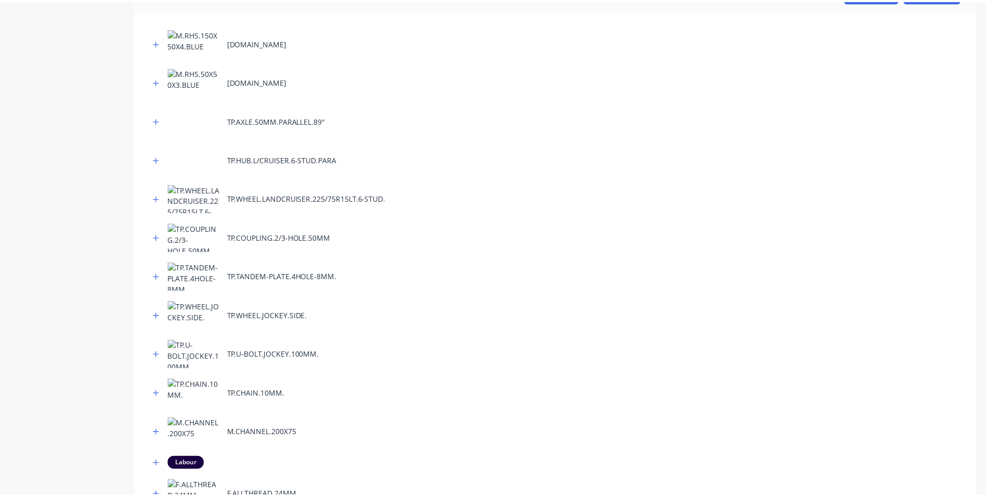
scroll to position [0, 0]
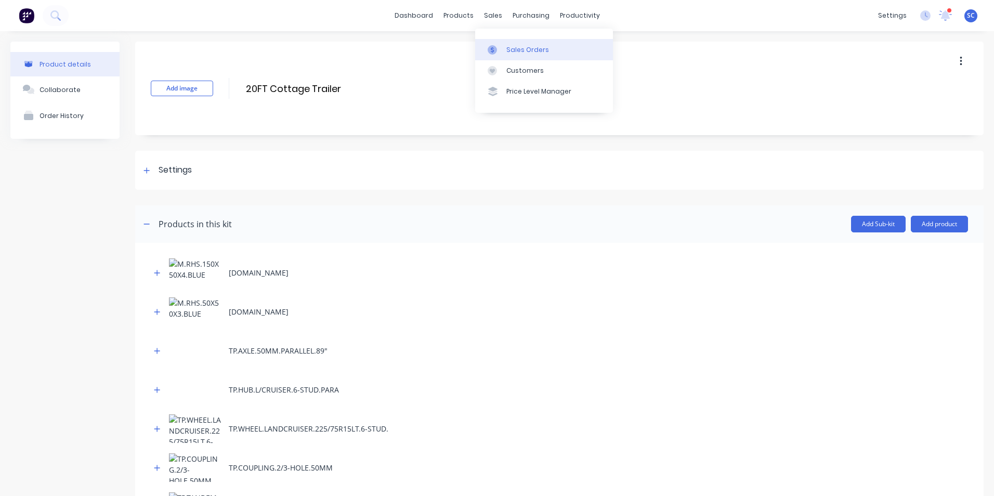
click at [505, 49] on link "Sales Orders" at bounding box center [544, 49] width 138 height 21
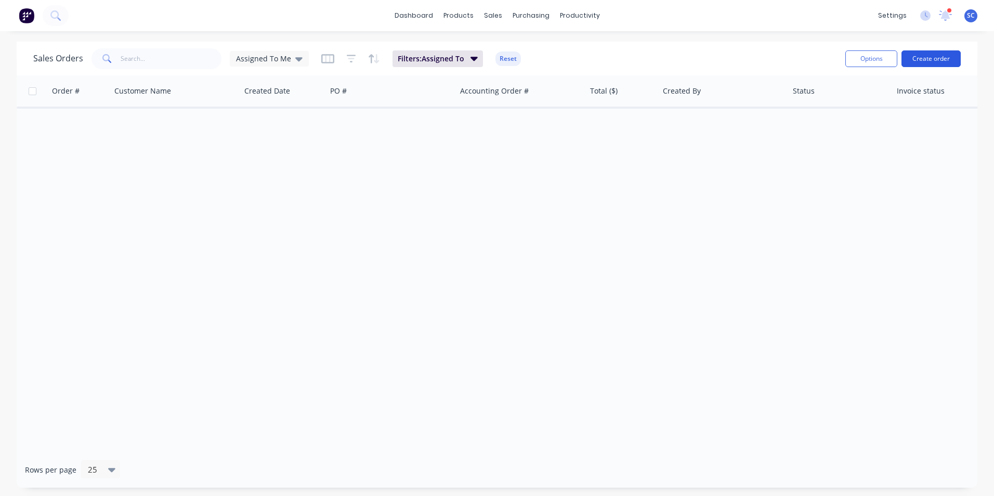
click at [927, 56] on button "Create order" at bounding box center [930, 58] width 59 height 17
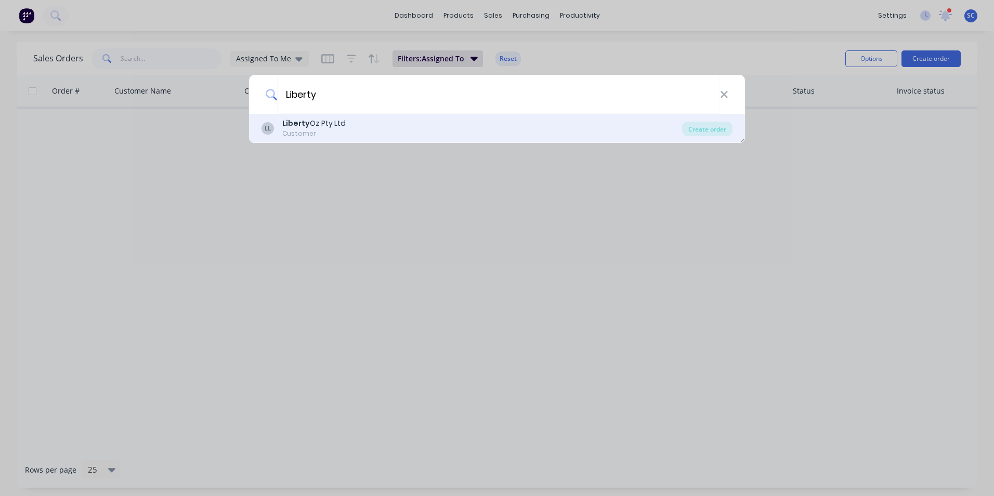
type input "Liberty"
click at [448, 125] on div "LL Liberty Oz Pty Ltd Customer" at bounding box center [471, 128] width 420 height 20
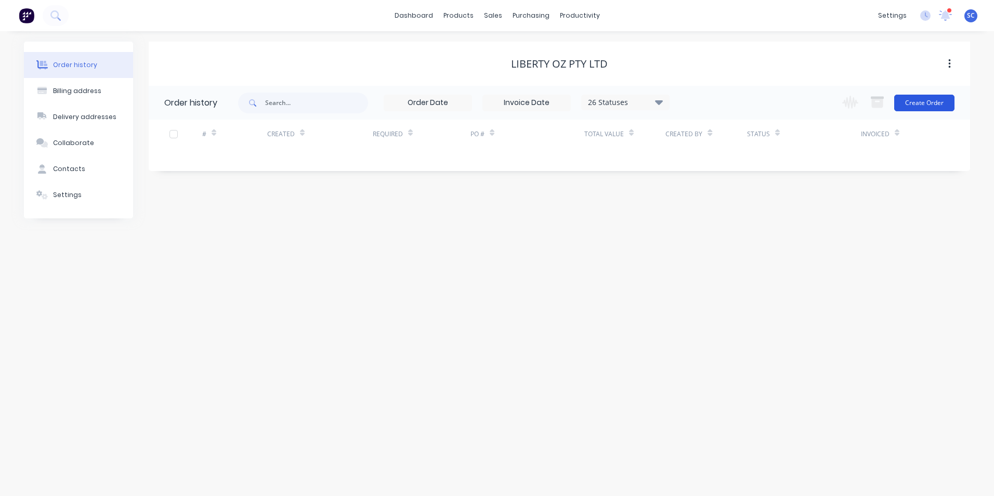
click at [914, 103] on button "Create Order" at bounding box center [924, 103] width 60 height 17
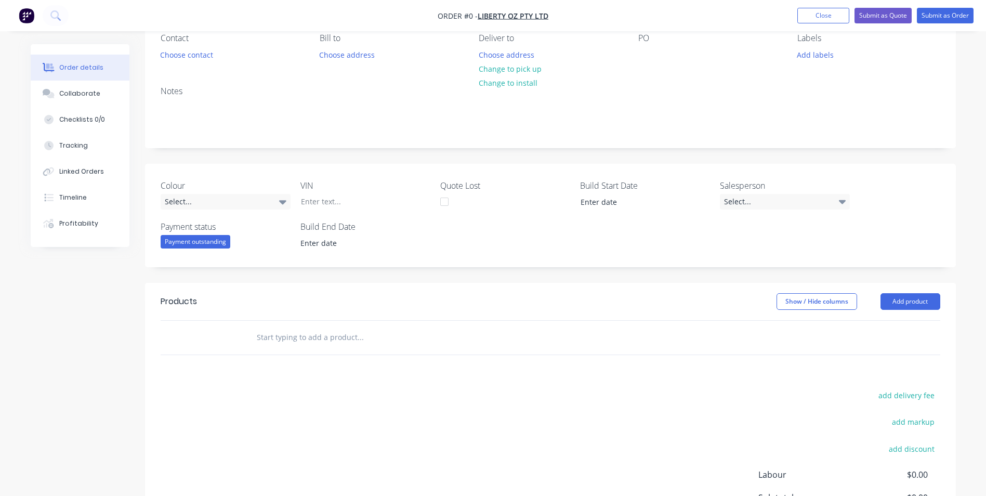
scroll to position [208, 0]
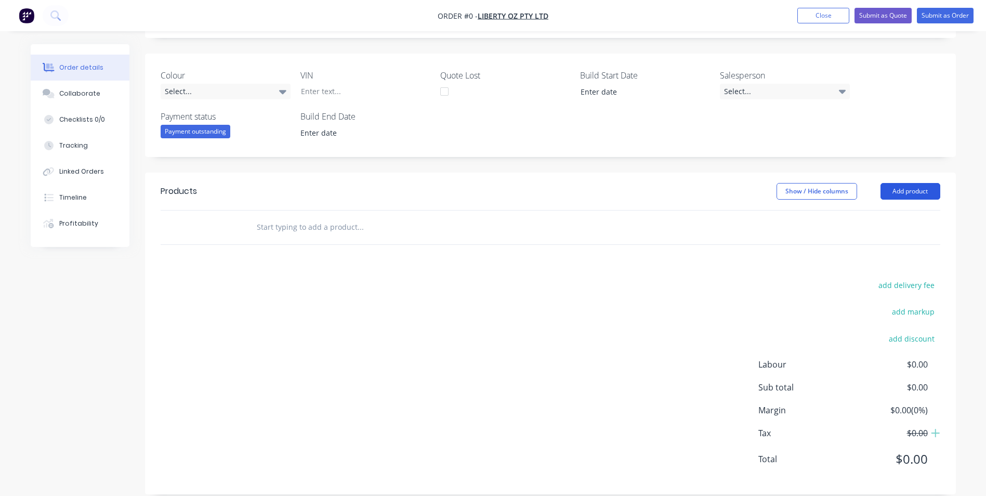
click at [902, 188] on button "Add product" at bounding box center [910, 191] width 60 height 17
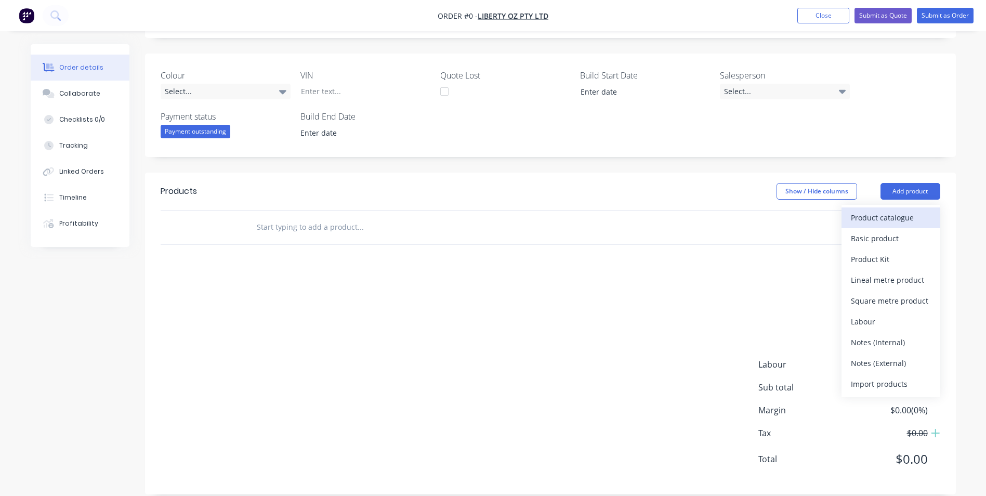
click at [866, 223] on div "Product catalogue" at bounding box center [891, 217] width 80 height 15
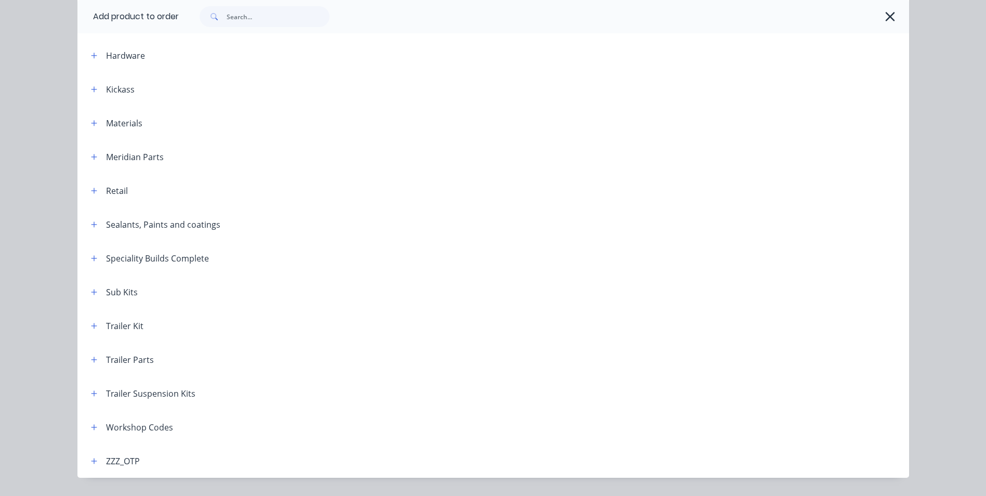
scroll to position [339, 0]
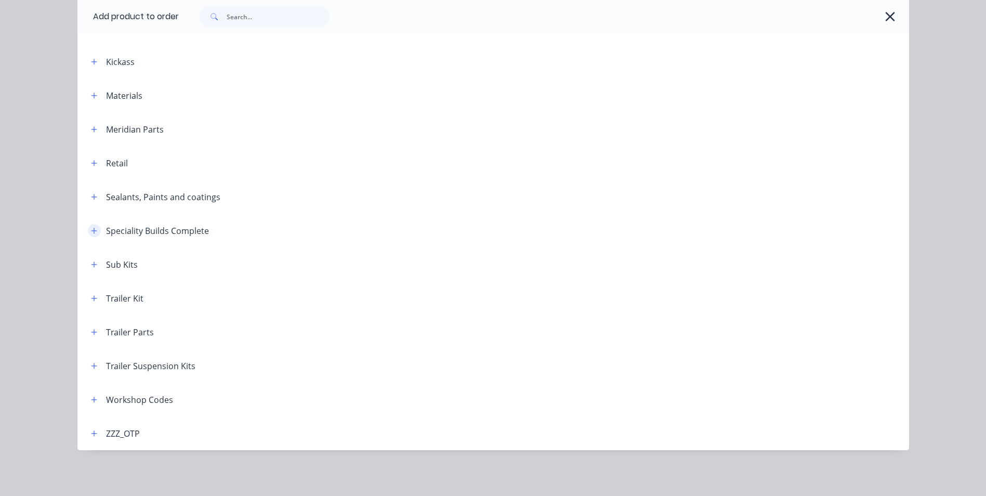
click at [91, 232] on icon "button" at bounding box center [94, 230] width 6 height 7
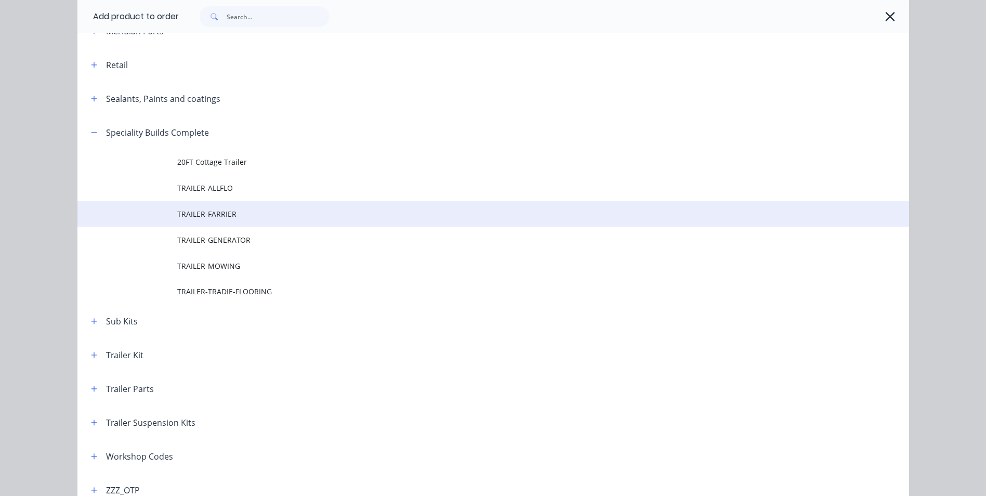
scroll to position [443, 0]
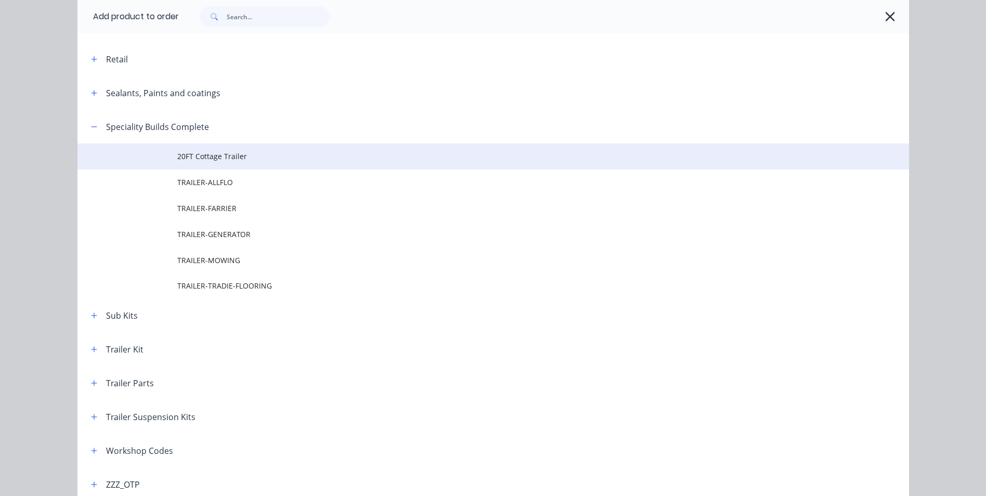
click at [189, 155] on span "20FT Cottage Trailer" at bounding box center [469, 156] width 585 height 11
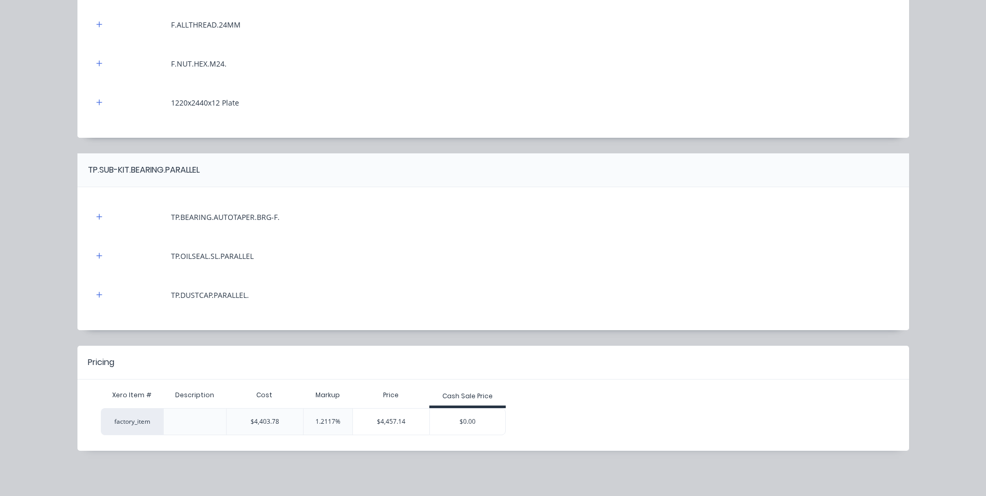
scroll to position [589, 0]
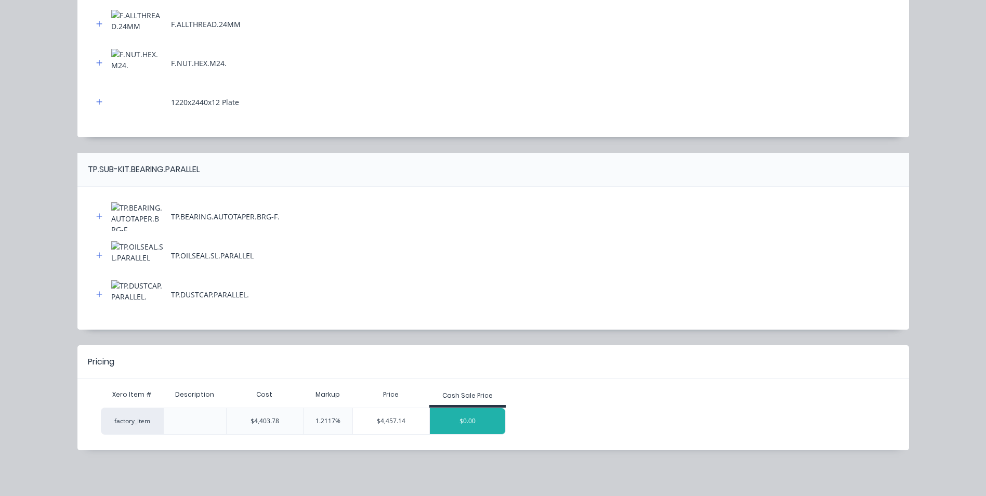
click at [445, 420] on div "$0.00" at bounding box center [468, 421] width 76 height 26
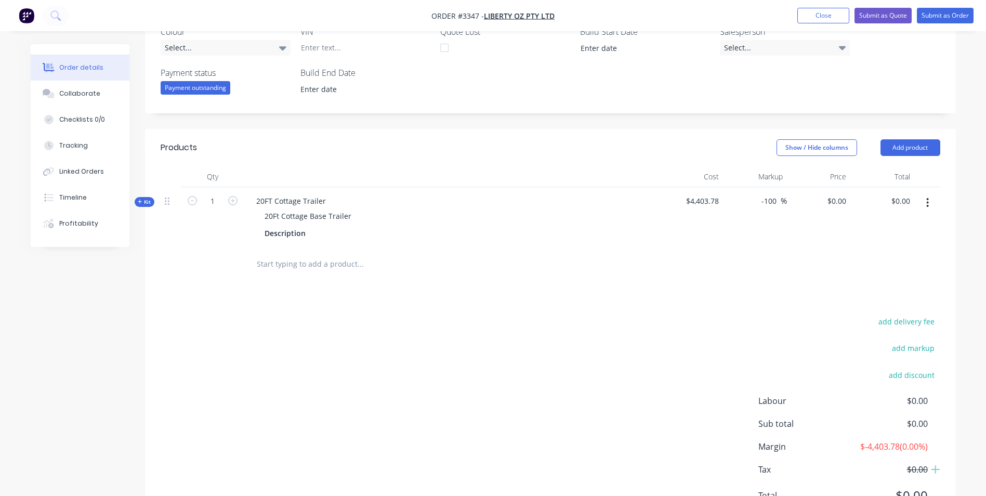
scroll to position [302, 0]
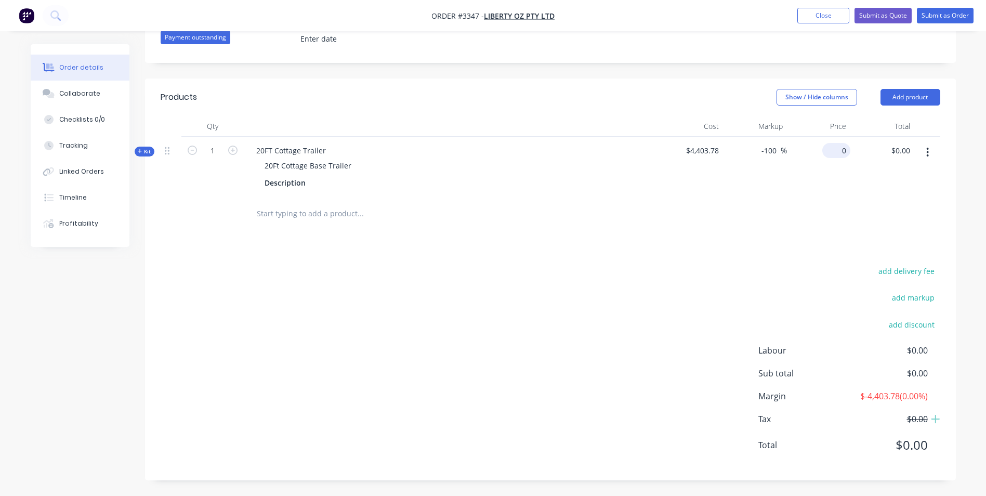
click at [836, 149] on div "0 $0.00" at bounding box center [836, 150] width 28 height 15
type input "7448.19"
click at [677, 241] on div "Products Show / Hide columns Add product Qty Cost Markup Price Total Kit 1 20FT…" at bounding box center [550, 279] width 811 height 402
type input "69.13"
type input "$7,448.19"
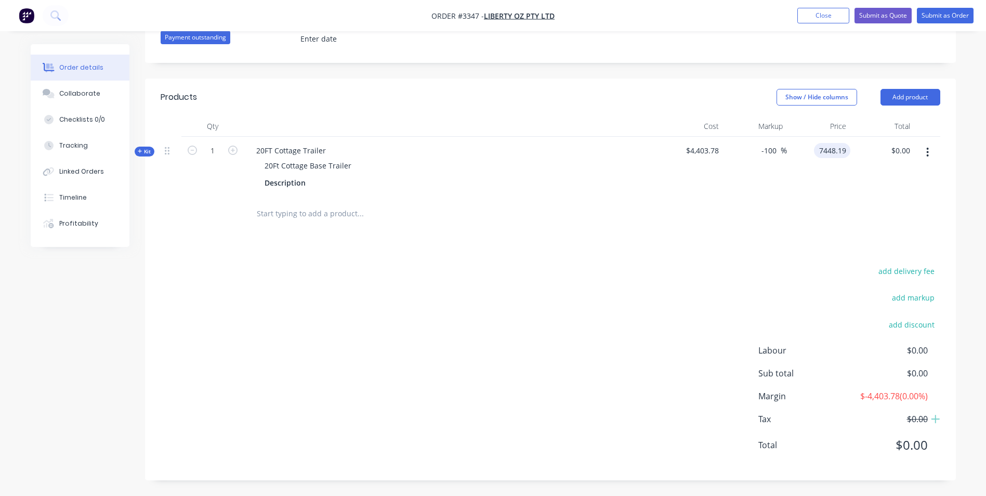
type input "$7,448.19"
click at [655, 103] on div "Show / Hide columns Add product" at bounding box center [633, 97] width 614 height 17
click at [822, 153] on input "7448.19" at bounding box center [831, 150] width 38 height 15
type input "8000"
click at [555, 129] on div at bounding box center [452, 126] width 416 height 21
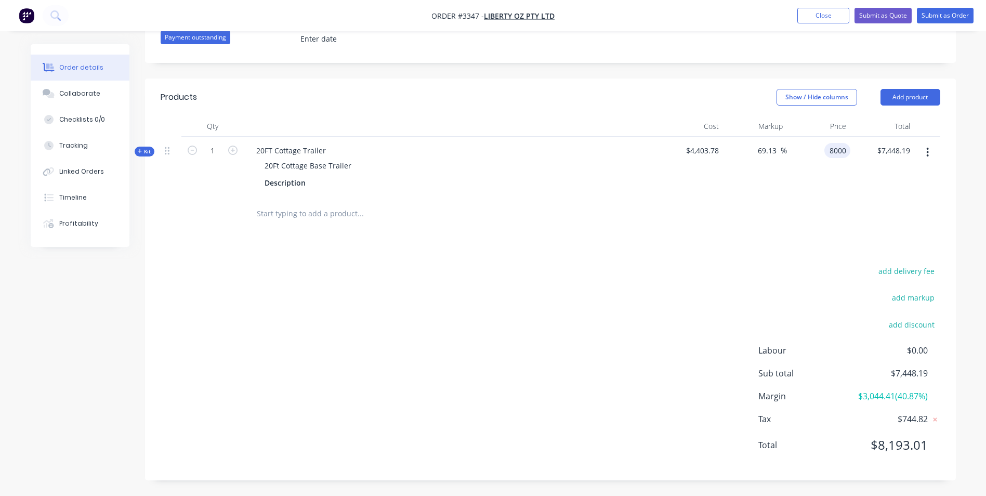
type input "81.66"
type input "$8,000.00"
click at [729, 206] on div at bounding box center [551, 214] width 780 height 34
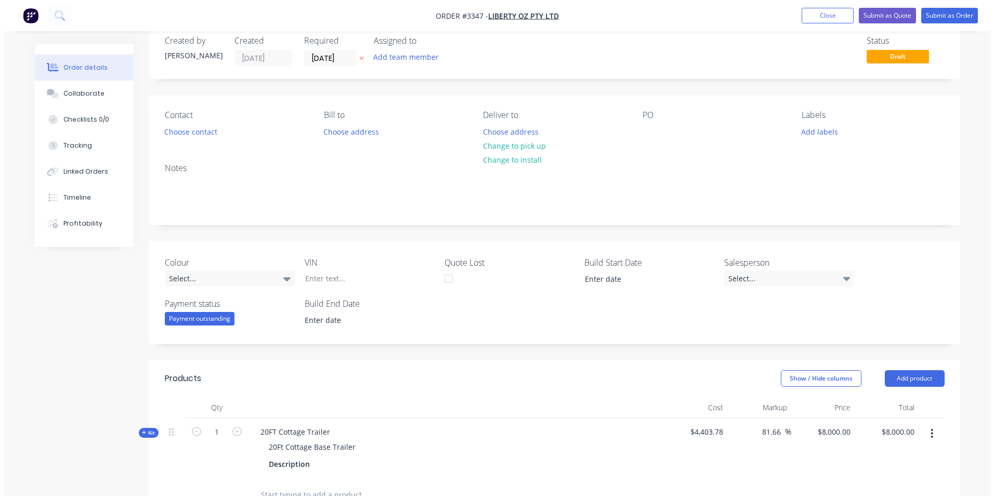
scroll to position [0, 0]
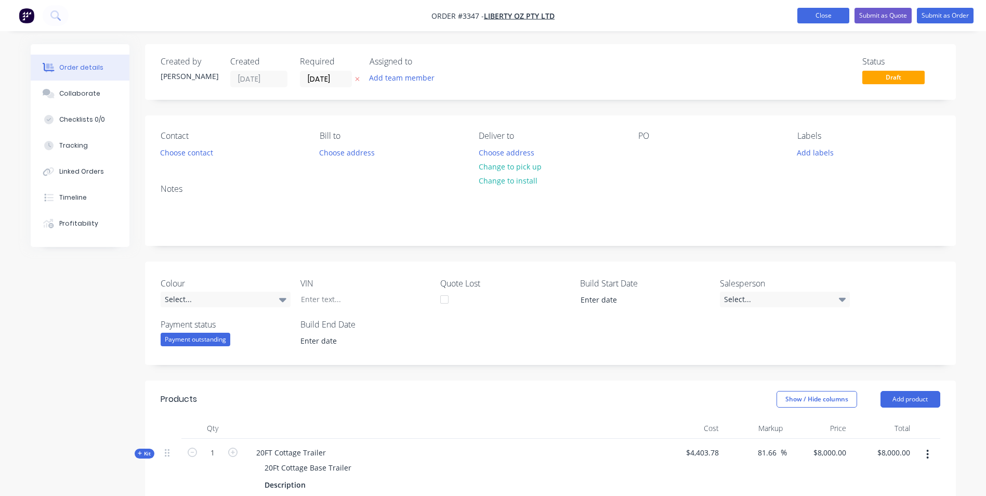
drag, startPoint x: 837, startPoint y: 17, endPoint x: 823, endPoint y: 17, distance: 14.6
click at [837, 17] on button "Close" at bounding box center [823, 16] width 52 height 16
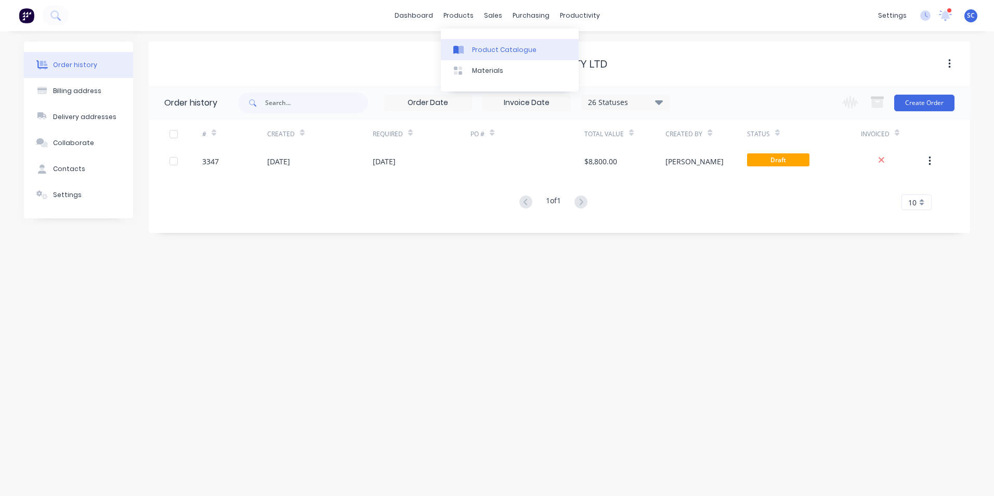
click at [486, 51] on div "Product Catalogue" at bounding box center [504, 49] width 64 height 9
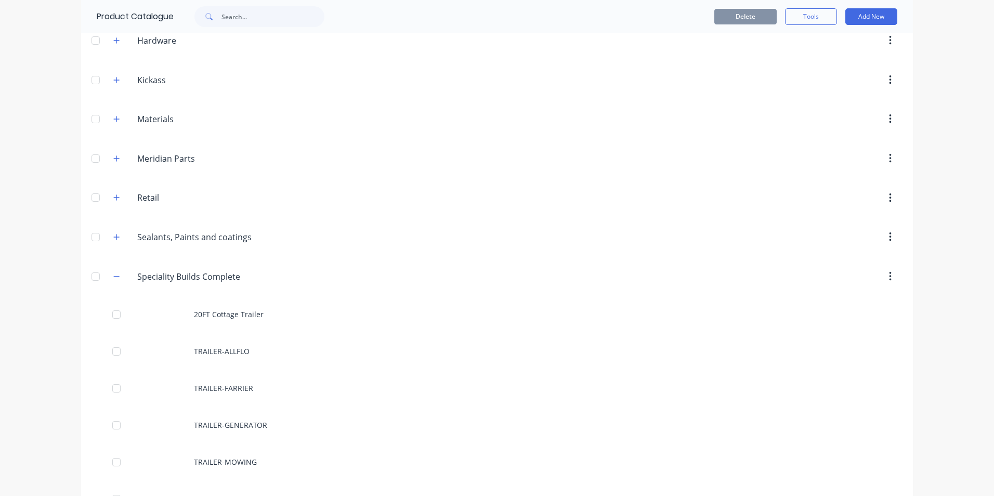
scroll to position [468, 0]
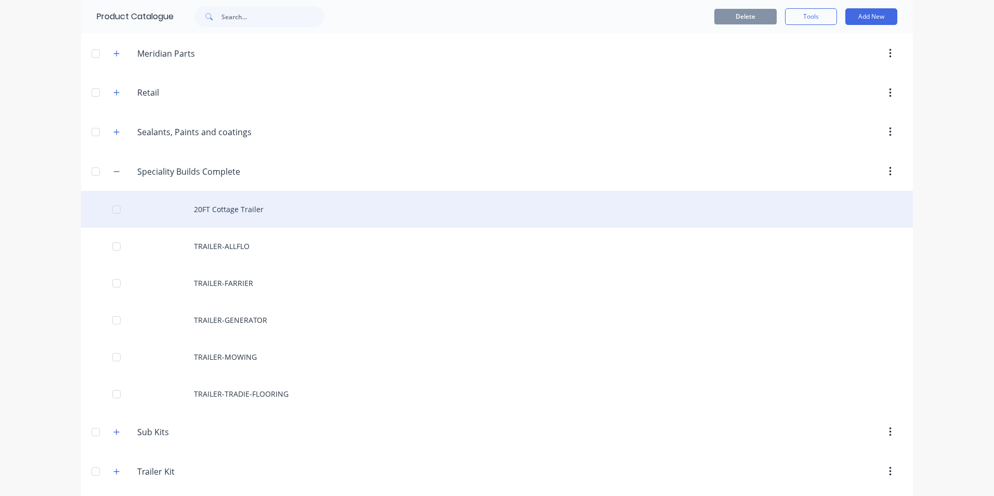
click at [201, 212] on div "20FT Cottage Trailer" at bounding box center [496, 209] width 831 height 37
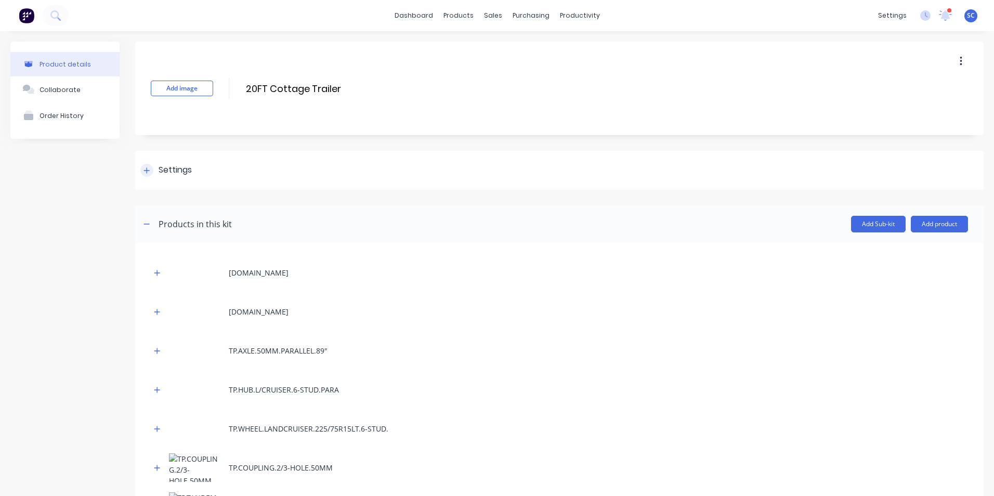
click at [176, 173] on div "Settings" at bounding box center [174, 170] width 33 height 13
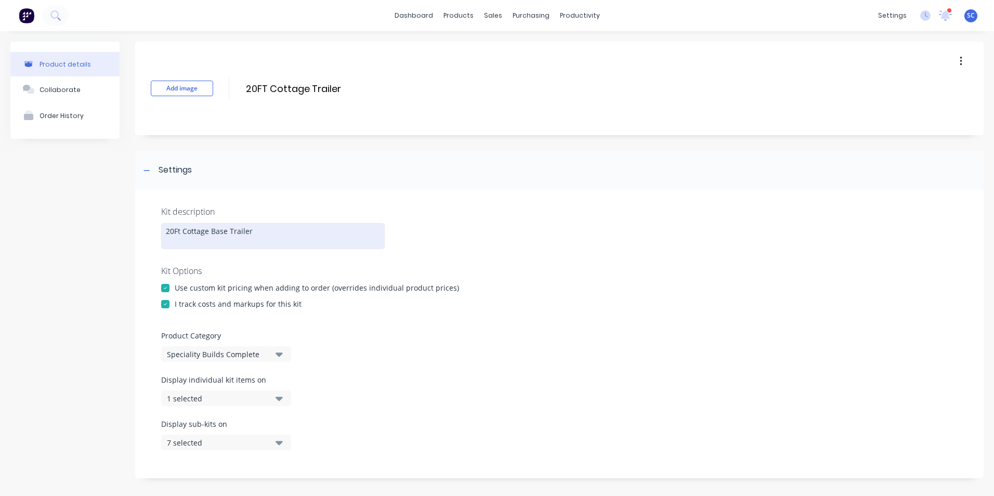
click at [268, 226] on div "20Ft Cottage Base Trailer" at bounding box center [272, 236] width 223 height 26
drag, startPoint x: 262, startPoint y: 233, endPoint x: 139, endPoint y: 236, distance: 122.7
click at [139, 236] on div "Kit description 20Ft Cottage Base Trailer Kit Options Use custom kit pricing wh…" at bounding box center [559, 334] width 848 height 288
paste div
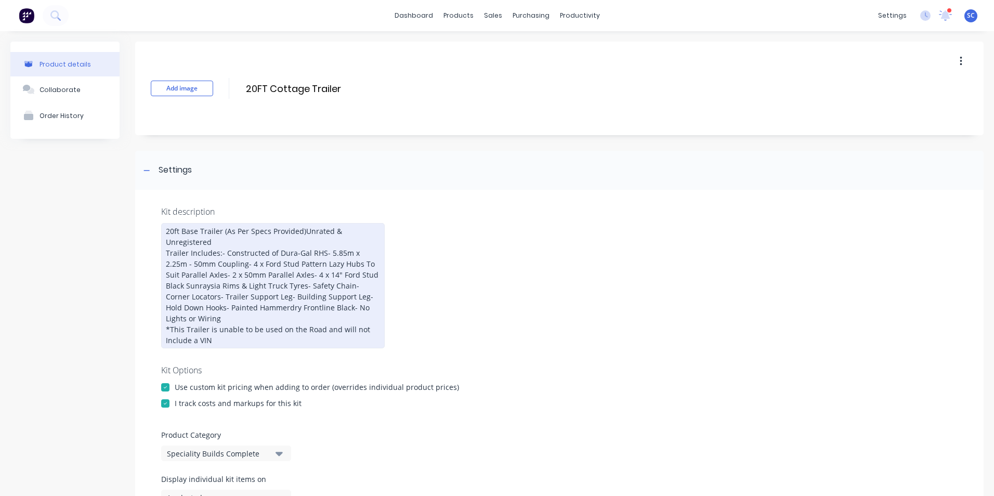
click at [220, 230] on div "20ft Base Trailer (As Per Specs Provided)Unrated & Unregistered Trailer Include…" at bounding box center [272, 285] width 223 height 125
click at [252, 240] on div "20ft Base Trailer (As Per Specs Provided) Unrated & Unregistered Trailer Includ…" at bounding box center [272, 285] width 223 height 125
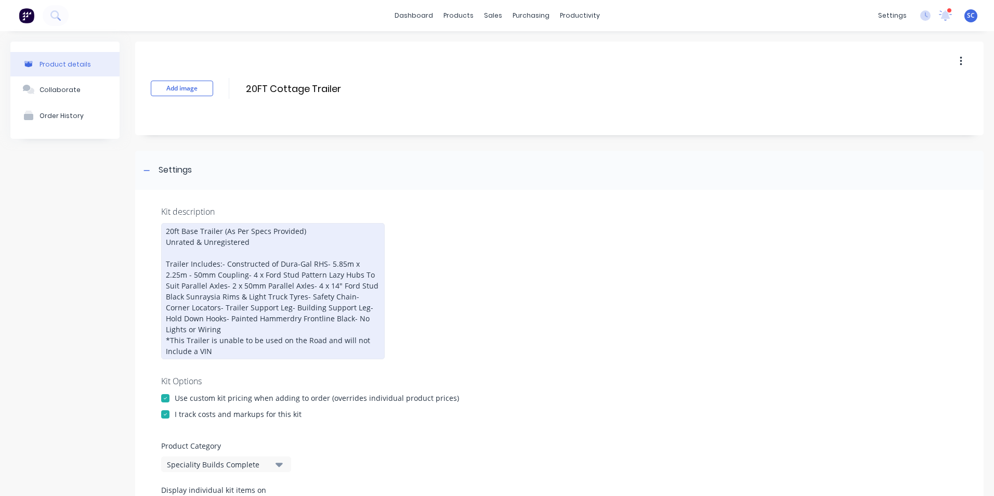
click at [253, 241] on div "20ft Base Trailer (As Per Specs Provided) Unrated & Unregistered Trailer Includ…" at bounding box center [272, 291] width 223 height 136
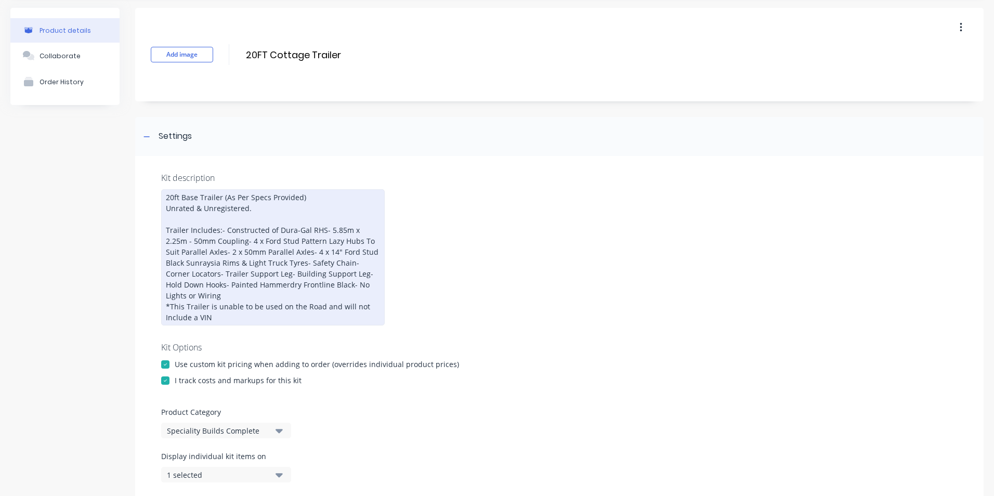
scroll to position [52, 0]
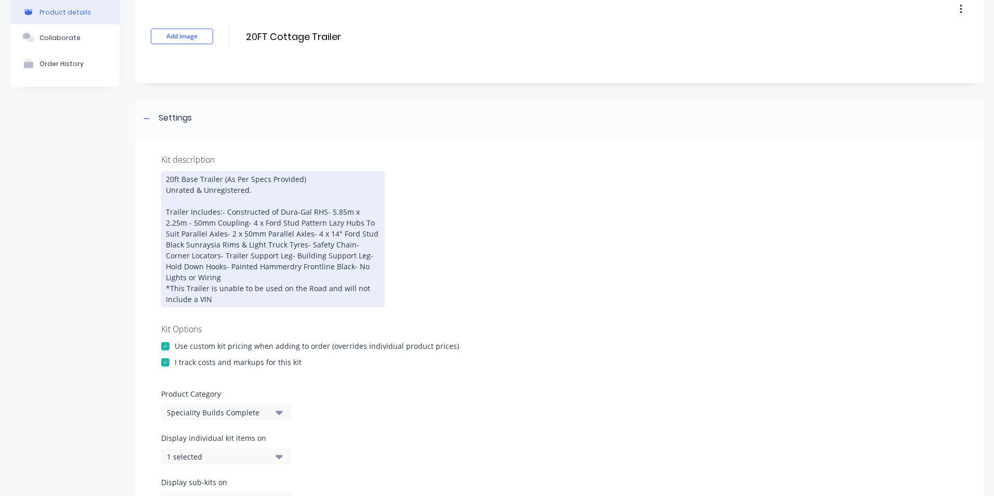
click at [219, 213] on div "20ft Base Trailer (As Per Specs Provided) Unrated & Unregistered. Trailer Inclu…" at bounding box center [272, 239] width 223 height 136
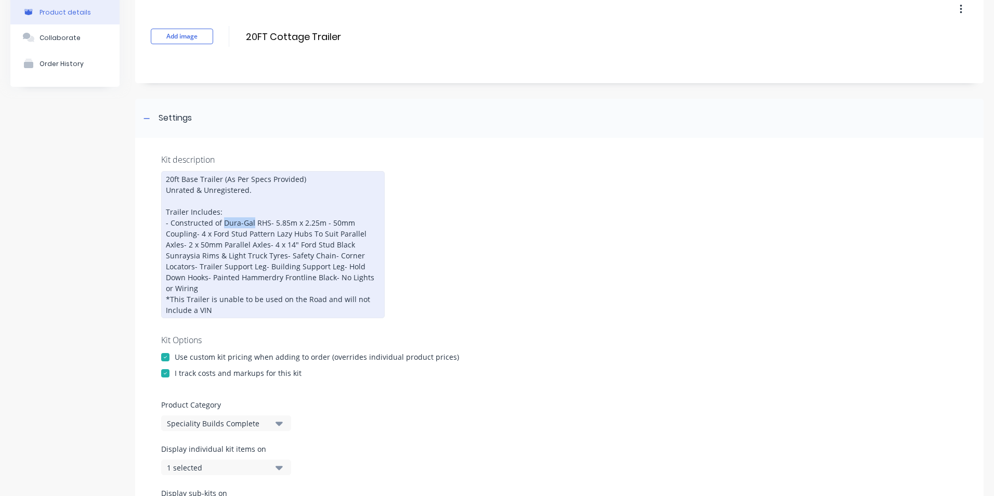
drag, startPoint x: 252, startPoint y: 220, endPoint x: 223, endPoint y: 220, distance: 29.1
click at [223, 220] on div "20ft Base Trailer (As Per Specs Provided) Unrated & Unregistered. Trailer Inclu…" at bounding box center [272, 244] width 223 height 147
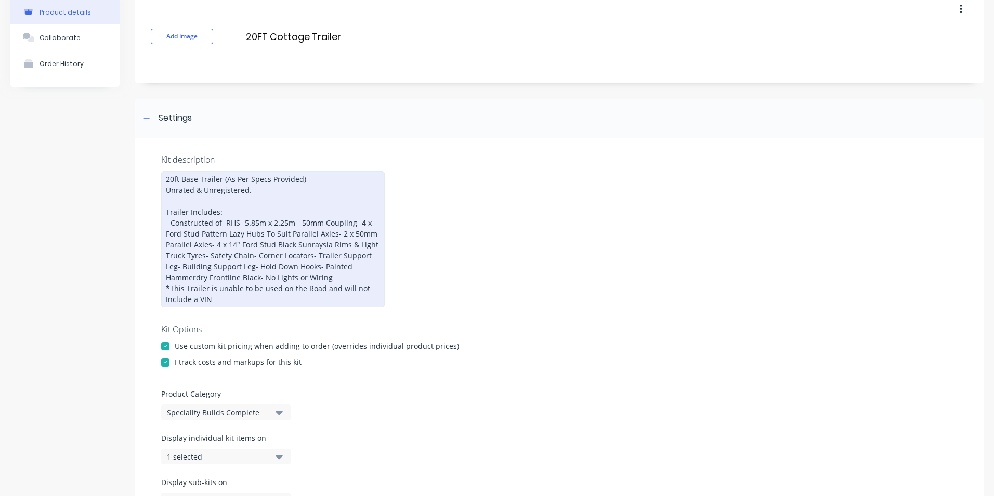
click at [224, 222] on div "20ft Base Trailer (As Per Specs Provided) Unrated & Unregistered. Trailer Inclu…" at bounding box center [272, 239] width 223 height 136
click at [292, 225] on div "20ft Base Trailer (As Per Specs Provided) Unrated & Unregistered. Trailer Inclu…" at bounding box center [272, 239] width 223 height 136
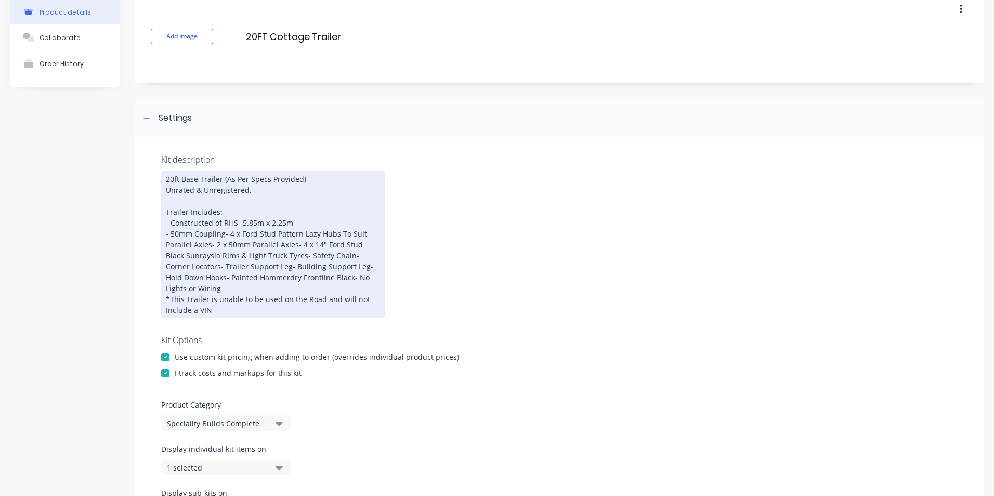
click at [222, 233] on div "20ft Base Trailer (As Per Specs Provided) Unrated & Unregistered. Trailer Inclu…" at bounding box center [272, 244] width 223 height 147
click at [348, 244] on div "20ft Base Trailer (As Per Specs Provided) Unrated & Unregistered. Trailer Inclu…" at bounding box center [272, 244] width 223 height 147
click at [250, 255] on div "20ft Base Trailer (As Per Specs Provided) Unrated & Unregistered. Trailer Inclu…" at bounding box center [272, 244] width 223 height 147
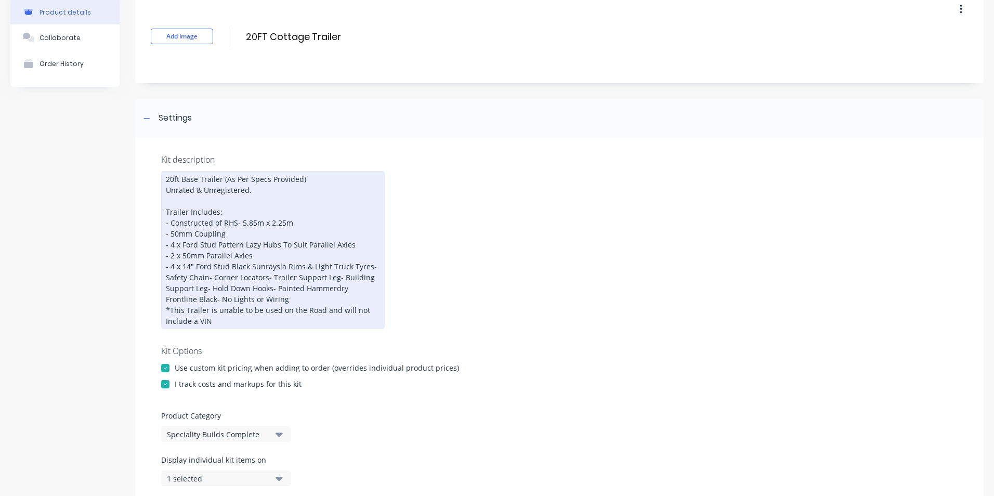
click at [365, 266] on div "20ft Base Trailer (As Per Specs Provided) Unrated & Unregistered. Trailer Inclu…" at bounding box center [272, 250] width 223 height 158
click at [210, 275] on div "20ft Base Trailer (As Per Specs Provided) Unrated & Unregistered. Trailer Inclu…" at bounding box center [272, 250] width 223 height 158
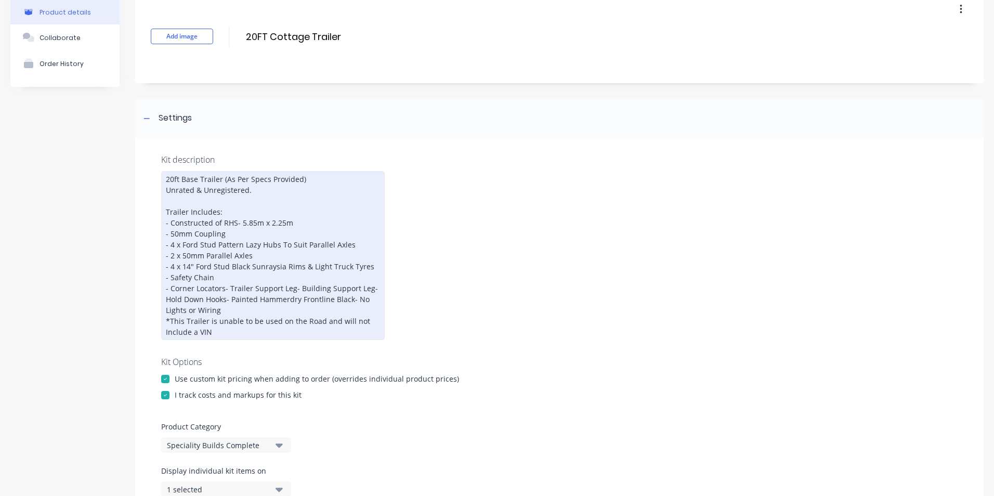
click at [224, 287] on div "20ft Base Trailer (As Per Specs Provided) Unrated & Unregistered. Trailer Inclu…" at bounding box center [272, 255] width 223 height 169
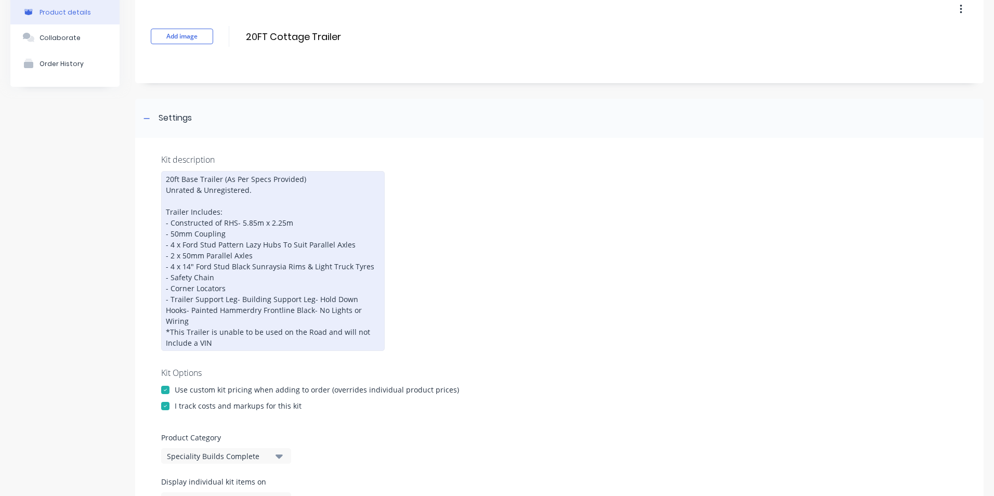
click at [233, 299] on div "20ft Base Trailer (As Per Specs Provided) Unrated & Unregistered. Trailer Inclu…" at bounding box center [272, 261] width 223 height 180
click at [239, 309] on div "20ft Base Trailer (As Per Specs Provided) Unrated & Unregistered. Trailer Inclu…" at bounding box center [272, 261] width 223 height 180
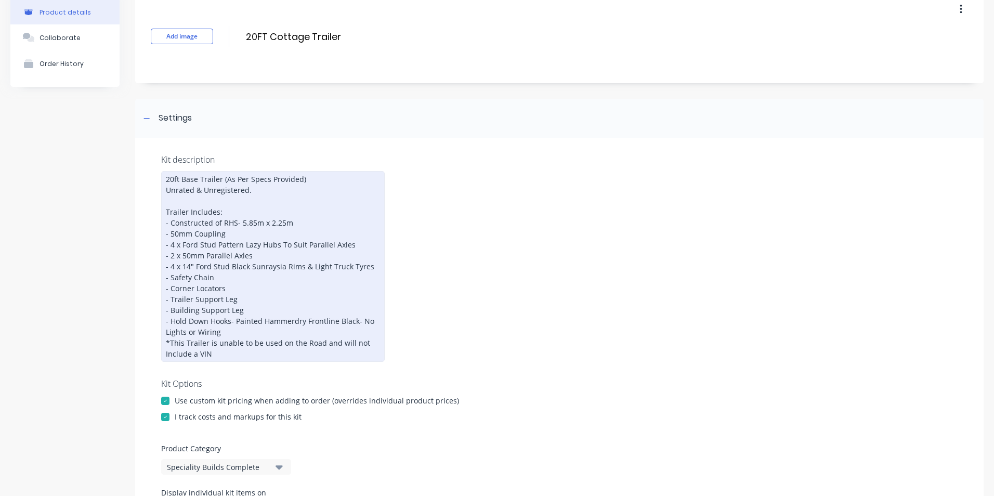
click at [230, 320] on div "20ft Base Trailer (As Per Specs Provided) Unrated & Unregistered. Trailer Inclu…" at bounding box center [272, 266] width 223 height 191
click at [288, 331] on div "20ft Base Trailer (As Per Specs Provided) Unrated & Unregistered. Trailer Inclu…" at bounding box center [272, 266] width 223 height 191
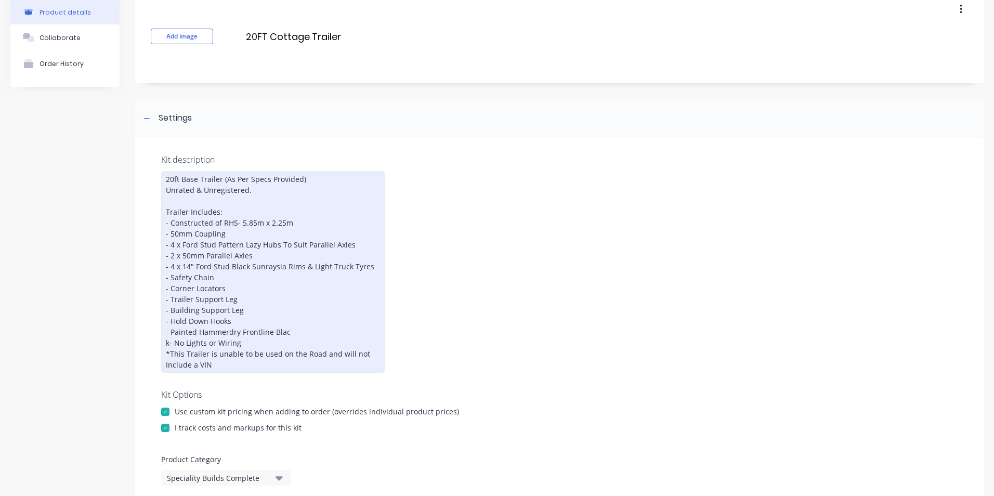
click at [163, 340] on div "20ft Base Trailer (As Per Specs Provided) Unrated & Unregistered. Trailer Inclu…" at bounding box center [272, 272] width 223 height 202
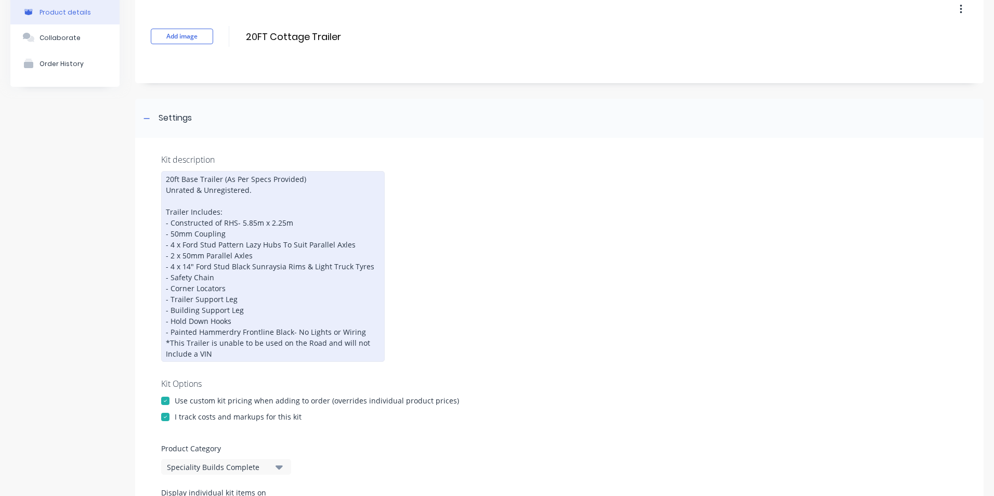
click at [289, 331] on div "20ft Base Trailer (As Per Specs Provided) Unrated & Unregistered. Trailer Inclu…" at bounding box center [272, 266] width 223 height 191
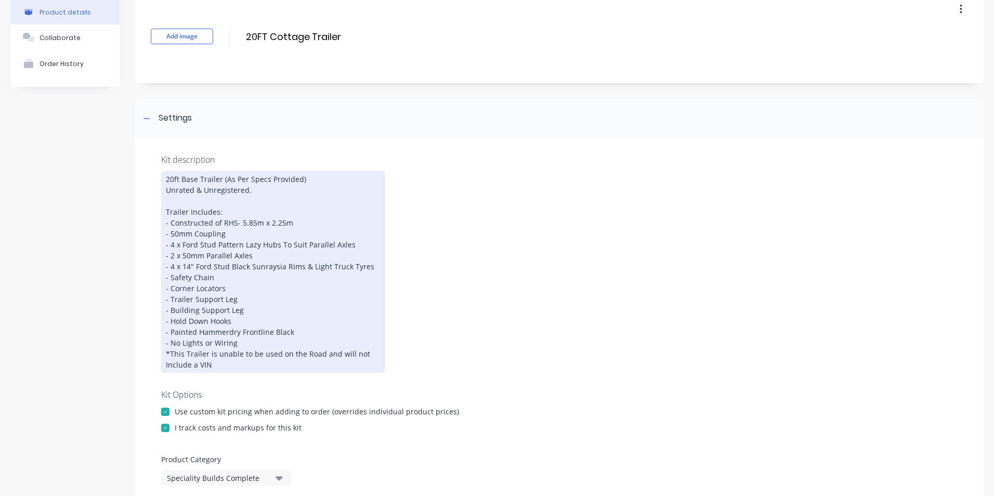
click at [238, 342] on div "20ft Base Trailer (As Per Specs Provided) Unrated & Unregistered. Trailer Inclu…" at bounding box center [272, 272] width 223 height 202
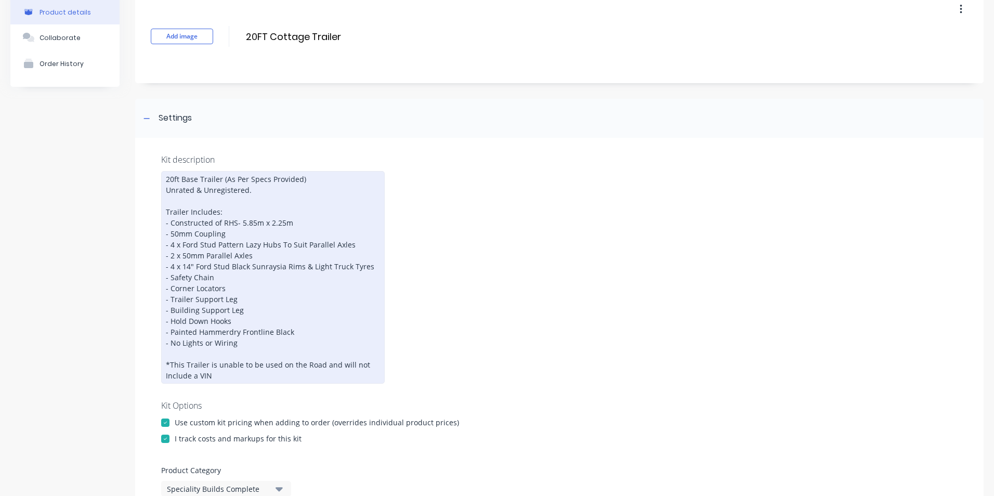
click at [245, 309] on div "20ft Base Trailer (As Per Specs Provided) Unrated & Unregistered. Trailer Inclu…" at bounding box center [272, 277] width 223 height 213
click at [250, 311] on div "20ft Base Trailer (As Per Specs Provided) Unrated & Unregistered. Trailer Inclu…" at bounding box center [272, 277] width 223 height 213
click at [245, 299] on div "20ft Base Trailer (As Per Specs Provided) Unrated & Unregistered. Trailer Inclu…" at bounding box center [272, 277] width 223 height 213
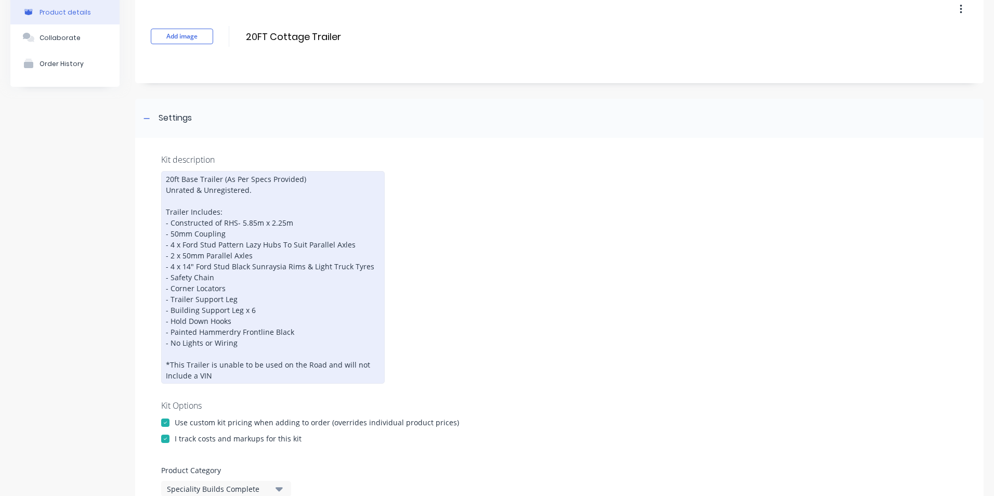
click at [245, 299] on div "20ft Base Trailer (As Per Specs Provided) Unrated & Unregistered. Trailer Inclu…" at bounding box center [272, 277] width 223 height 213
click at [245, 300] on div "20ft Base Trailer (As Per Specs Provided) Unrated & Unregistered. Trailer Inclu…" at bounding box center [272, 277] width 223 height 213
click at [248, 298] on div "20ft Base Trailer (As Per Specs Provided) Unrated & Unregistered. Trailer Inclu…" at bounding box center [272, 277] width 223 height 213
click at [189, 267] on div "20ft Base Trailer (As Per Specs Provided) Unrated & Unregistered. Trailer Inclu…" at bounding box center [272, 277] width 223 height 213
click at [185, 267] on div "20ft Base Trailer (As Per Specs Provided) Unrated & Unregistered. Trailer Inclu…" at bounding box center [272, 277] width 223 height 213
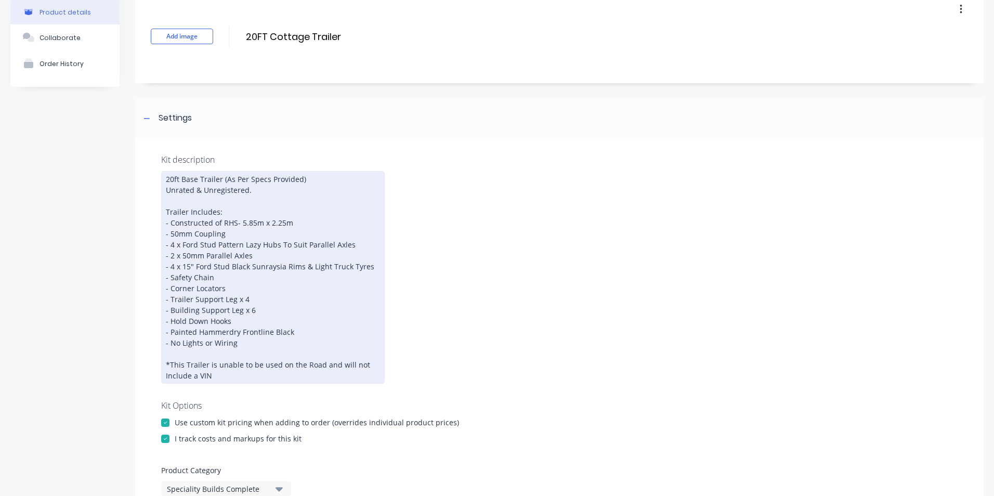
click at [210, 268] on div "20ft Base Trailer (As Per Specs Provided) Unrated & Unregistered. Trailer Inclu…" at bounding box center [272, 277] width 223 height 213
click at [205, 265] on div "20ft Base Trailer (As Per Specs Provided) Unrated & Unregistered. Trailer Inclu…" at bounding box center [272, 277] width 223 height 213
click at [203, 265] on div "20ft Base Trailer (As Per Specs Provided) Unrated & Unregistered. Trailer Inclu…" at bounding box center [272, 277] width 223 height 213
click at [197, 266] on div "20ft Base Trailer (As Per Specs Provided) Unrated & Unregistered. Trailer Inclu…" at bounding box center [272, 277] width 223 height 213
click at [194, 264] on div "20ft Base Trailer (As Per Specs Provided) Unrated & Unregistered. Trailer Inclu…" at bounding box center [272, 277] width 223 height 213
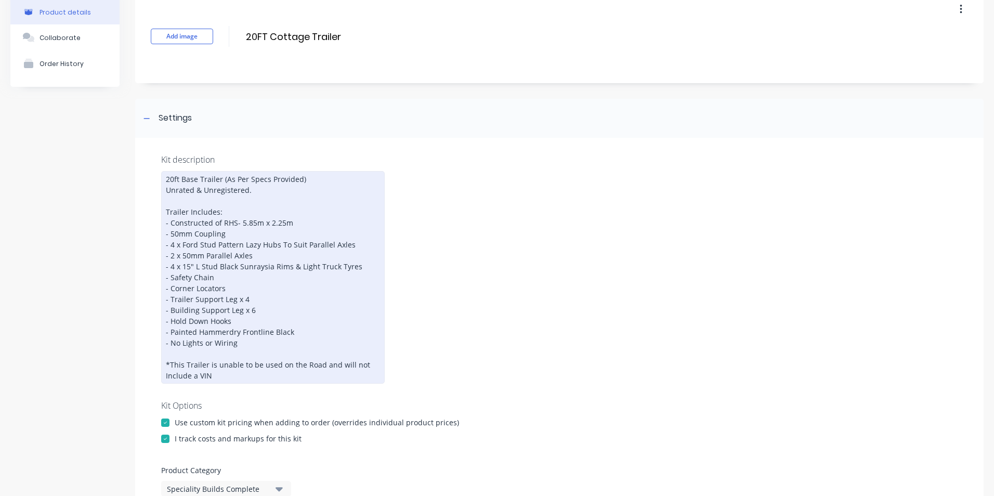
click at [199, 266] on div "20ft Base Trailer (As Per Specs Provided) Unrated & Unregistered. Trailer Inclu…" at bounding box center [272, 277] width 223 height 213
click at [196, 245] on div "20ft Base Trailer (As Per Specs Provided) Unrated & Unregistered. Trailer Inclu…" at bounding box center [272, 277] width 223 height 213
click at [192, 244] on div "20ft Base Trailer (As Per Specs Provided) Unrated & Unregistered. Trailer Inclu…" at bounding box center [272, 277] width 223 height 213
click at [189, 244] on div "20ft Base Trailer (As Per Specs Provided) Unrated & Unregistered. Trailer Inclu…" at bounding box center [272, 277] width 223 height 213
click at [186, 244] on div "20ft Base Trailer (As Per Specs Provided) Unrated & Unregistered. Trailer Inclu…" at bounding box center [272, 277] width 223 height 213
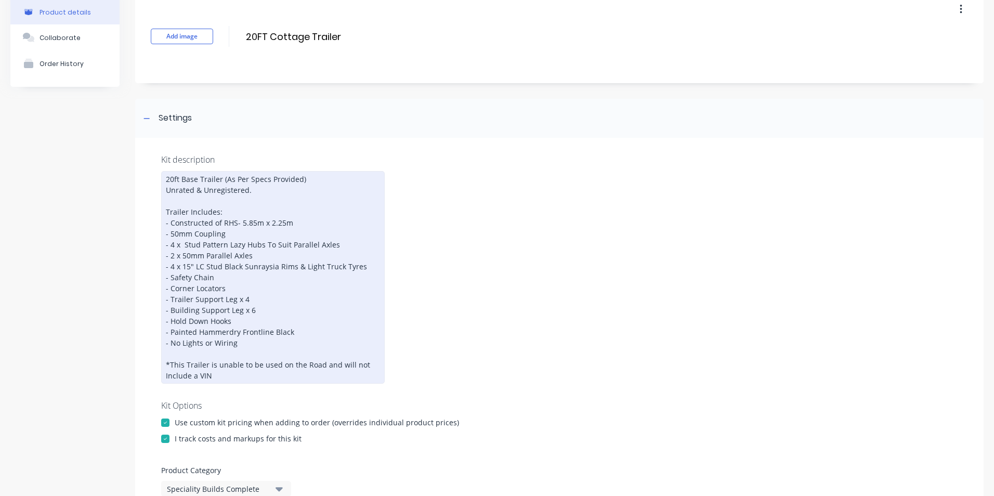
click at [184, 244] on div "20ft Base Trailer (As Per Specs Provided) Unrated & Unregistered. Trailer Inclu…" at bounding box center [272, 277] width 223 height 213
click at [188, 245] on div "20ft Base Trailer (As Per Specs Provided) Unrated & Unregistered. Trailer Inclu…" at bounding box center [272, 277] width 223 height 213
click at [192, 245] on div "20ft Base Trailer (As Per Specs Provided) Unrated & Unregistered. Trailer Inclu…" at bounding box center [272, 277] width 223 height 213
click at [183, 245] on div "20ft Base Trailer (As Per Specs Provided) Unrated & Unregistered. Trailer Inclu…" at bounding box center [272, 277] width 223 height 213
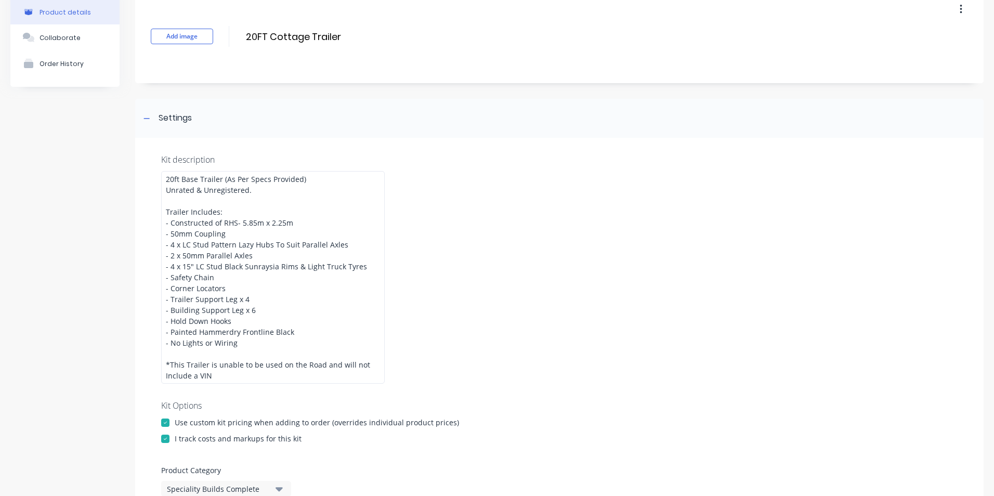
click at [492, 255] on div "Kit description 20ft Base Trailer (As Per Specs Provided) Unrated & Unregistere…" at bounding box center [559, 375] width 848 height 475
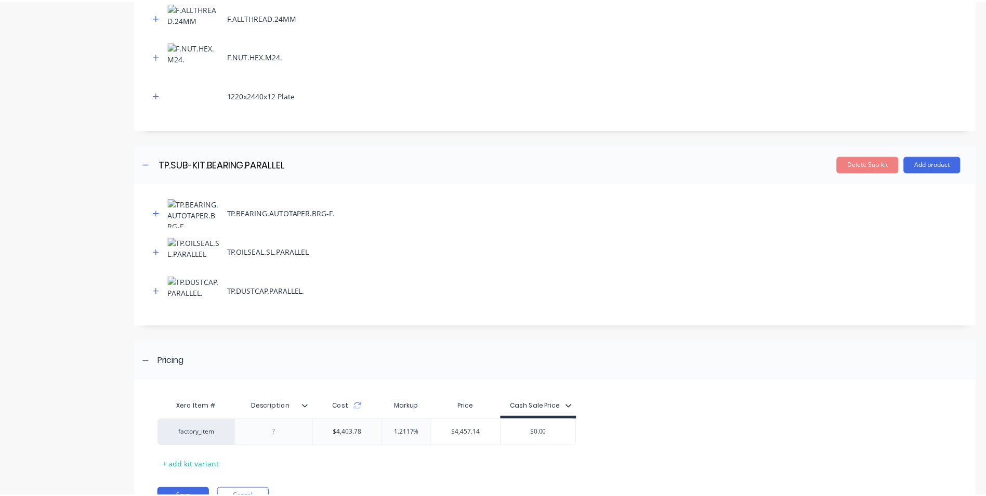
scroll to position [1244, 0]
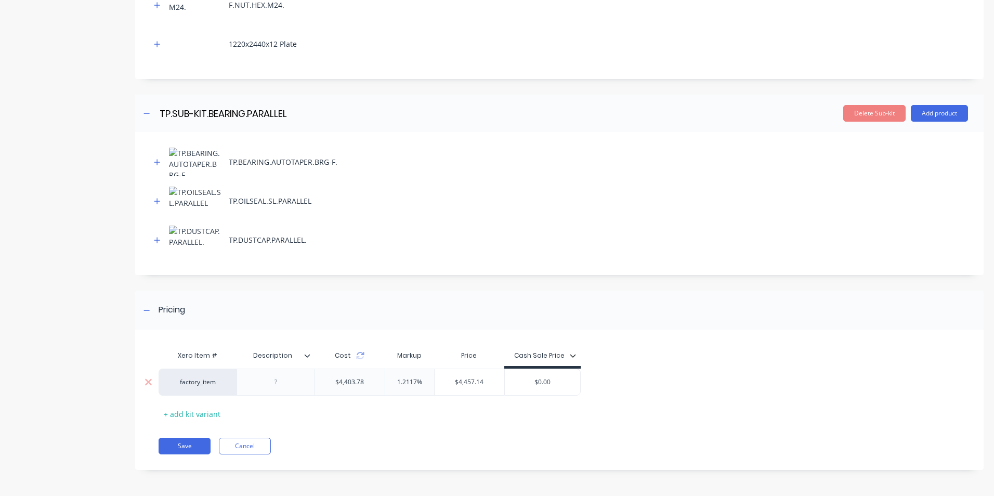
click at [547, 382] on input "$0.00" at bounding box center [543, 381] width 76 height 9
drag, startPoint x: 552, startPoint y: 382, endPoint x: 538, endPoint y: 384, distance: 14.1
click at [538, 384] on input "$0.00" at bounding box center [543, 381] width 76 height 9
type input "$8120"
click at [635, 391] on div "factory_item $4,403.78 1.2117% $4,457.14 $8,120.00 $8120" at bounding box center [554, 381] width 793 height 27
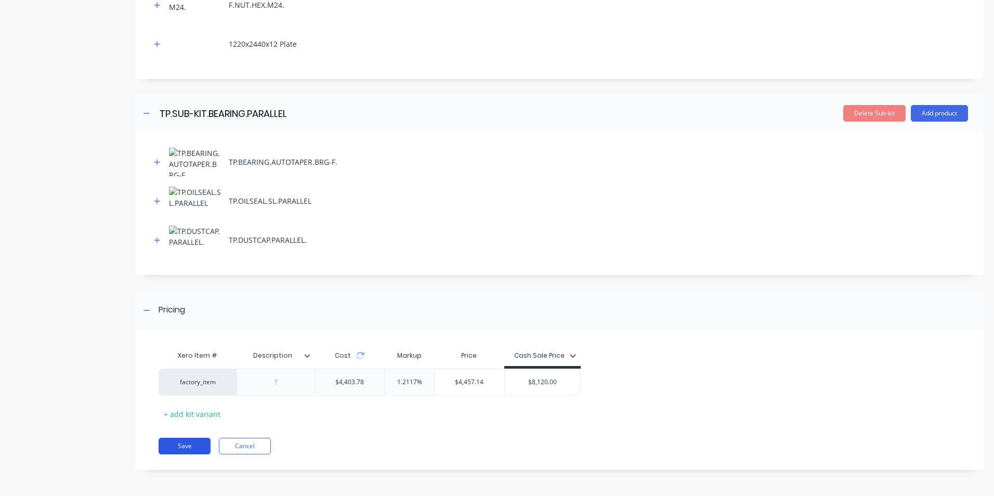
click at [184, 447] on button "Save" at bounding box center [184, 446] width 52 height 17
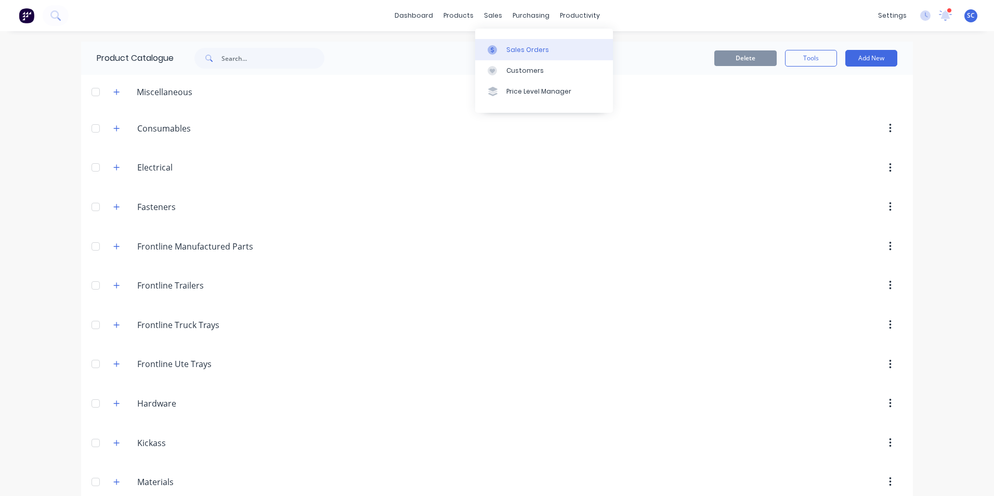
click at [508, 48] on div "Sales Orders" at bounding box center [527, 49] width 43 height 9
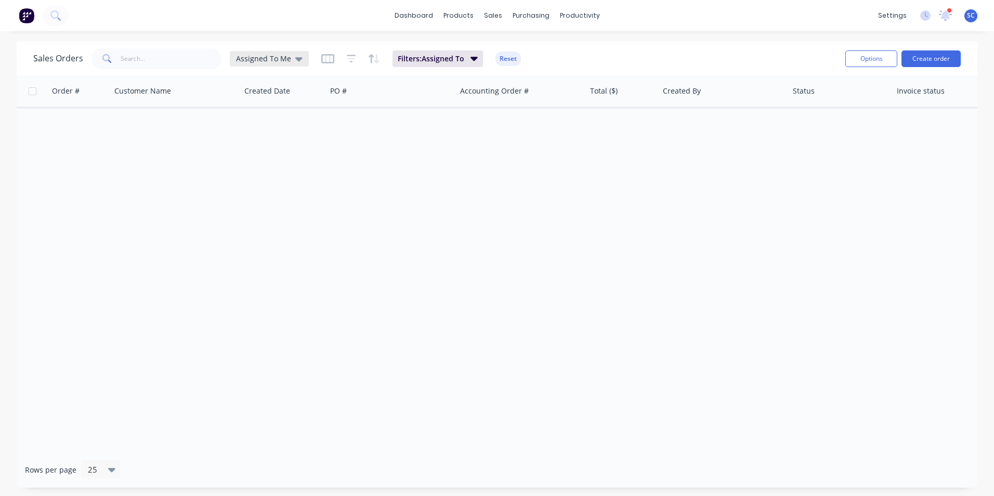
click at [243, 51] on div "Assigned To Me" at bounding box center [269, 59] width 79 height 16
click at [252, 149] on button "None" at bounding box center [292, 147] width 118 height 12
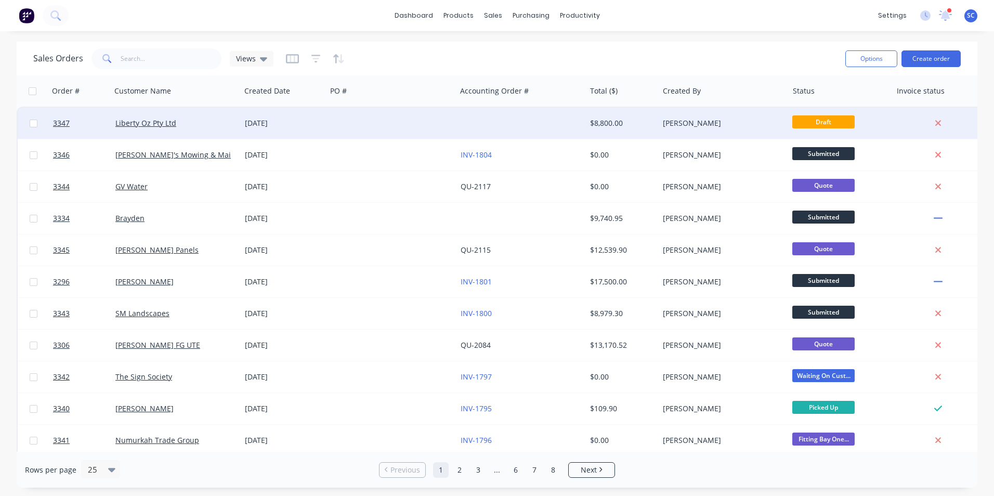
click at [576, 125] on div at bounding box center [520, 123] width 129 height 31
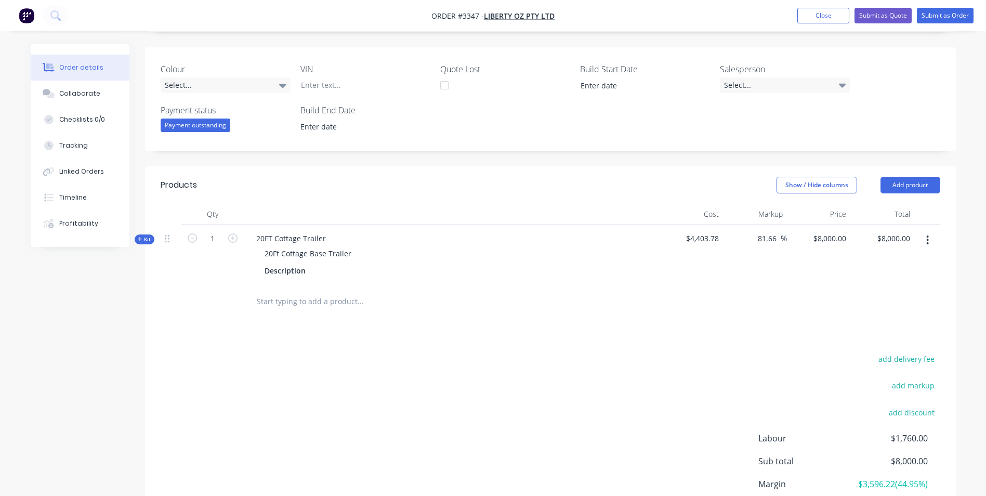
scroll to position [260, 0]
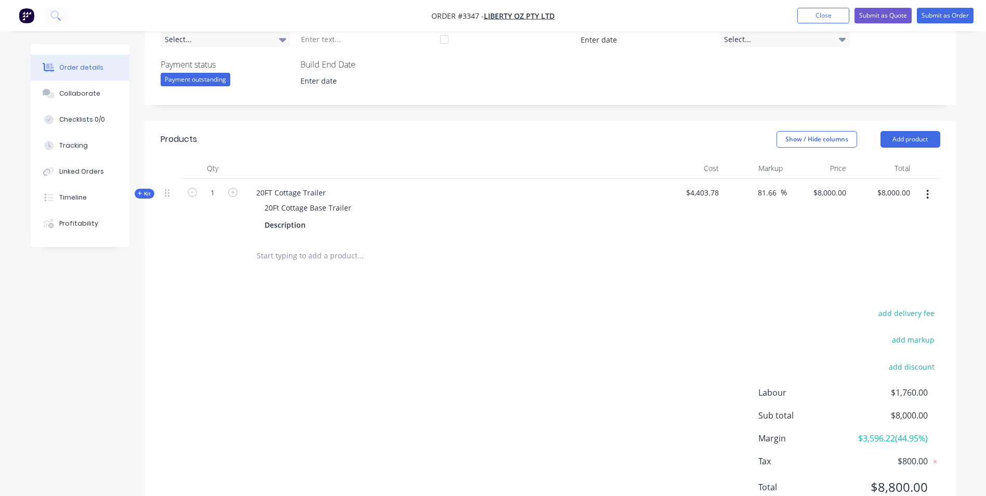
click at [929, 194] on button "button" at bounding box center [927, 194] width 24 height 19
click at [877, 305] on div "Delete" at bounding box center [891, 304] width 80 height 15
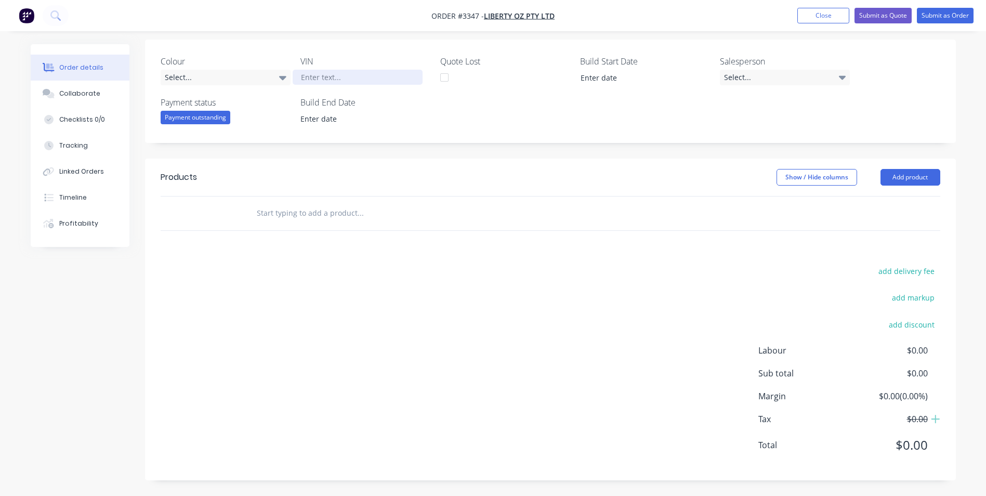
scroll to position [222, 0]
click at [900, 174] on button "Add product" at bounding box center [910, 177] width 60 height 17
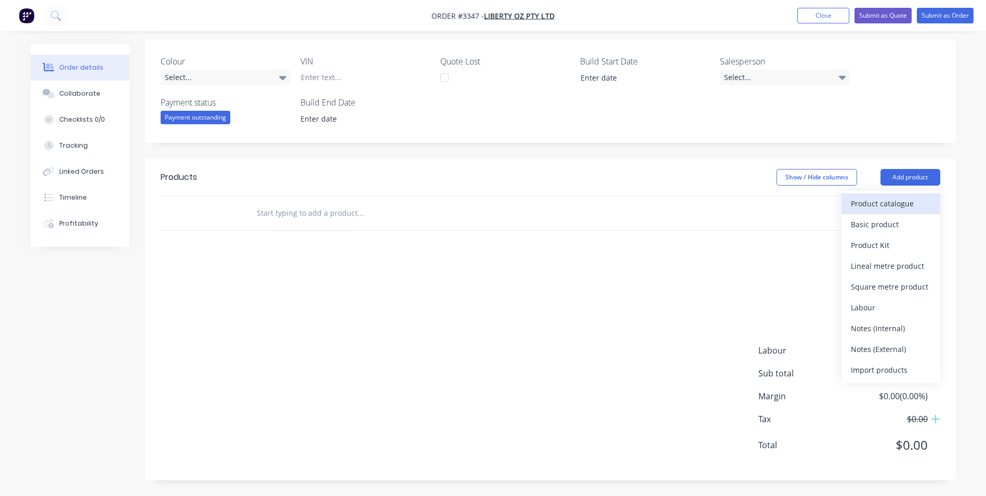
click at [884, 208] on div "Product catalogue" at bounding box center [891, 203] width 80 height 15
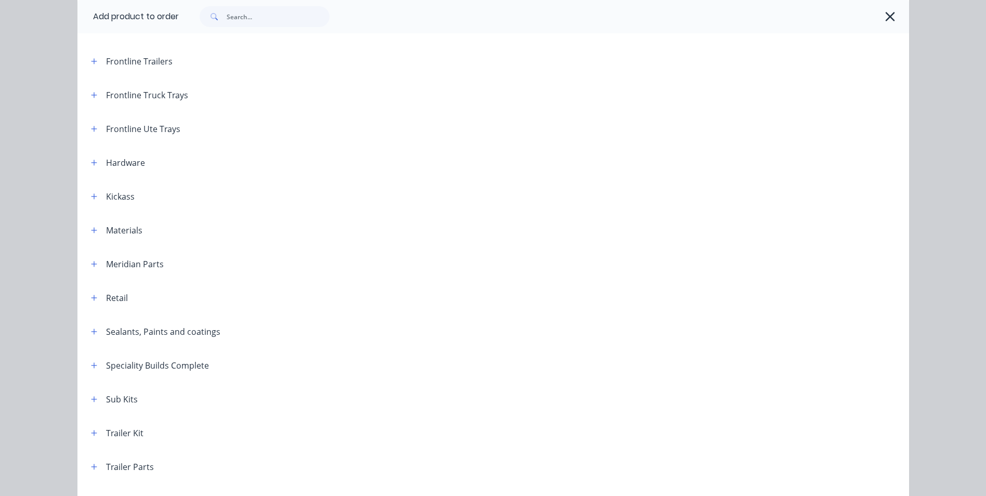
scroll to position [312, 0]
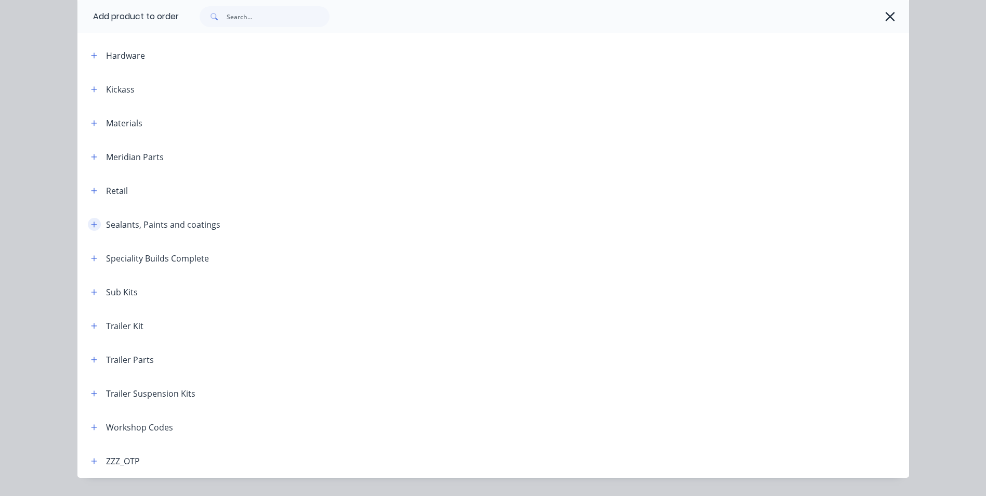
click at [91, 224] on icon "button" at bounding box center [94, 224] width 6 height 6
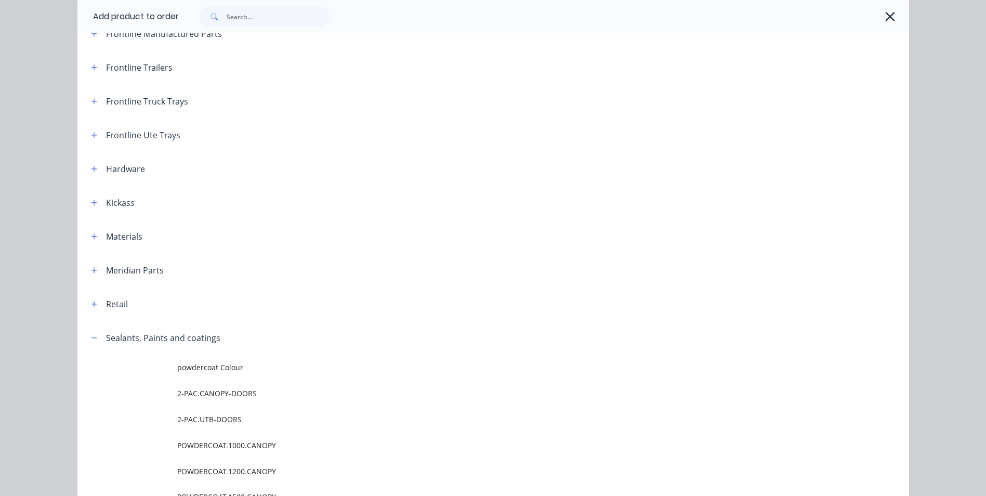
scroll to position [156, 0]
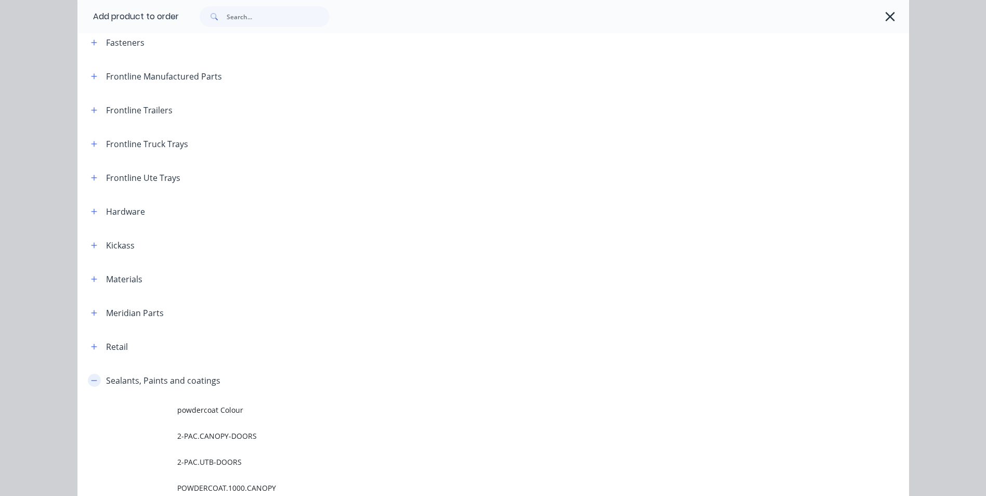
click at [91, 384] on icon "button" at bounding box center [94, 380] width 6 height 7
click at [90, 421] on header "Speciality Builds Complete" at bounding box center [492, 414] width 831 height 34
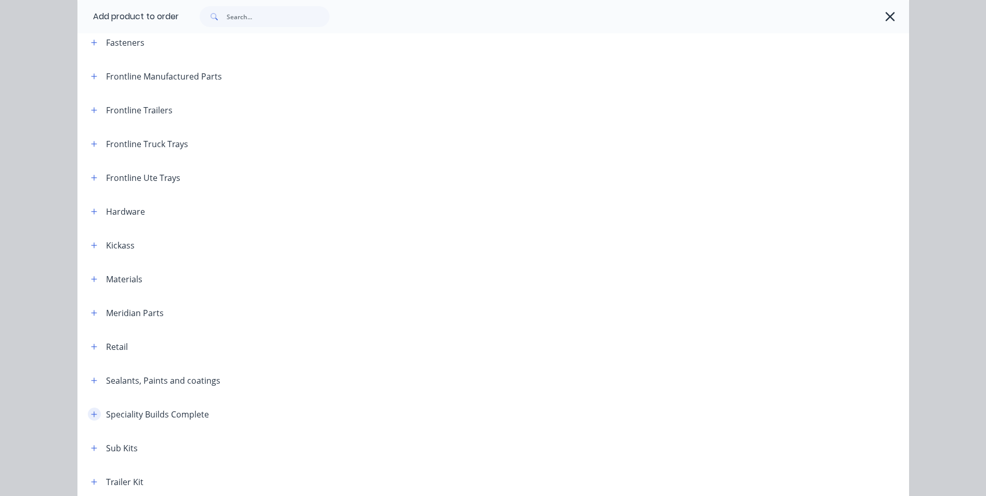
click at [90, 418] on button "button" at bounding box center [94, 413] width 13 height 13
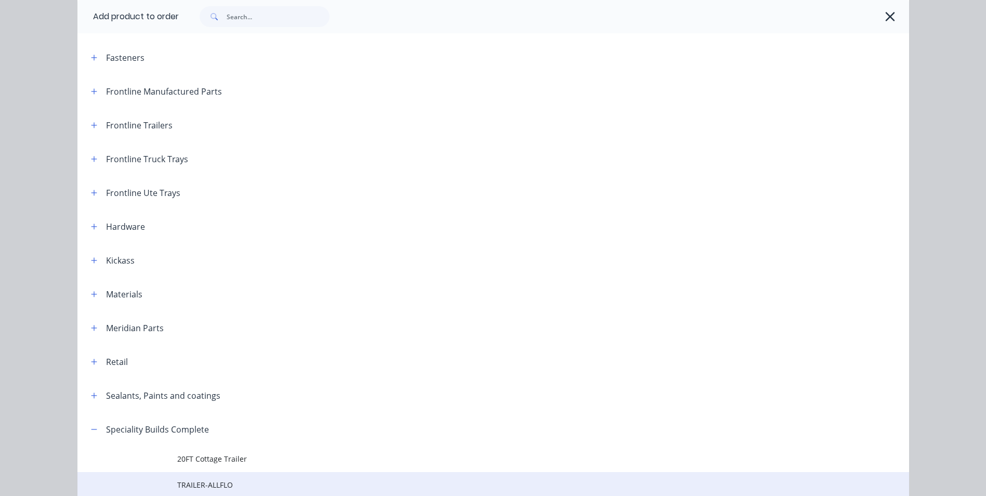
scroll to position [468, 0]
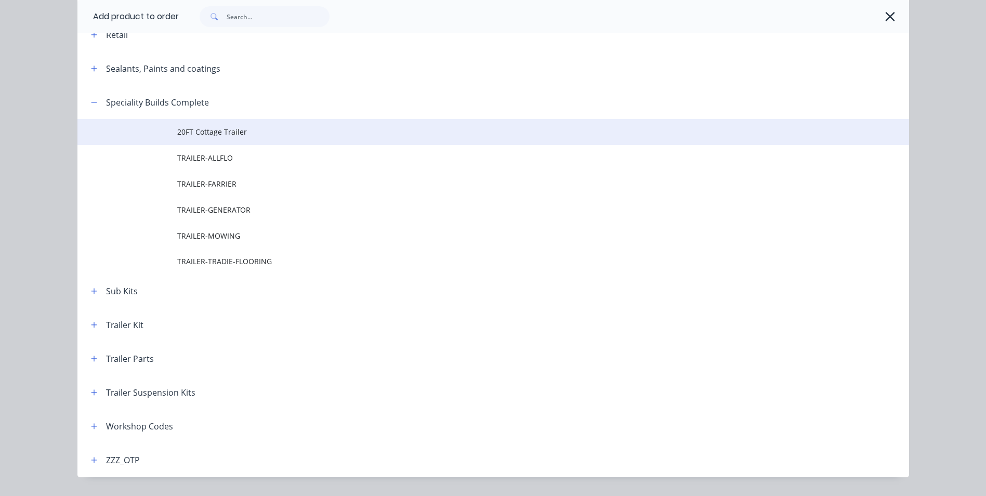
click at [205, 138] on td "20FT Cottage Trailer" at bounding box center [543, 132] width 732 height 26
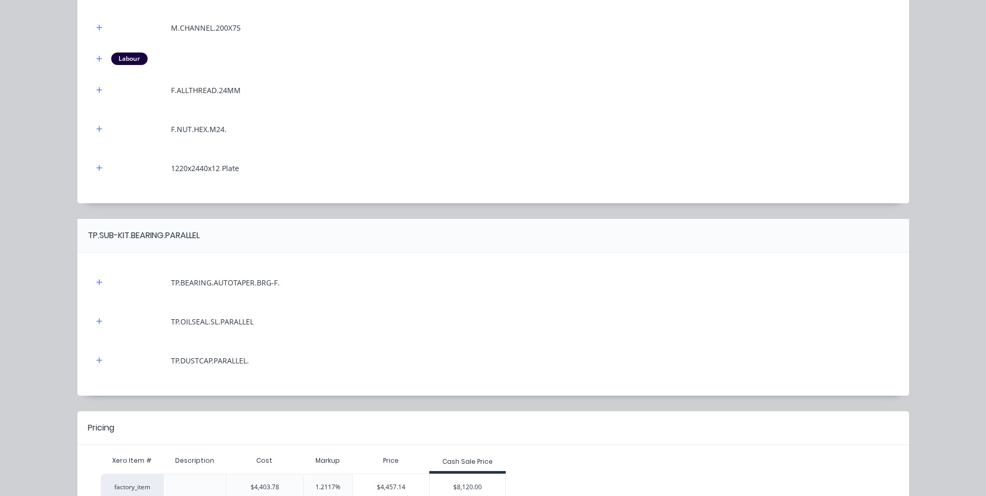
scroll to position [589, 0]
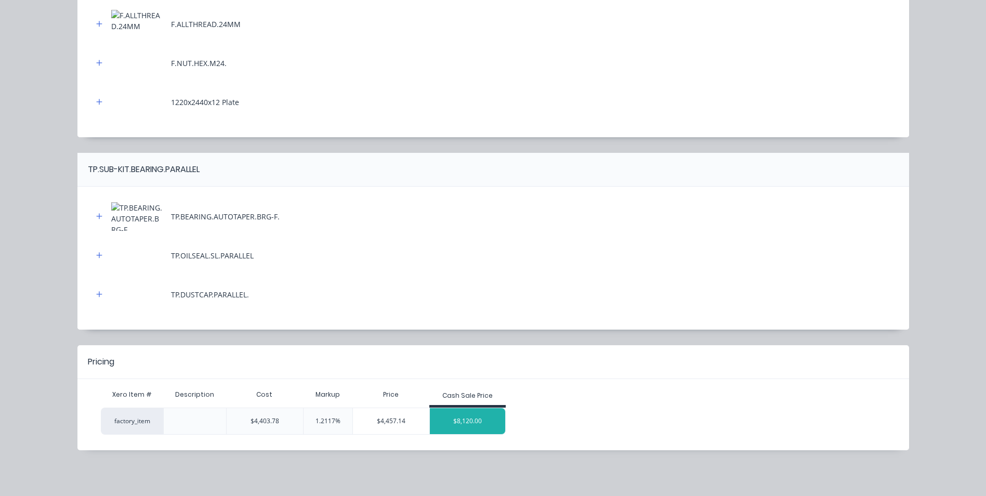
click at [464, 423] on div "$8,120.00" at bounding box center [468, 421] width 76 height 26
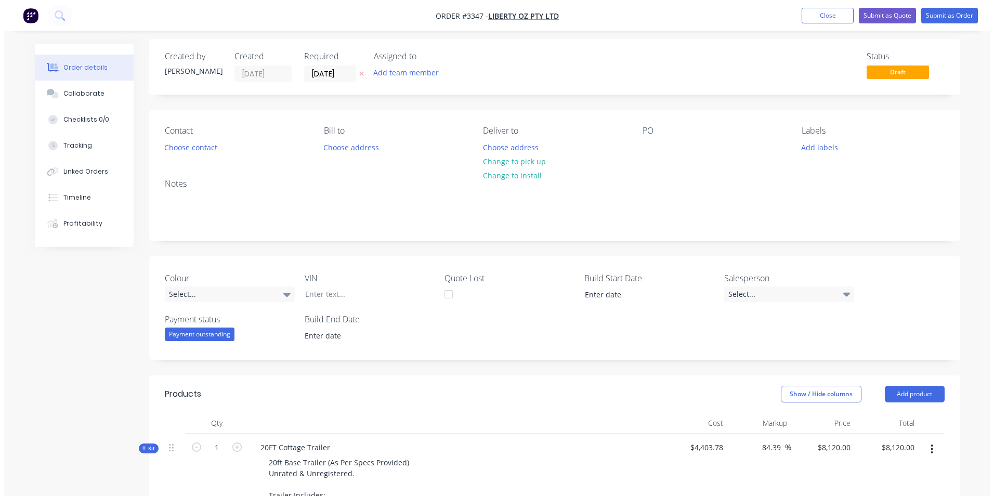
scroll to position [0, 0]
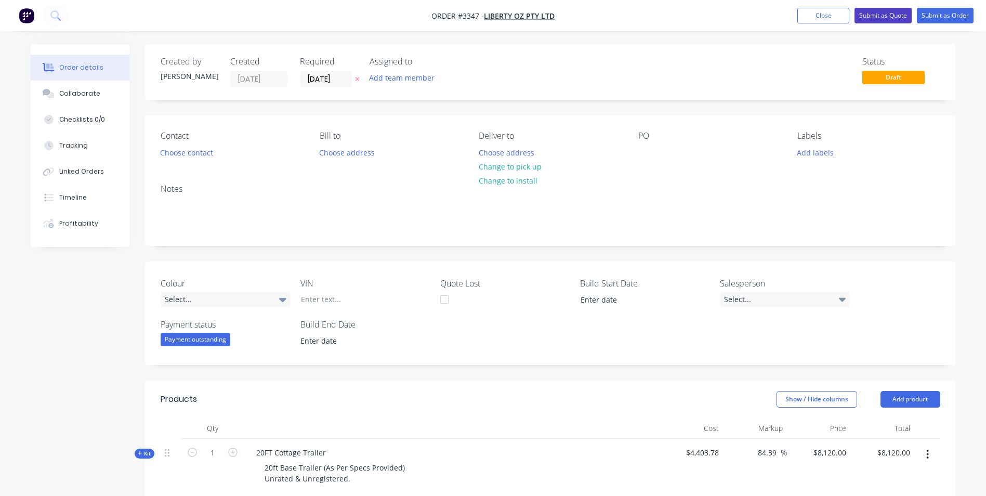
click at [882, 15] on button "Submit as Quote" at bounding box center [882, 16] width 57 height 16
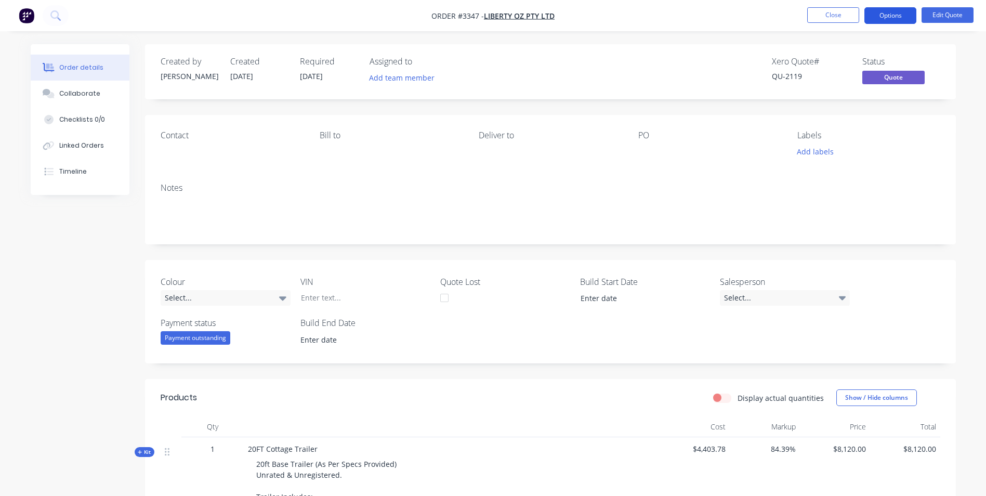
drag, startPoint x: 891, startPoint y: 17, endPoint x: 888, endPoint y: 23, distance: 7.2
click at [891, 17] on button "Options" at bounding box center [890, 15] width 52 height 17
drag, startPoint x: 877, startPoint y: 50, endPoint x: 884, endPoint y: 15, distance: 36.5
click at [884, 15] on button "Options" at bounding box center [890, 15] width 52 height 17
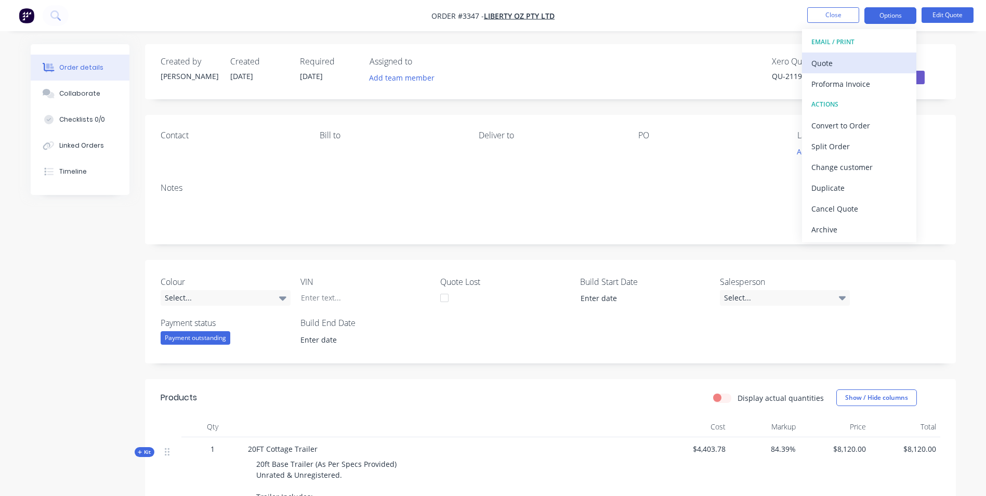
click at [836, 64] on div "Quote" at bounding box center [859, 63] width 96 height 15
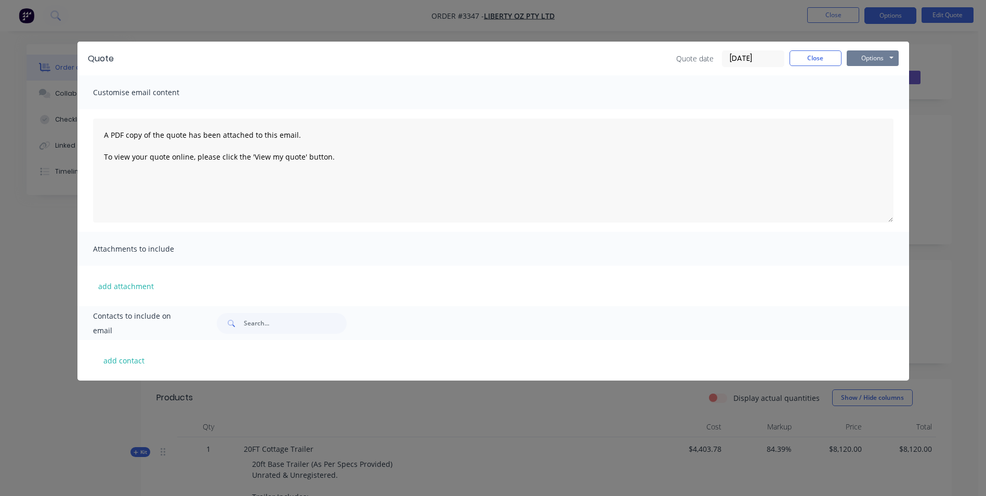
click at [870, 59] on button "Options" at bounding box center [873, 58] width 52 height 16
click at [873, 94] on button "Print" at bounding box center [880, 93] width 67 height 17
click at [826, 48] on div "Quote Quote date [DATE] Close Options Preview Print Email" at bounding box center [492, 59] width 831 height 34
click at [820, 57] on button "Close" at bounding box center [815, 58] width 52 height 16
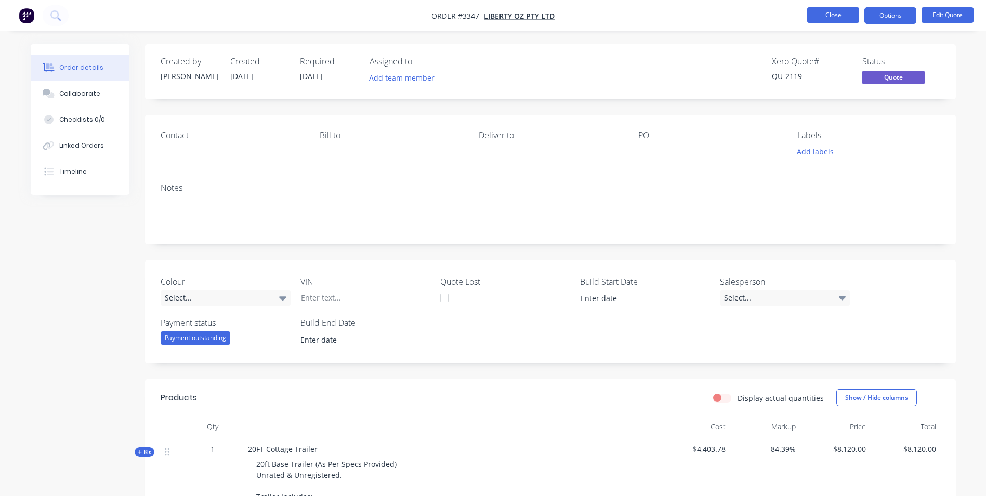
click at [822, 20] on button "Close" at bounding box center [833, 15] width 52 height 16
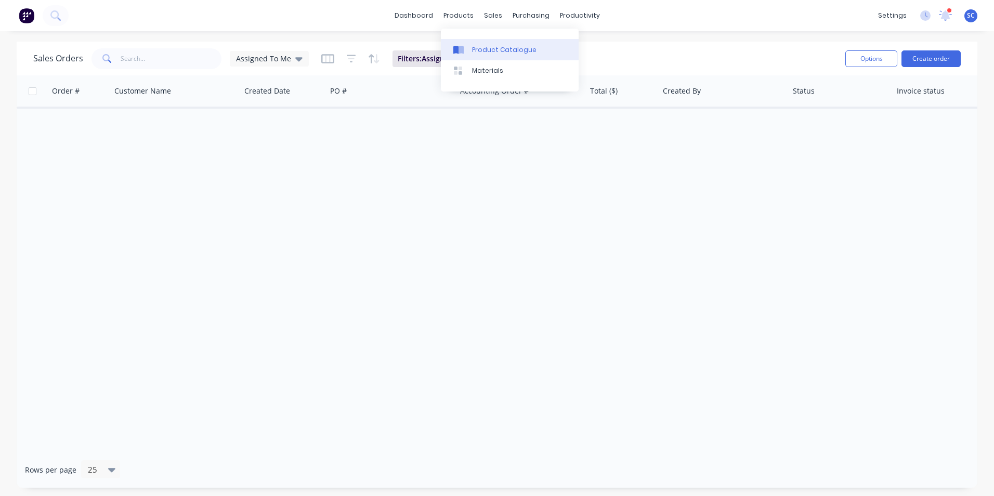
click at [476, 52] on div "Product Catalogue" at bounding box center [504, 49] width 64 height 9
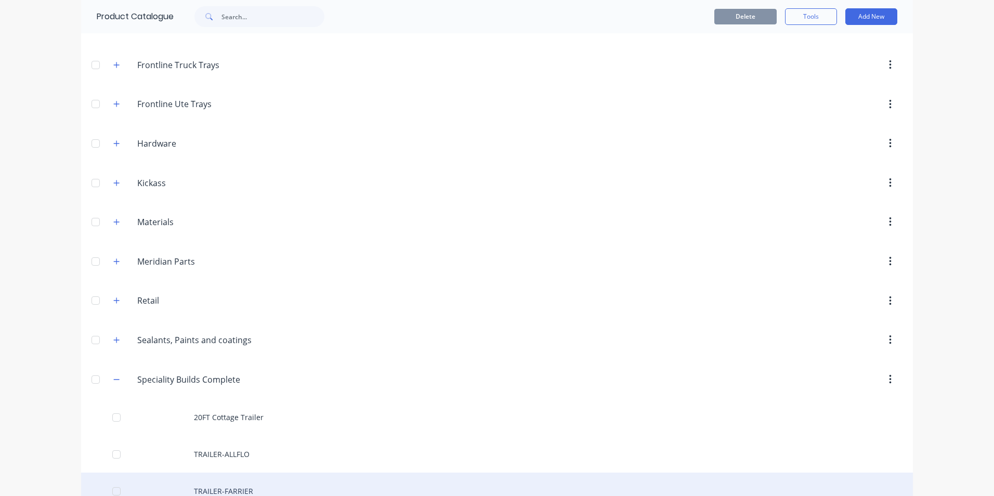
scroll to position [520, 0]
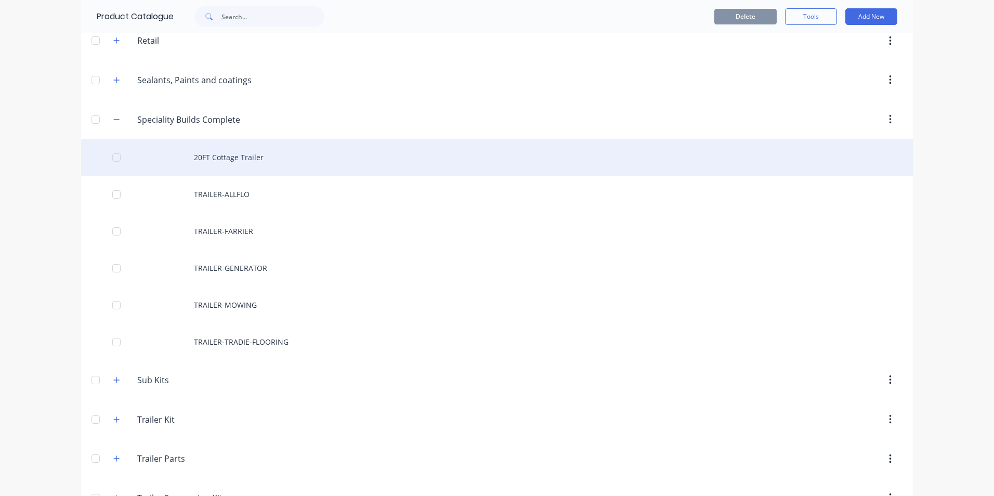
click at [203, 156] on div "20FT Cottage Trailer" at bounding box center [496, 157] width 831 height 37
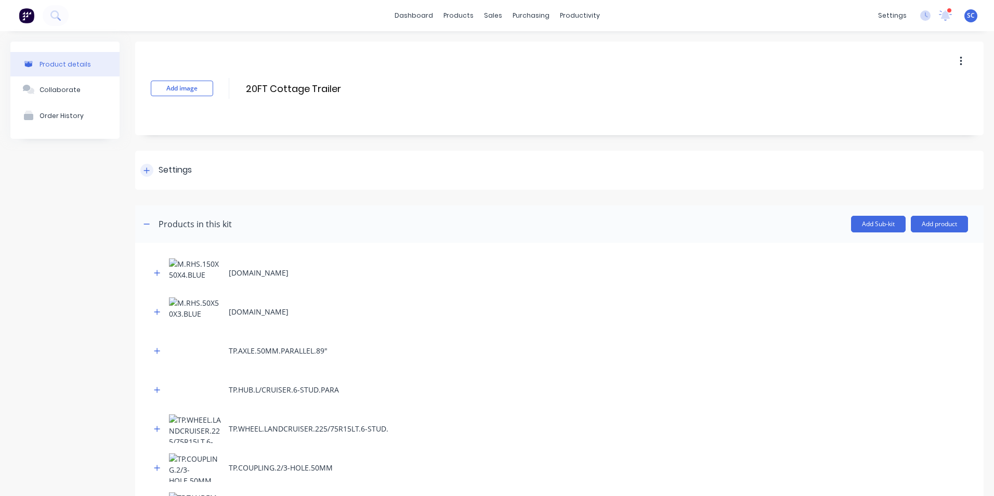
click at [252, 167] on div "Settings" at bounding box center [559, 170] width 848 height 39
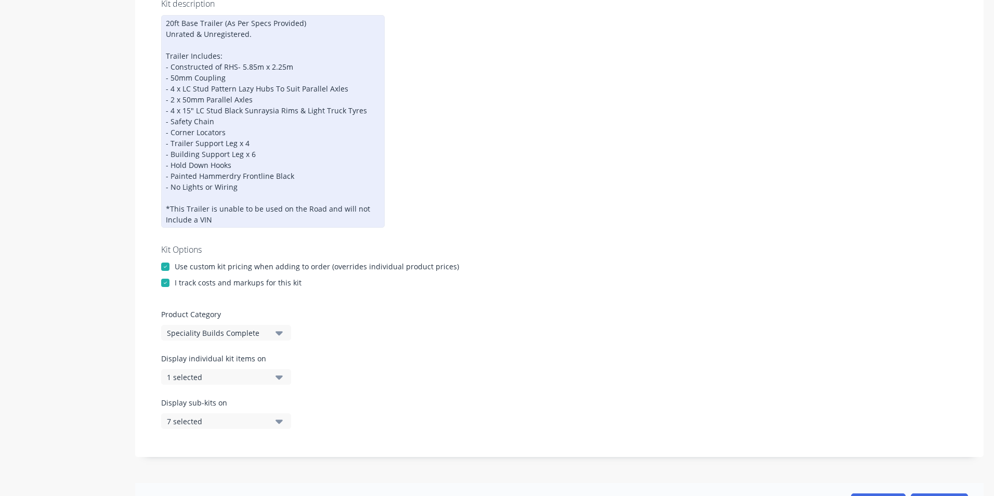
scroll to position [260, 0]
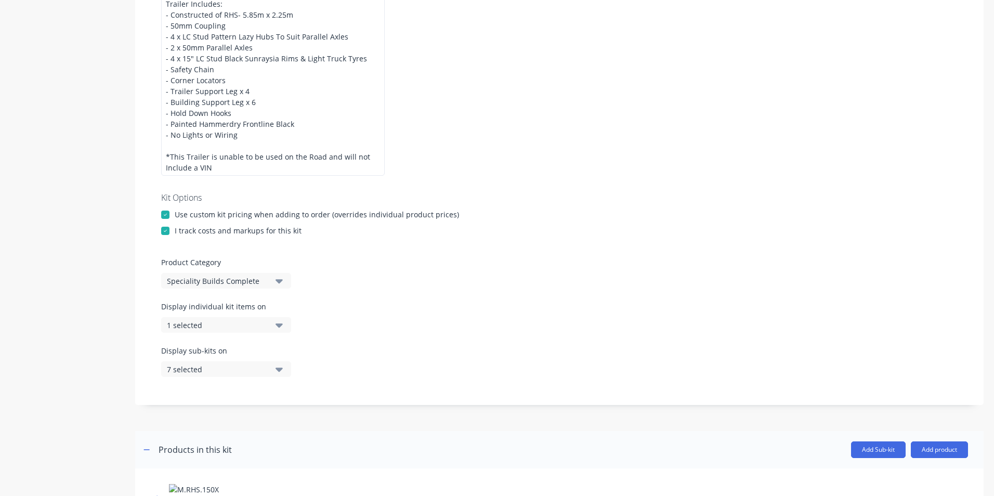
click at [212, 369] on div "7 selected" at bounding box center [217, 369] width 101 height 11
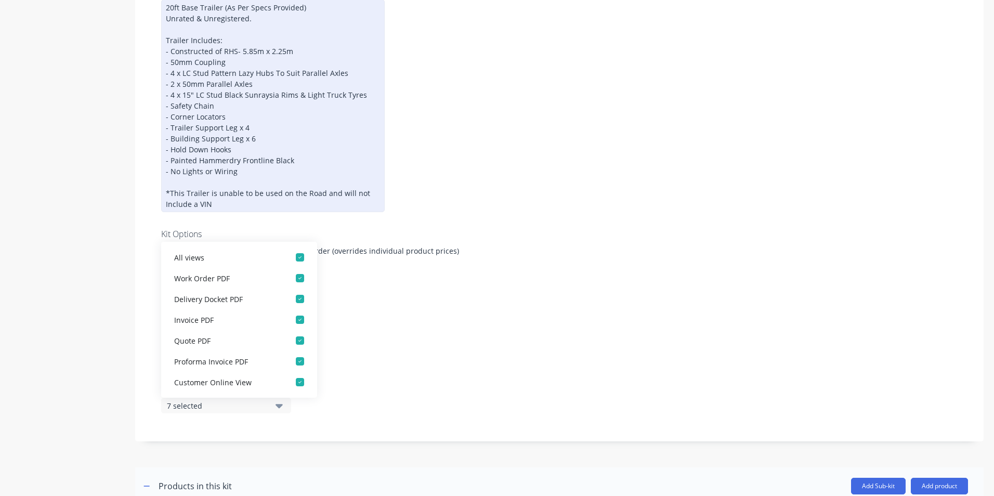
scroll to position [208, 0]
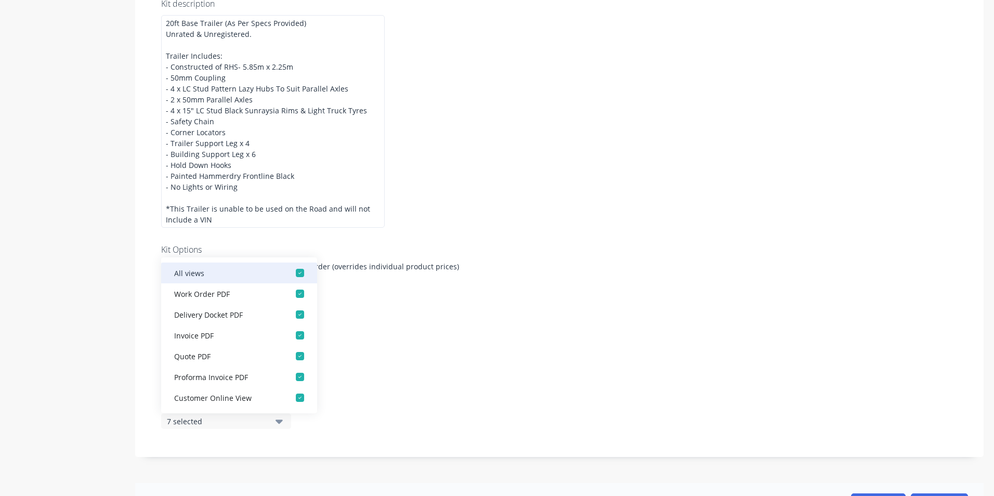
click at [291, 269] on div "button" at bounding box center [299, 272] width 21 height 21
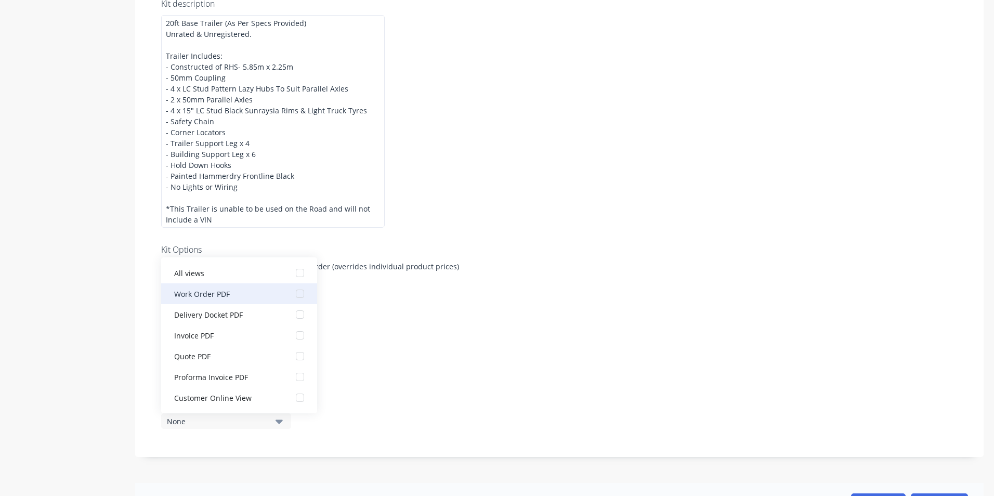
click at [290, 294] on div "button" at bounding box center [299, 293] width 21 height 21
click at [395, 342] on div "Kit description 20ft Base Trailer (As Per Specs Provided) Unrated & Unregistere…" at bounding box center [559, 219] width 848 height 475
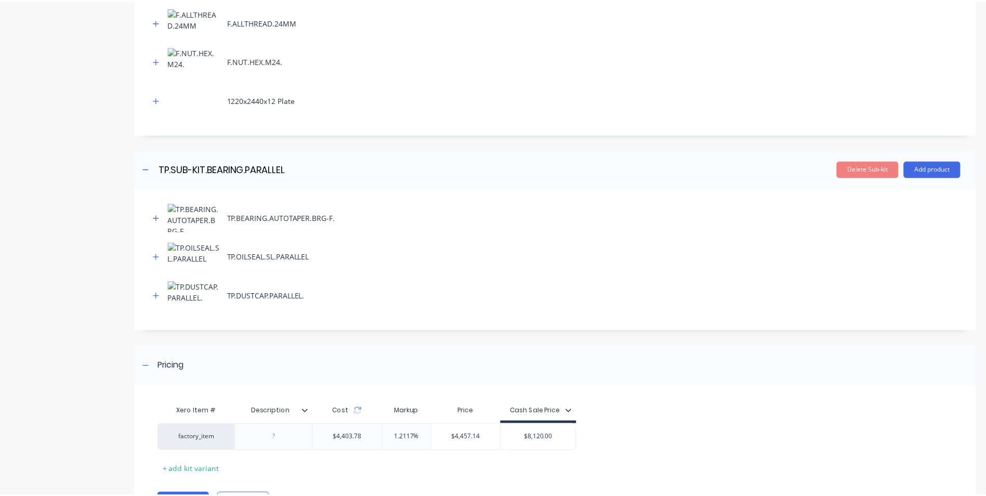
scroll to position [1244, 0]
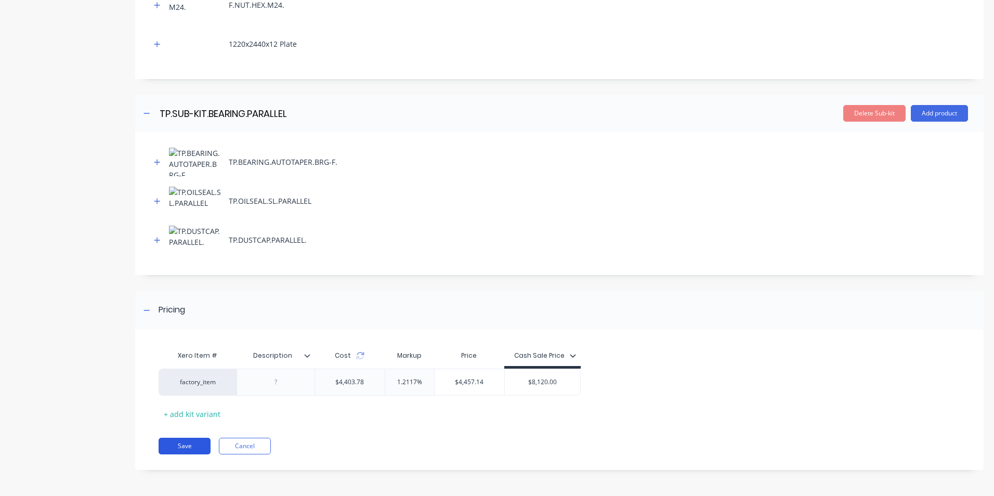
click at [180, 444] on button "Save" at bounding box center [184, 446] width 52 height 17
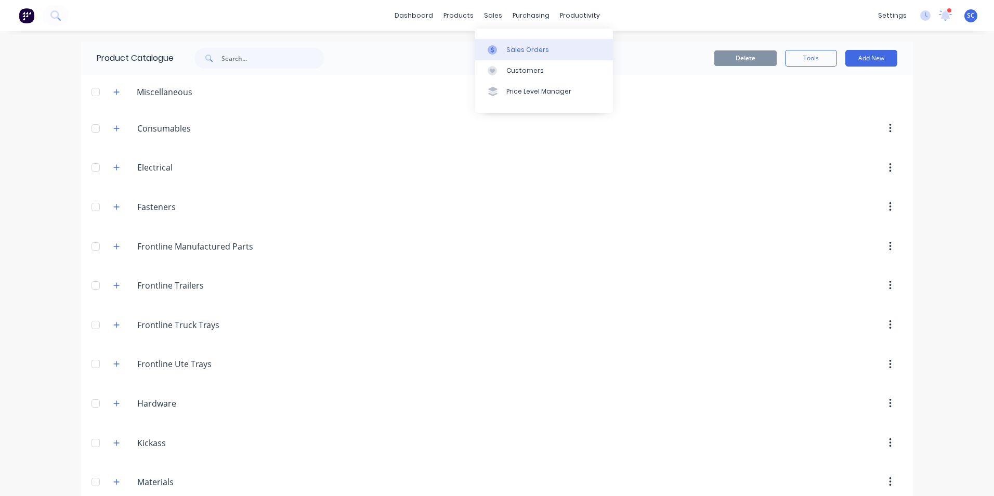
click at [501, 50] on div at bounding box center [495, 49] width 16 height 9
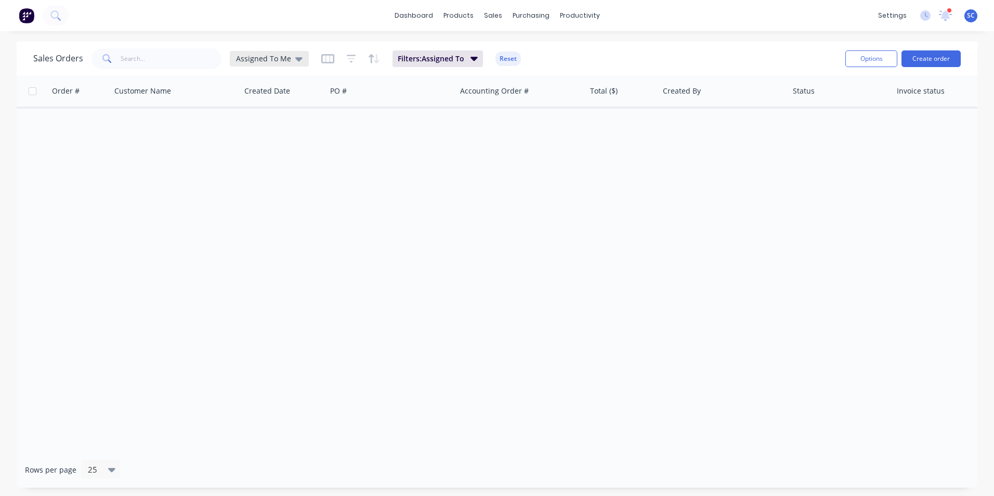
click at [285, 62] on span "Assigned To Me" at bounding box center [263, 58] width 55 height 11
click at [254, 145] on button "None" at bounding box center [292, 147] width 118 height 12
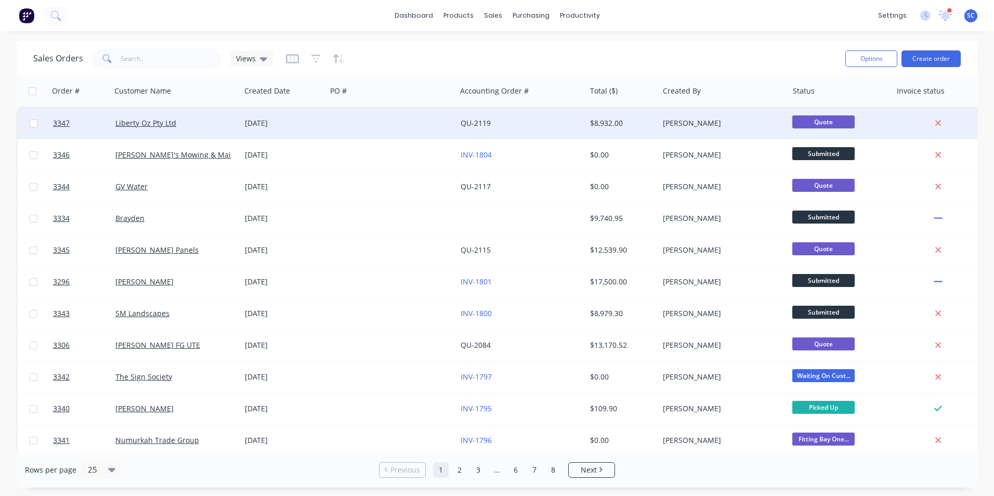
click at [271, 124] on div "[DATE]" at bounding box center [283, 123] width 77 height 10
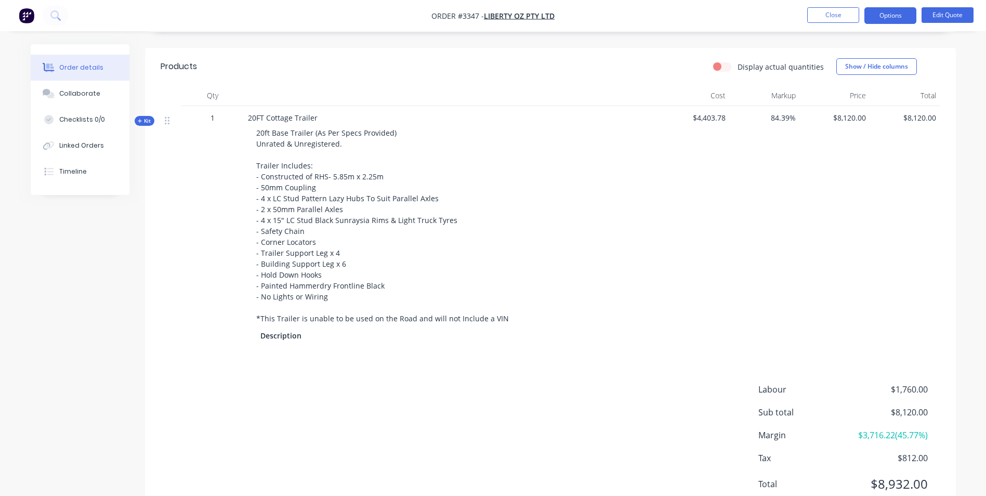
scroll to position [364, 0]
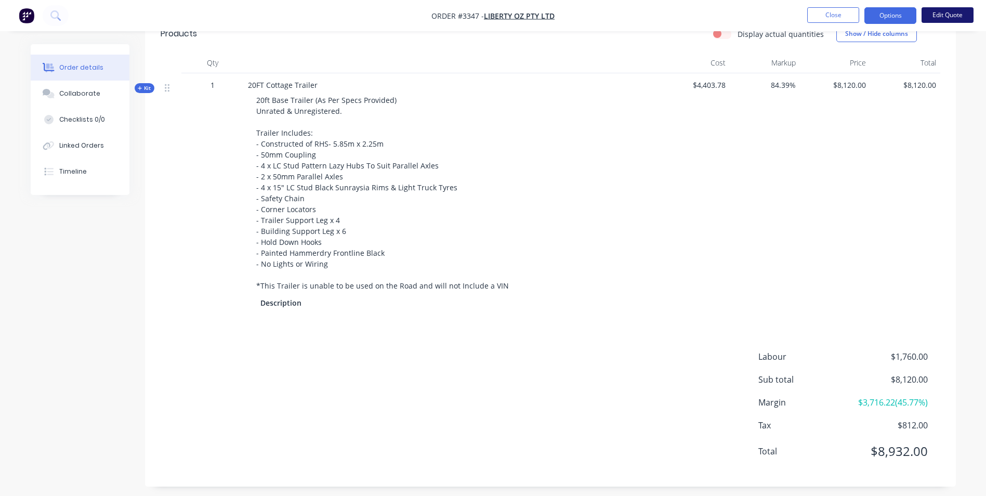
click at [939, 17] on button "Edit Quote" at bounding box center [947, 15] width 52 height 16
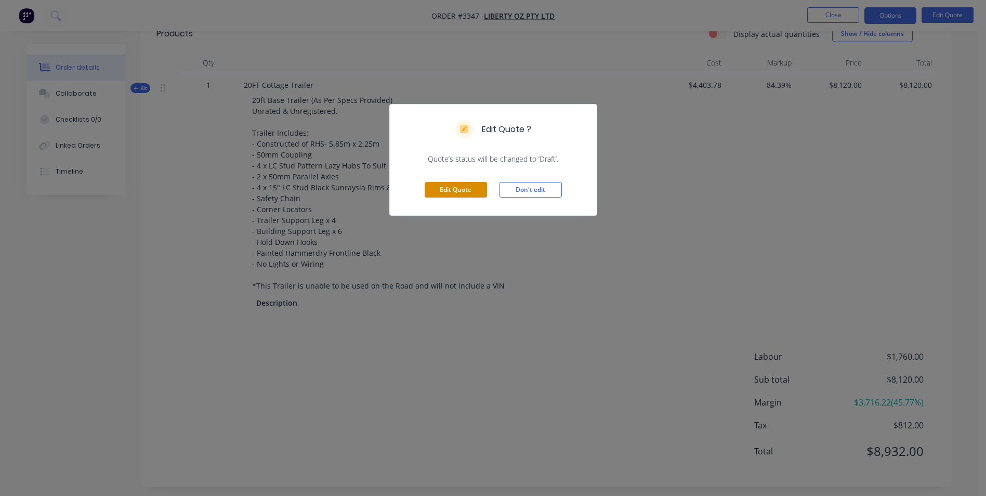
drag, startPoint x: 442, startPoint y: 188, endPoint x: 930, endPoint y: 123, distance: 492.3
click at [442, 188] on button "Edit Quote" at bounding box center [456, 190] width 62 height 16
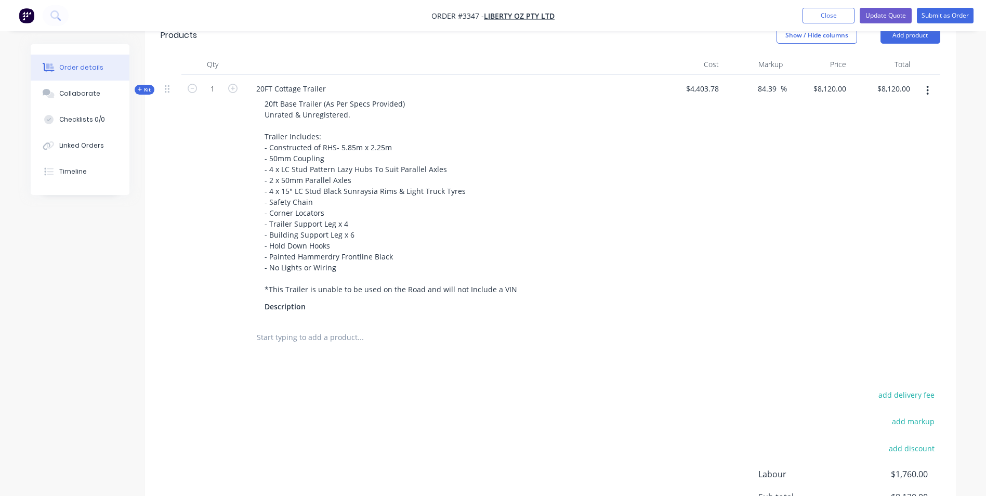
click at [927, 88] on icon "button" at bounding box center [927, 90] width 3 height 11
click at [865, 200] on div "Delete" at bounding box center [891, 200] width 80 height 15
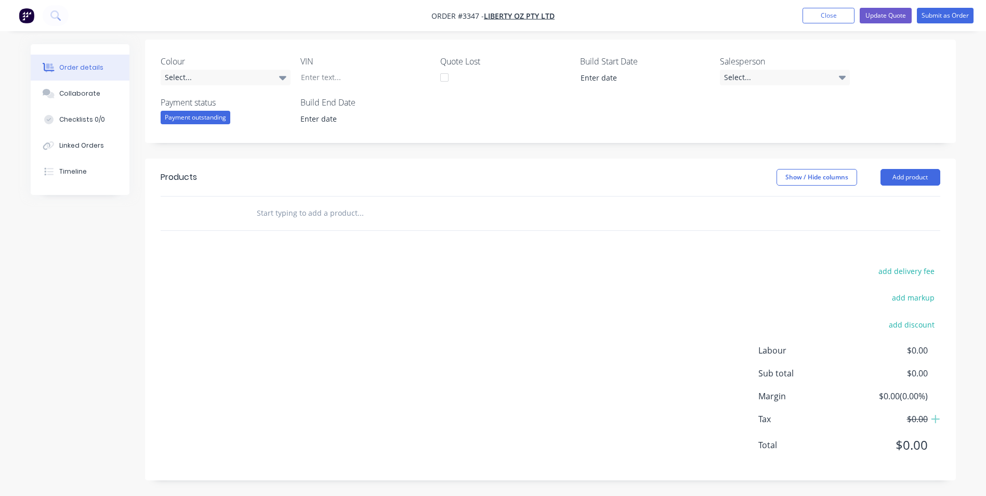
scroll to position [222, 0]
click at [897, 174] on button "Add product" at bounding box center [910, 177] width 60 height 17
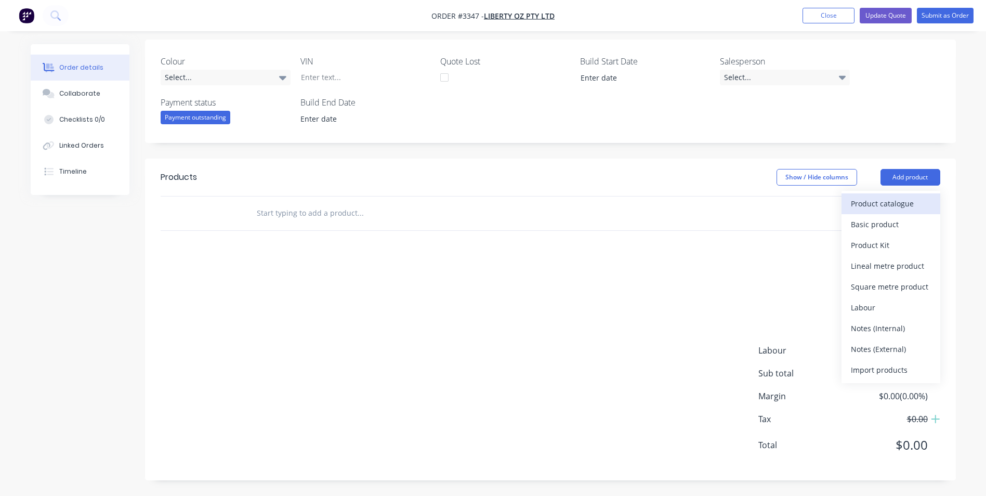
click at [882, 202] on div "Product catalogue" at bounding box center [891, 203] width 80 height 15
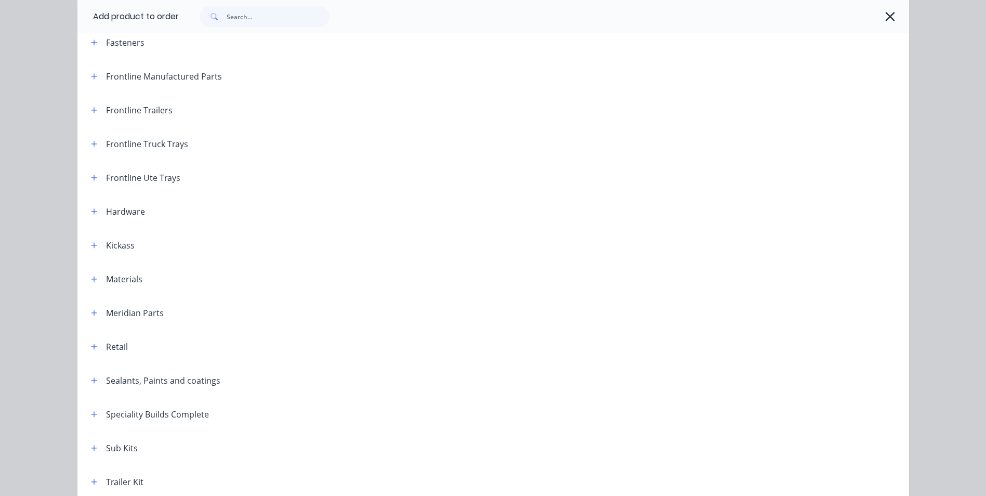
scroll to position [312, 0]
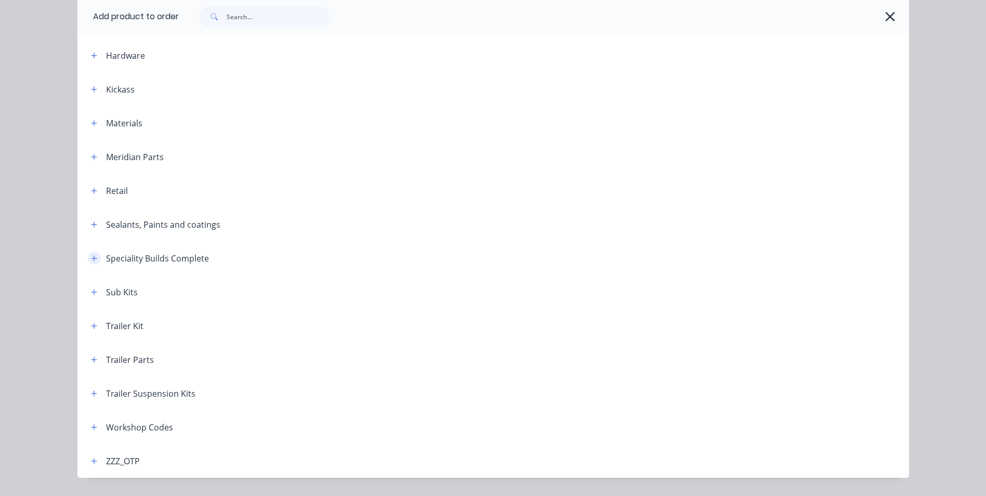
click at [91, 256] on icon "button" at bounding box center [94, 258] width 6 height 7
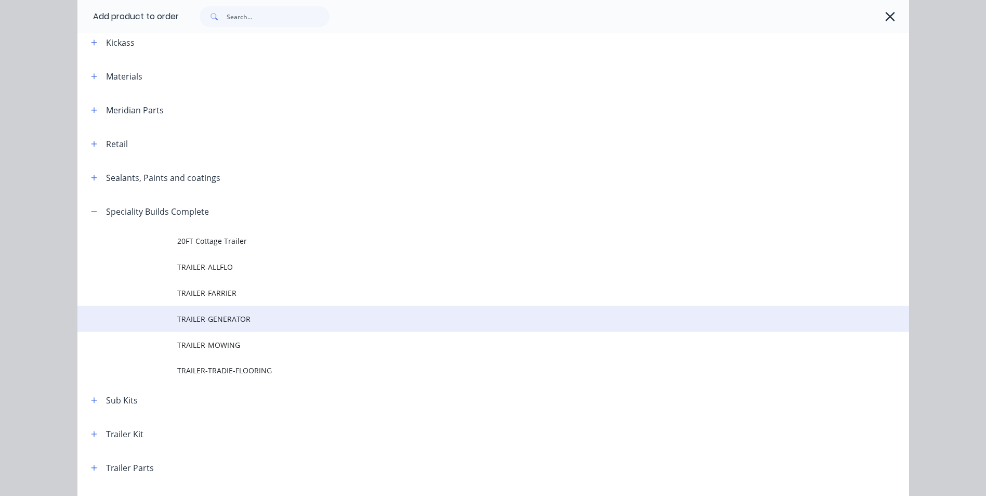
scroll to position [468, 0]
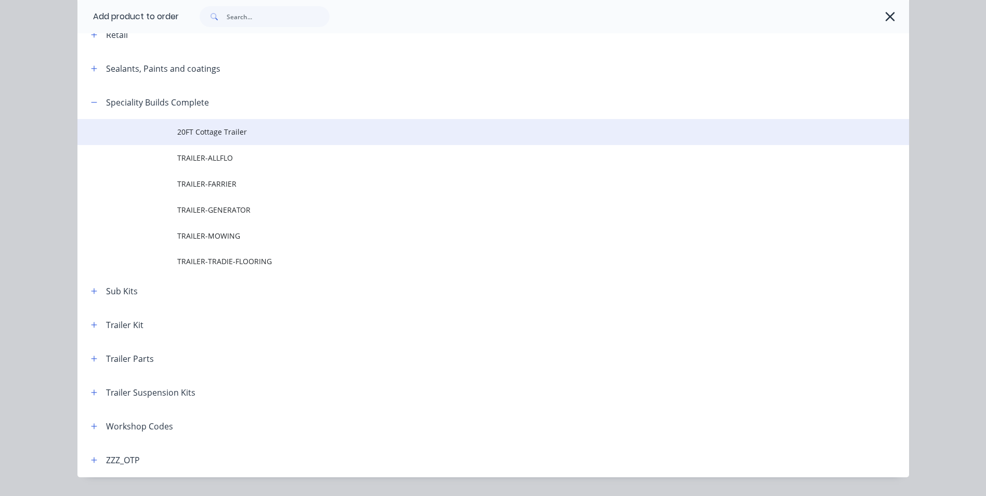
click at [222, 130] on span "20FT Cottage Trailer" at bounding box center [469, 131] width 585 height 11
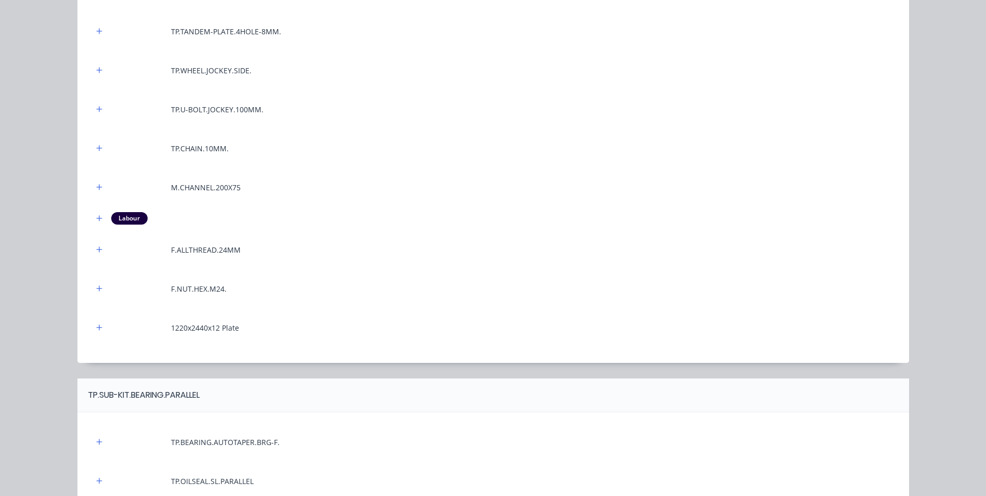
scroll to position [589, 0]
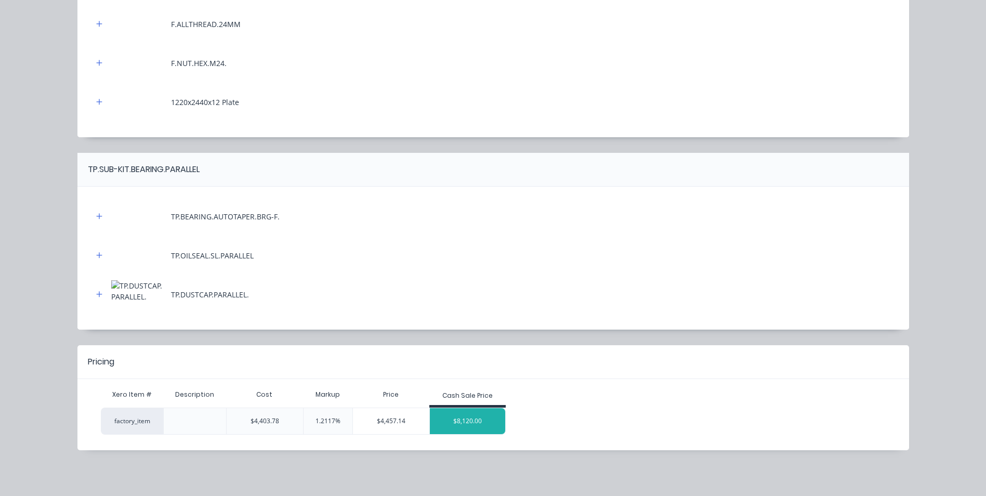
click at [446, 415] on div "$8,120.00" at bounding box center [468, 421] width 76 height 26
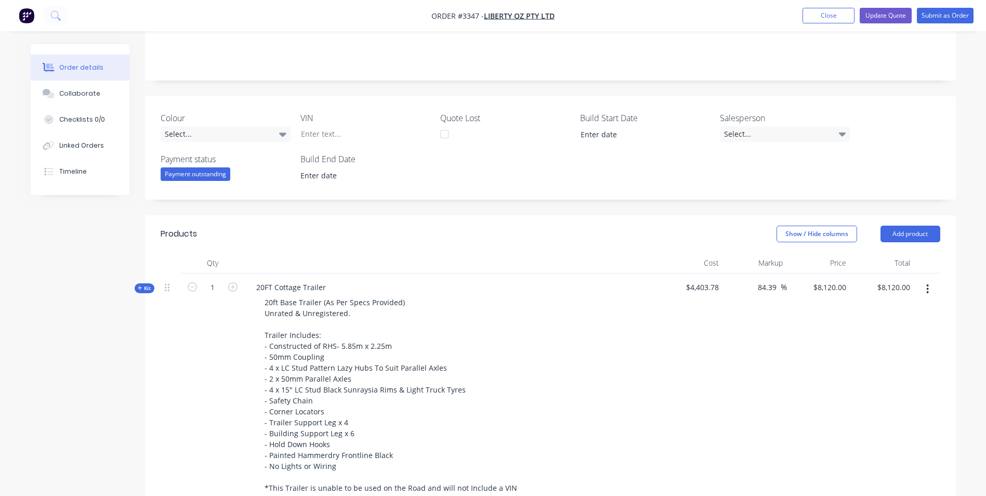
scroll to position [72, 0]
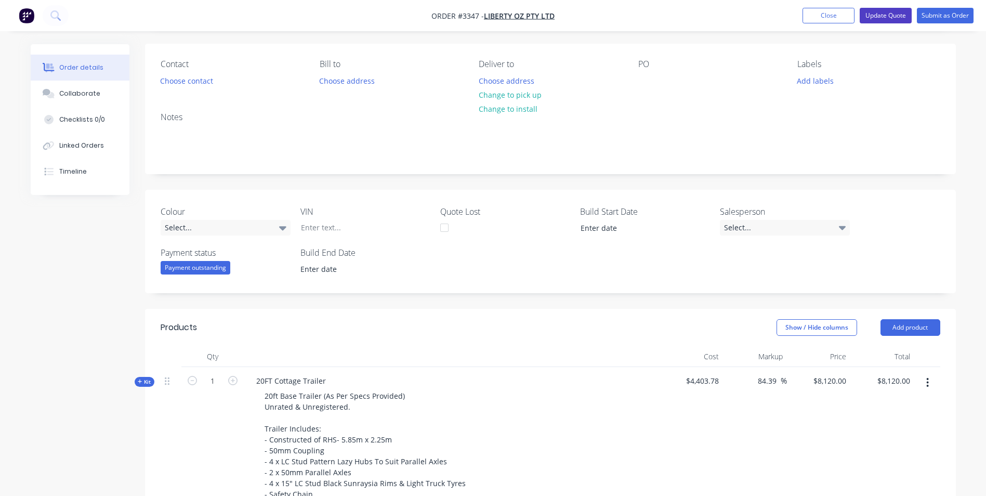
click at [892, 14] on button "Update Quote" at bounding box center [886, 16] width 52 height 16
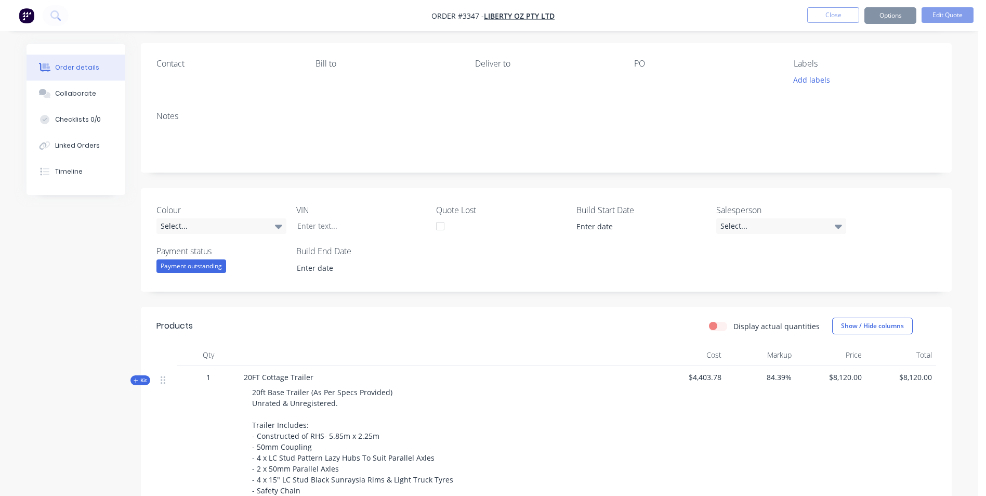
scroll to position [0, 0]
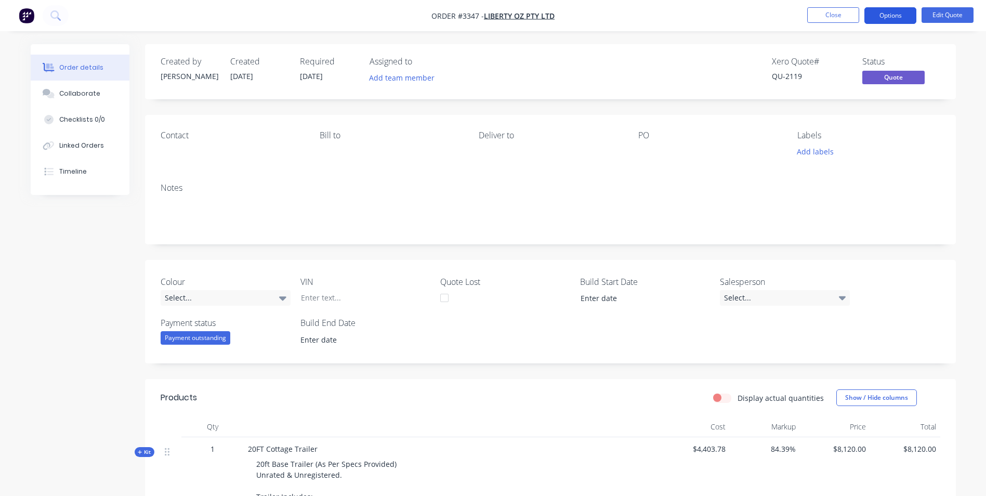
click at [876, 17] on button "Options" at bounding box center [890, 15] width 52 height 17
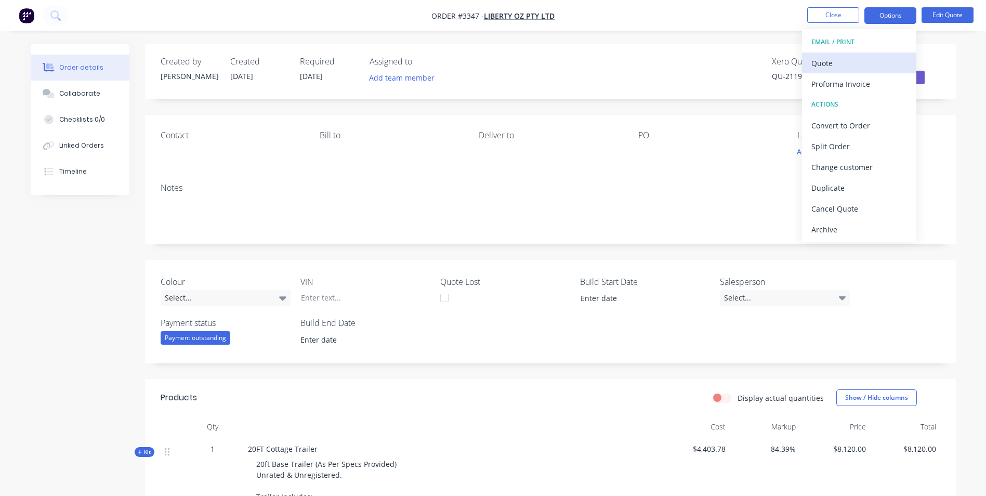
click at [835, 64] on div "Quote" at bounding box center [859, 63] width 96 height 15
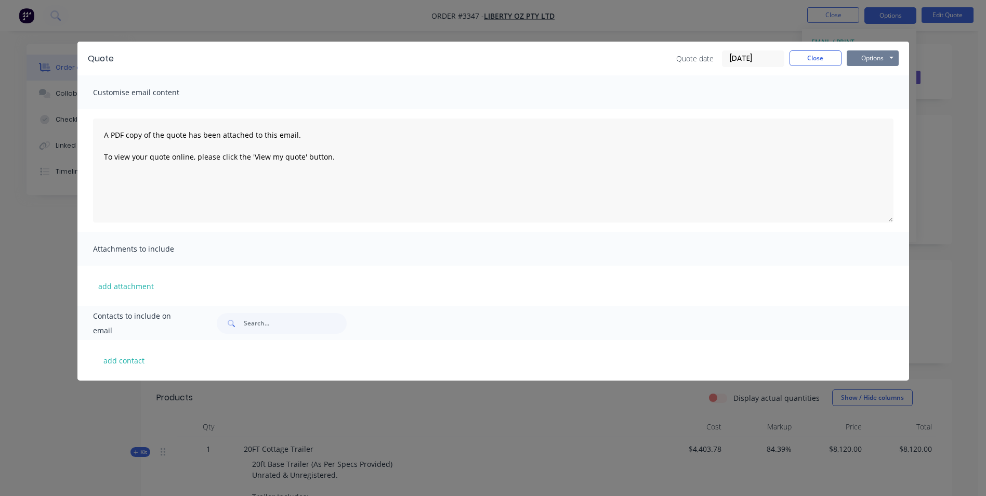
click at [863, 57] on button "Options" at bounding box center [873, 58] width 52 height 16
click at [870, 95] on button "Print" at bounding box center [880, 93] width 67 height 17
click at [804, 51] on button "Close" at bounding box center [815, 58] width 52 height 16
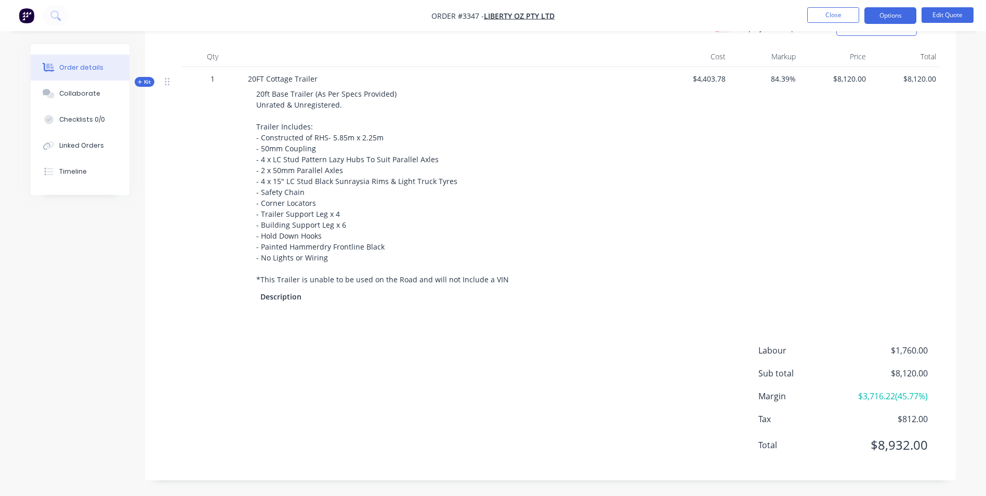
scroll to position [31, 0]
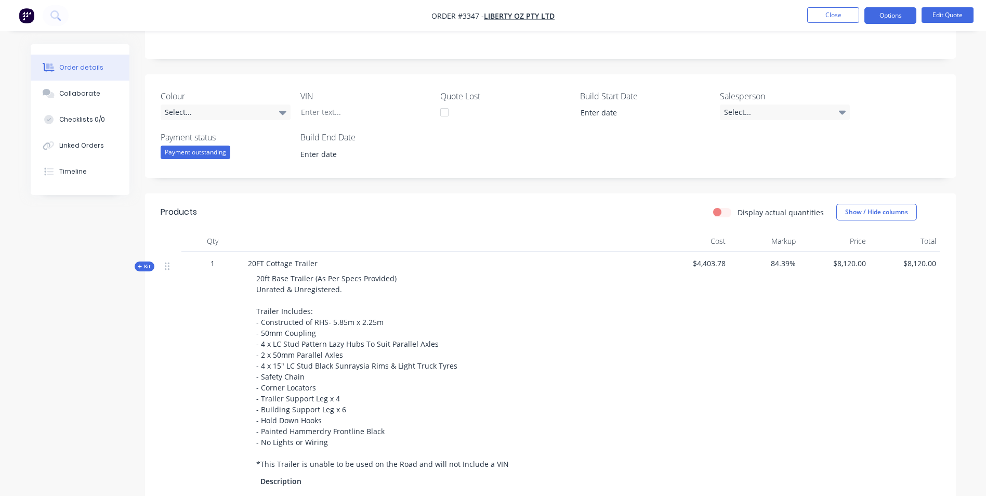
click at [234, 252] on div "1" at bounding box center [212, 374] width 62 height 244
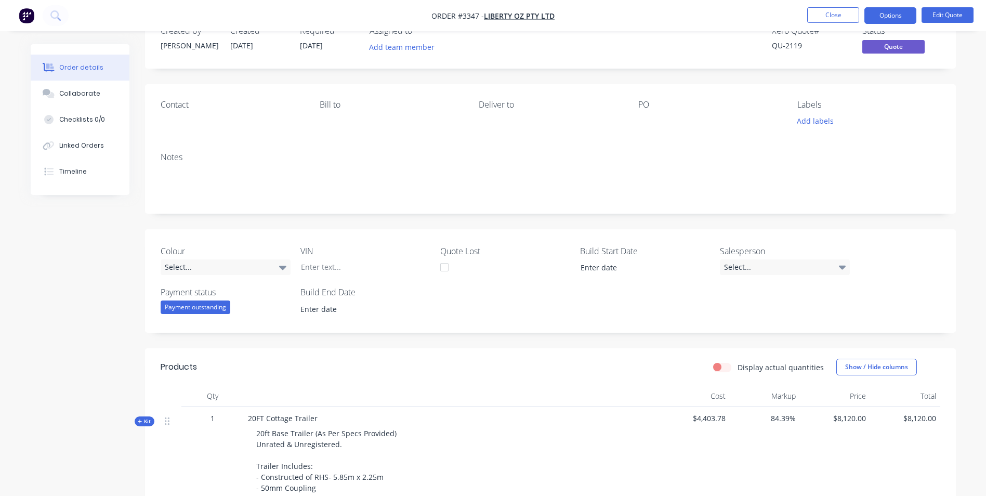
scroll to position [0, 0]
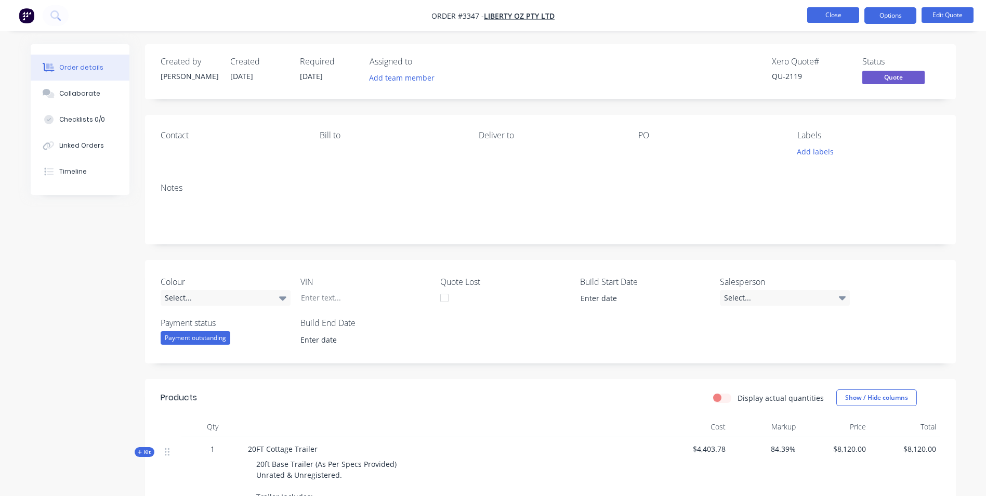
click at [842, 13] on button "Close" at bounding box center [833, 15] width 52 height 16
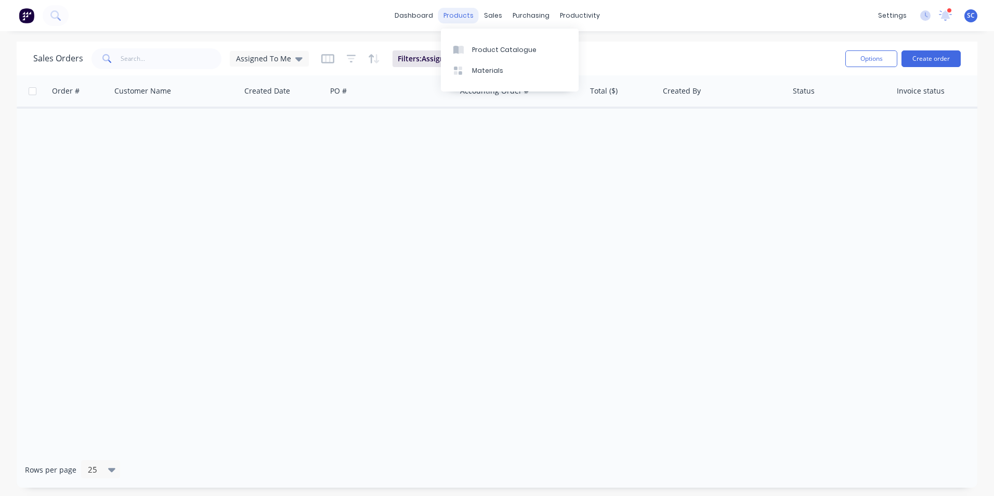
click at [465, 18] on div "products" at bounding box center [458, 16] width 41 height 16
click at [473, 48] on div "Product Catalogue" at bounding box center [504, 49] width 64 height 9
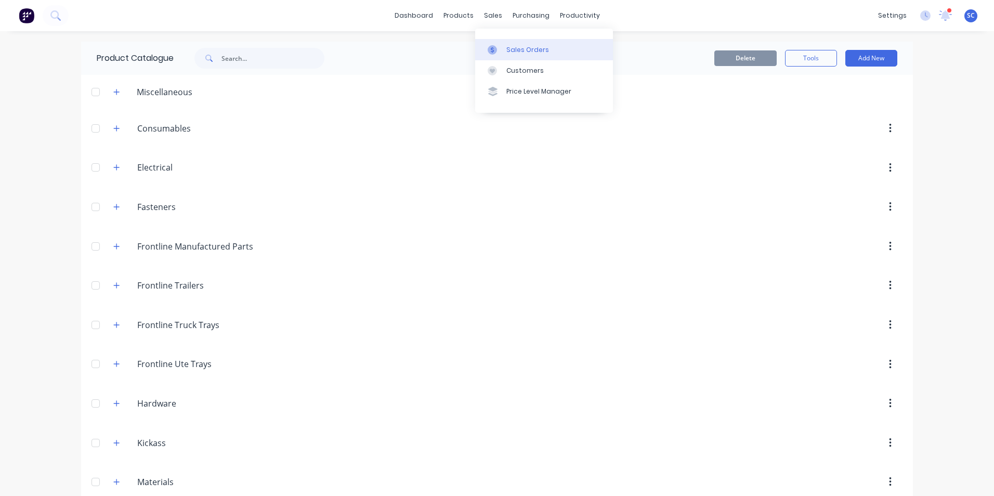
click at [511, 48] on div "Sales Orders" at bounding box center [527, 49] width 43 height 9
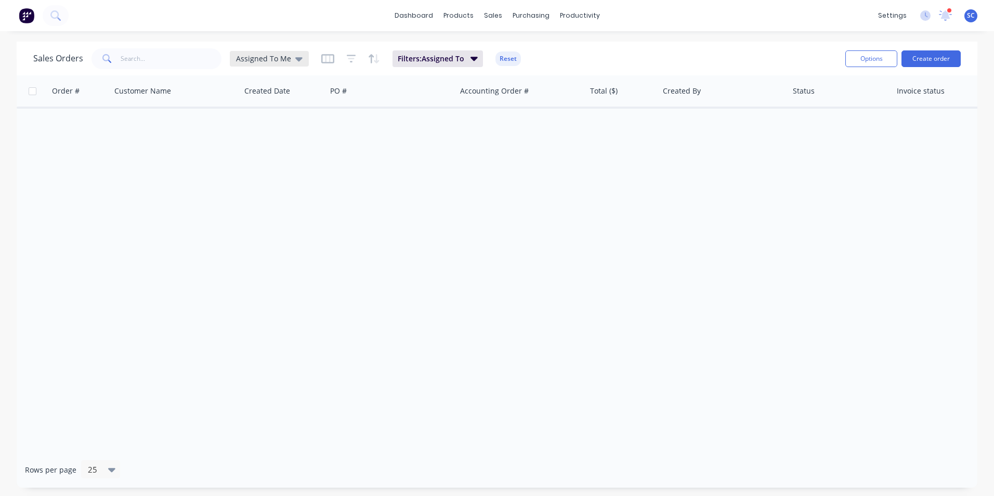
click at [276, 61] on span "Assigned To Me" at bounding box center [263, 58] width 55 height 11
click at [253, 149] on button "None" at bounding box center [292, 147] width 118 height 12
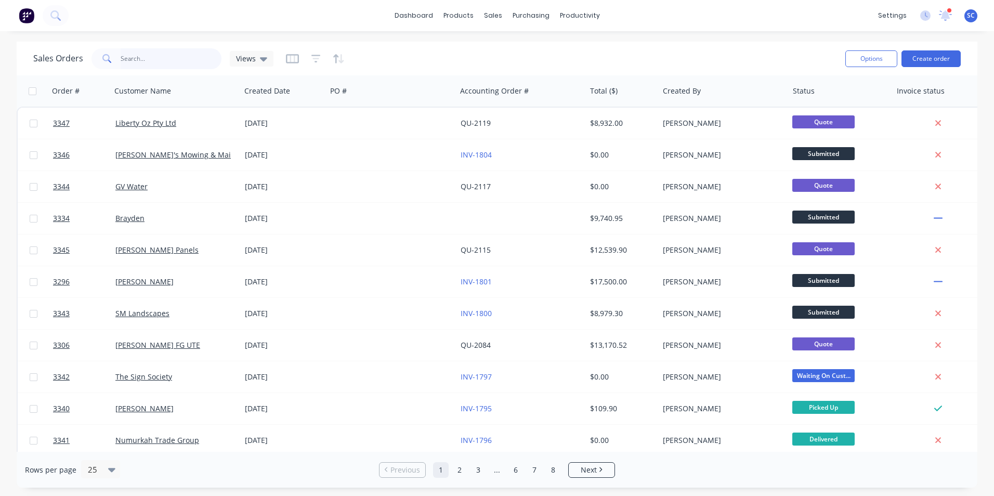
click at [169, 58] on input "text" at bounding box center [171, 58] width 101 height 21
type input "numurk"
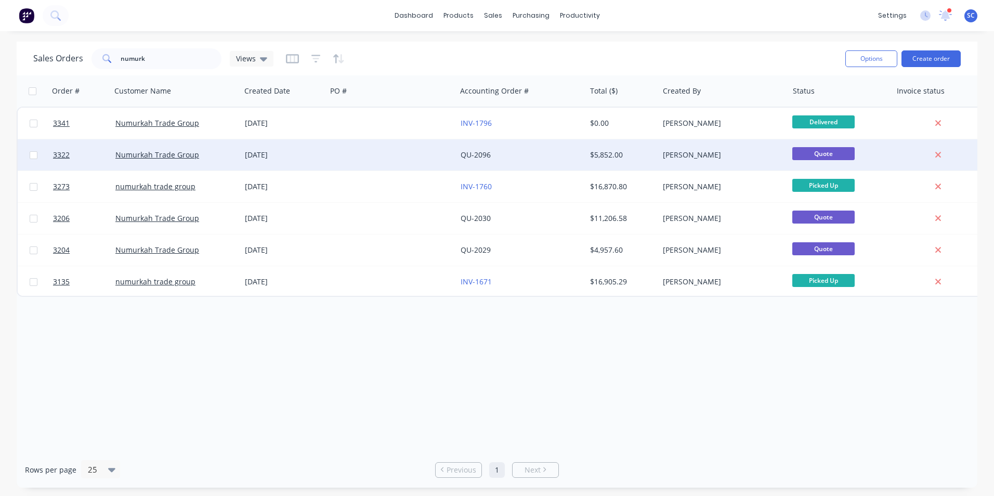
click at [441, 156] on div at bounding box center [390, 154] width 129 height 31
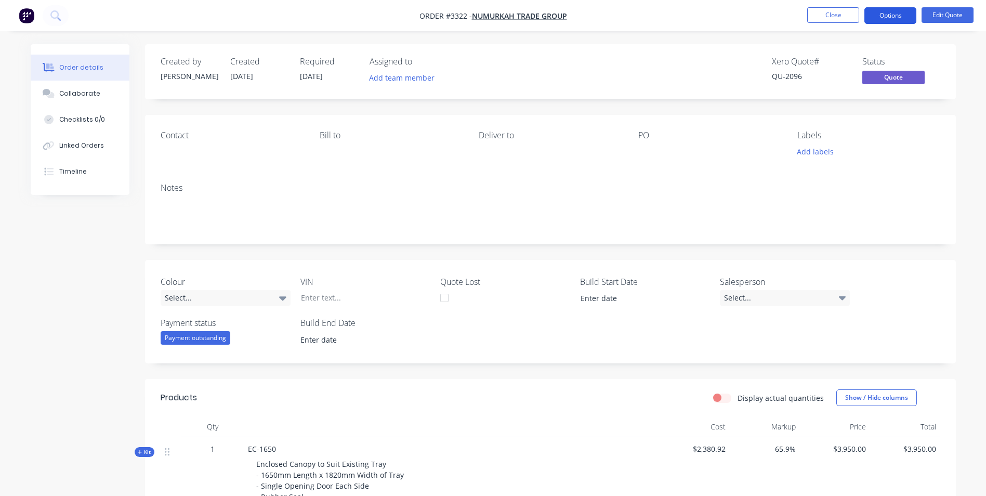
click at [895, 10] on nav "Order #3322 - Numurkah Trade Group Close Options Edit Quote" at bounding box center [493, 15] width 986 height 31
click at [895, 11] on button "Options" at bounding box center [890, 15] width 52 height 17
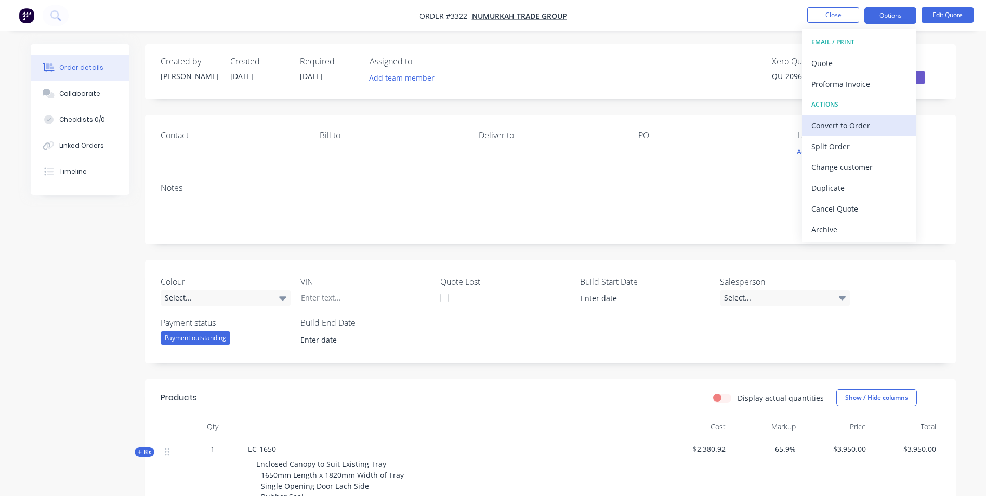
click at [848, 127] on div "Convert to Order" at bounding box center [859, 125] width 96 height 15
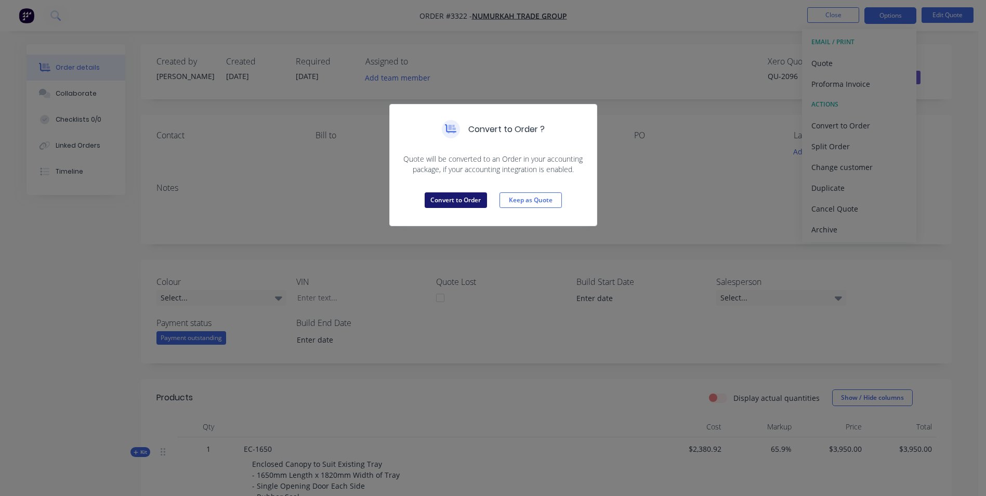
click at [438, 200] on button "Convert to Order" at bounding box center [456, 200] width 62 height 16
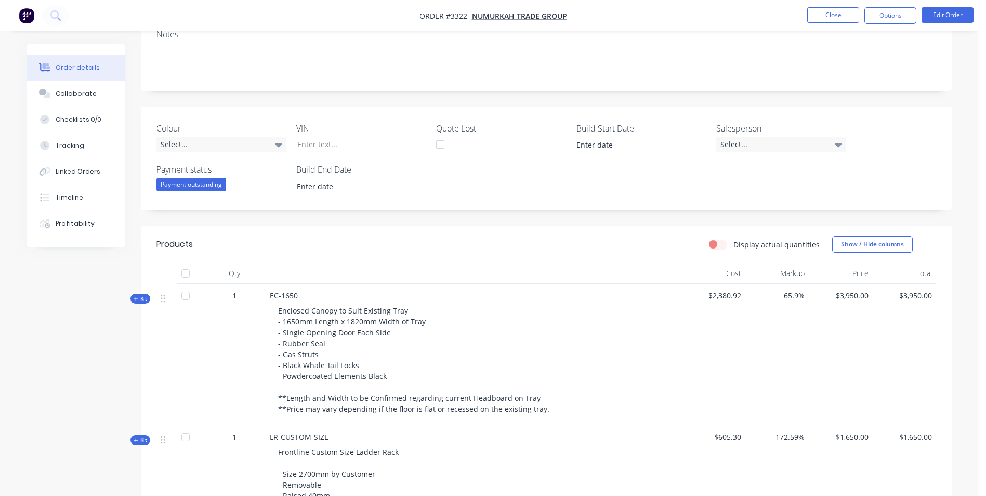
scroll to position [156, 0]
click at [878, 11] on button "Options" at bounding box center [890, 15] width 52 height 17
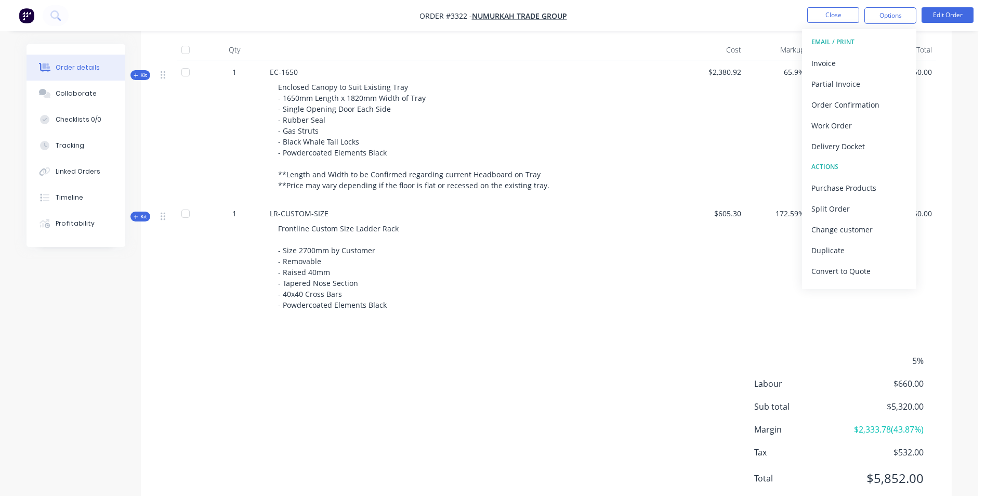
scroll to position [410, 0]
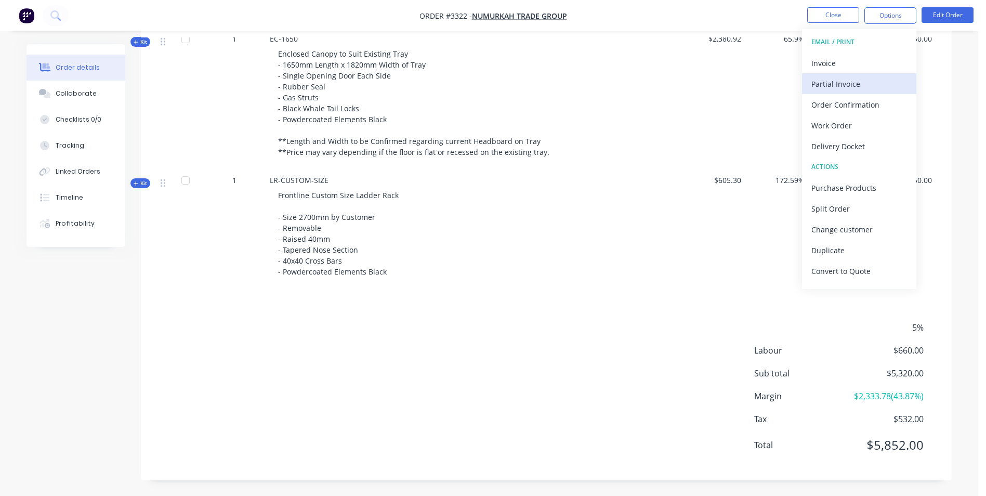
click at [841, 84] on div "Partial Invoice" at bounding box center [859, 83] width 96 height 15
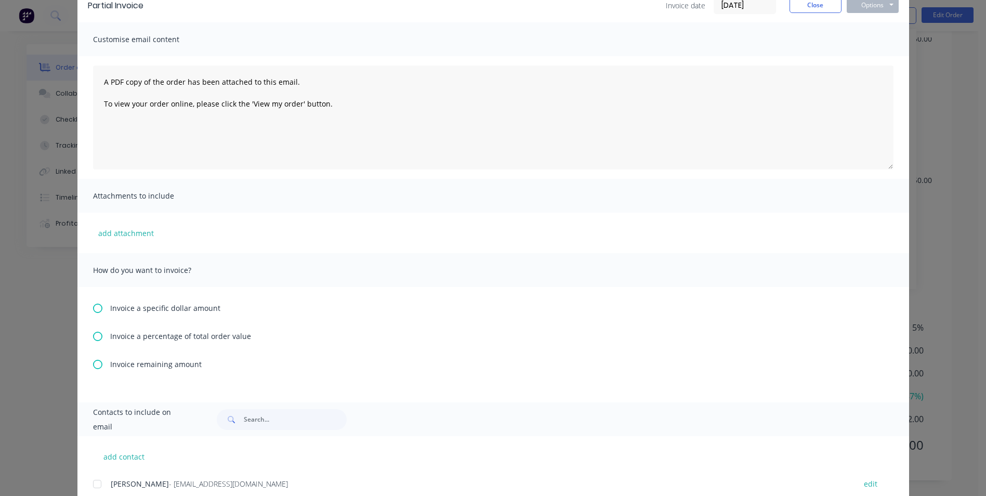
scroll to position [126, 0]
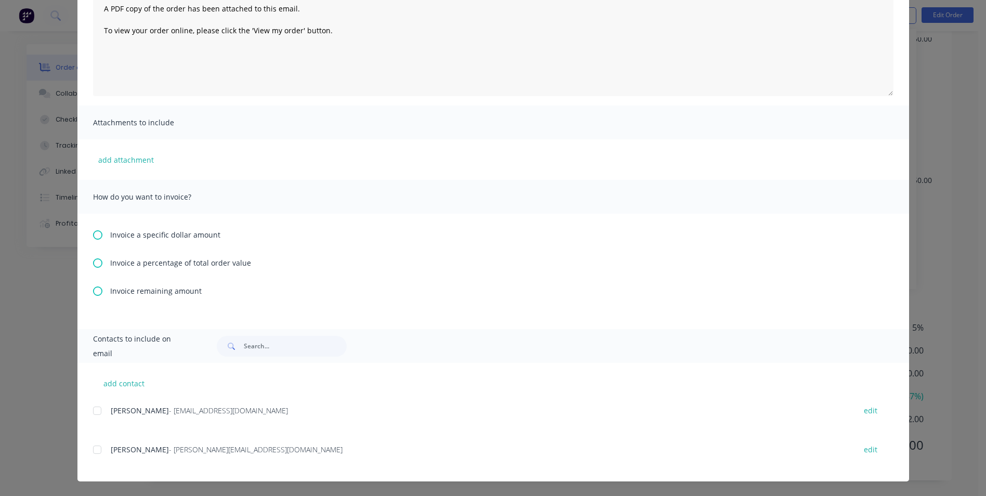
click at [93, 263] on icon at bounding box center [97, 262] width 9 height 9
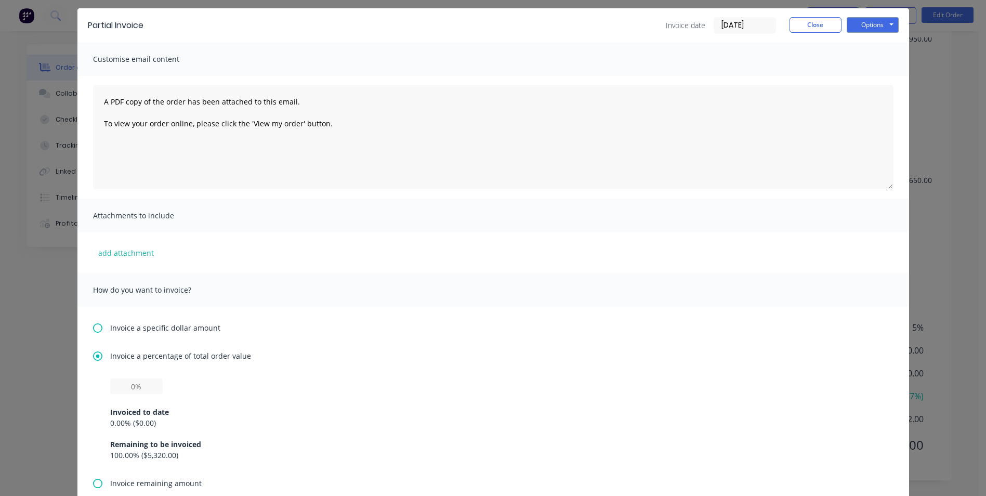
scroll to position [104, 0]
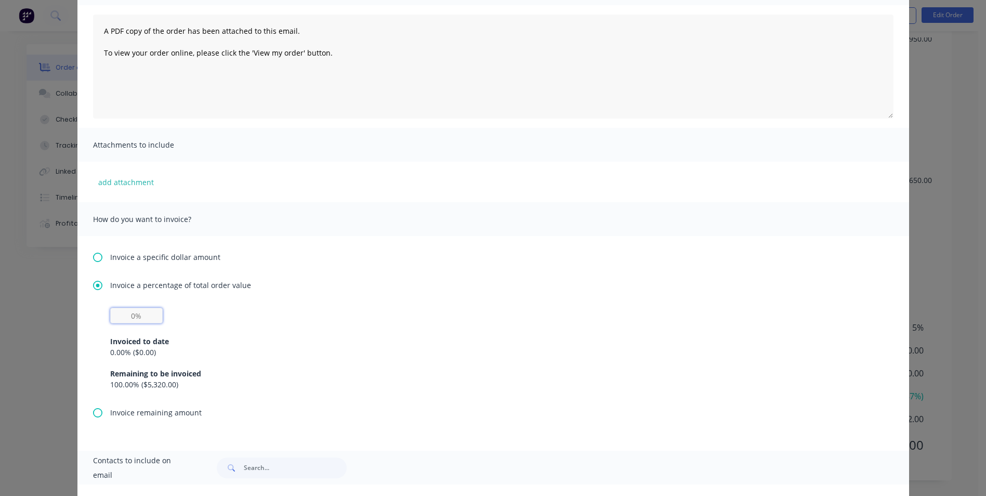
click at [123, 313] on input "text" at bounding box center [136, 316] width 52 height 16
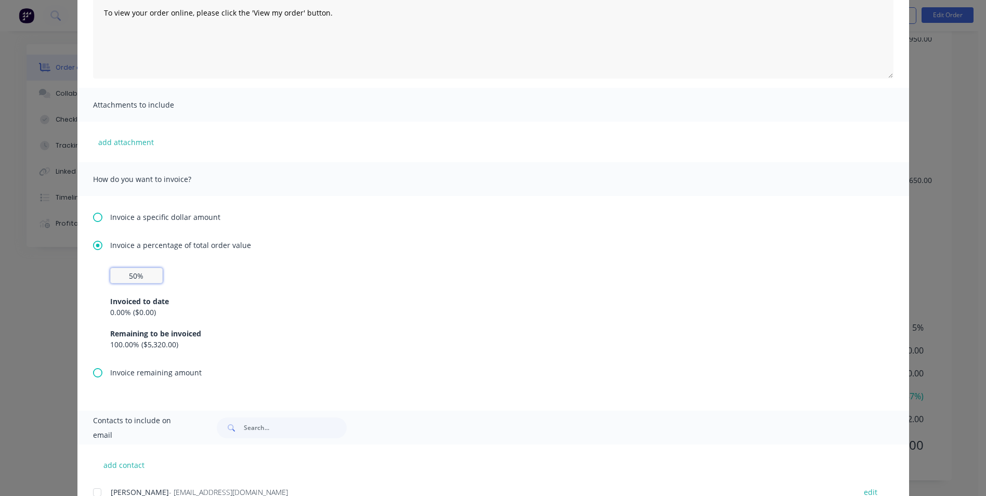
scroll to position [226, 0]
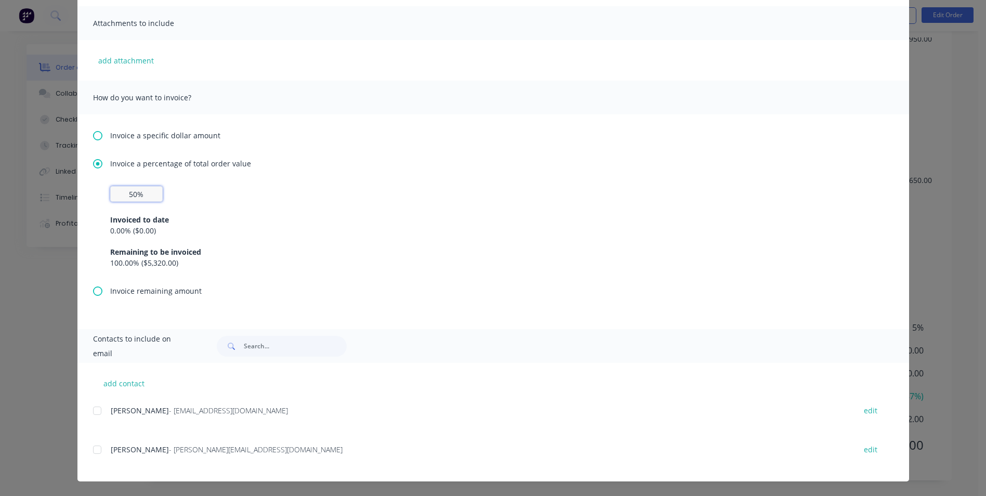
click at [90, 413] on div at bounding box center [97, 410] width 21 height 21
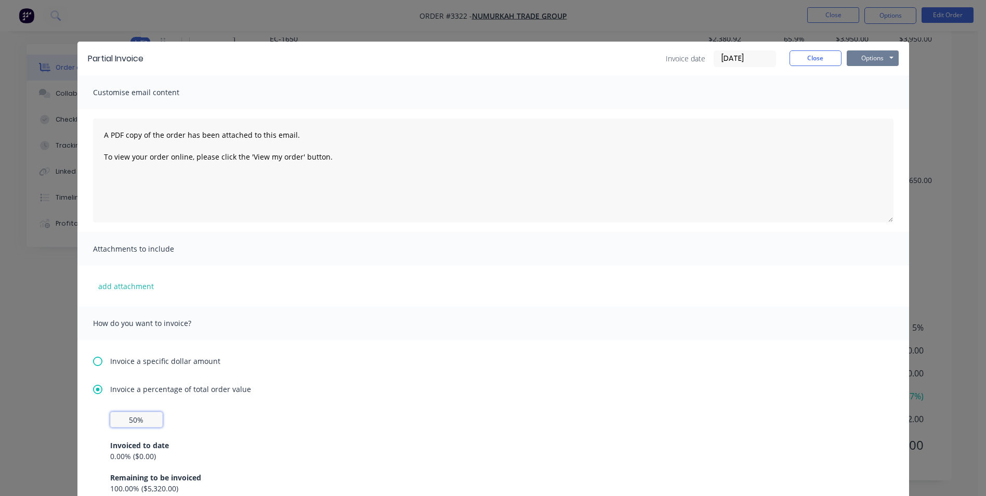
type input "50%"
click at [870, 60] on button "Options" at bounding box center [873, 58] width 52 height 16
click at [871, 112] on button "Email" at bounding box center [880, 110] width 67 height 17
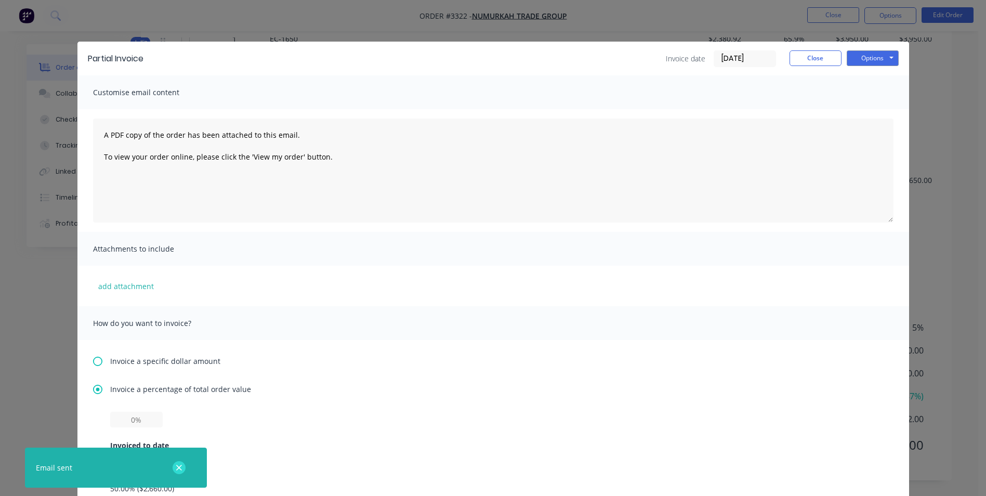
click at [181, 466] on icon "button" at bounding box center [179, 468] width 6 height 6
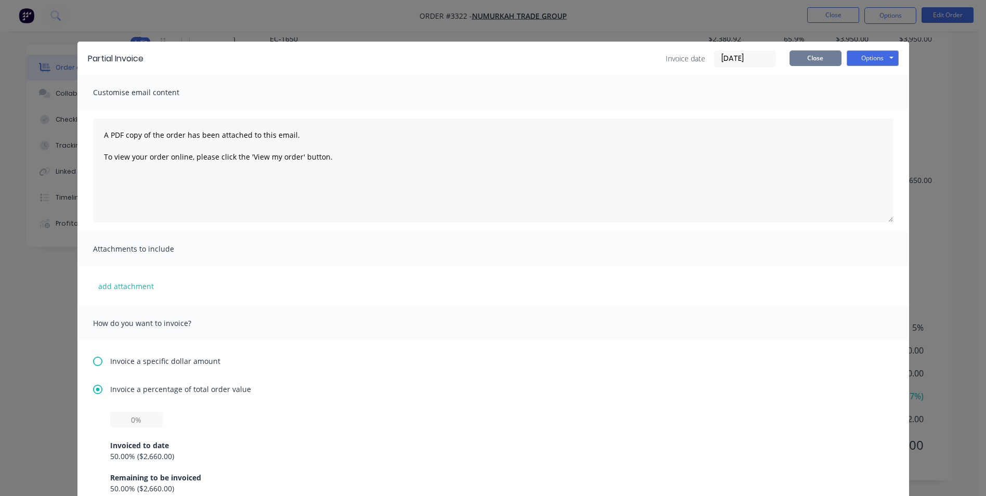
click at [811, 56] on button "Close" at bounding box center [815, 58] width 52 height 16
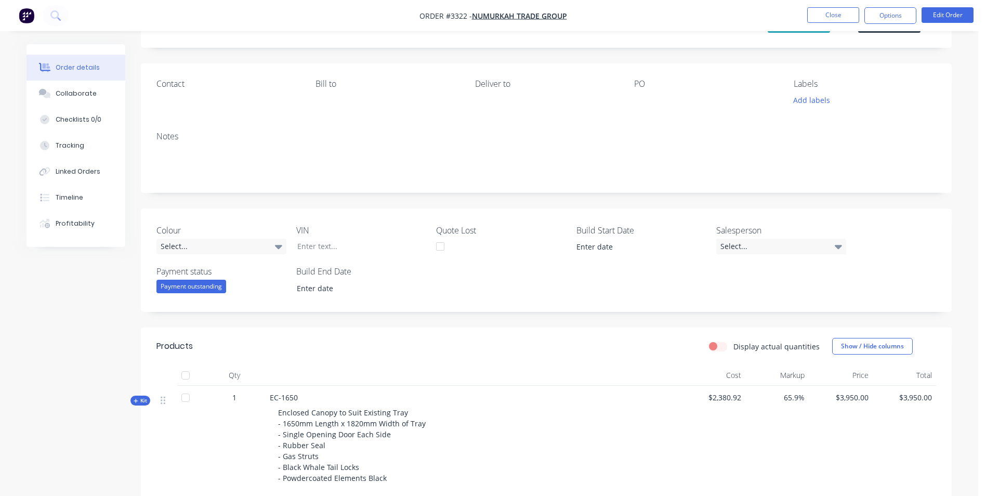
scroll to position [208, 0]
